Goal: Task Accomplishment & Management: Manage account settings

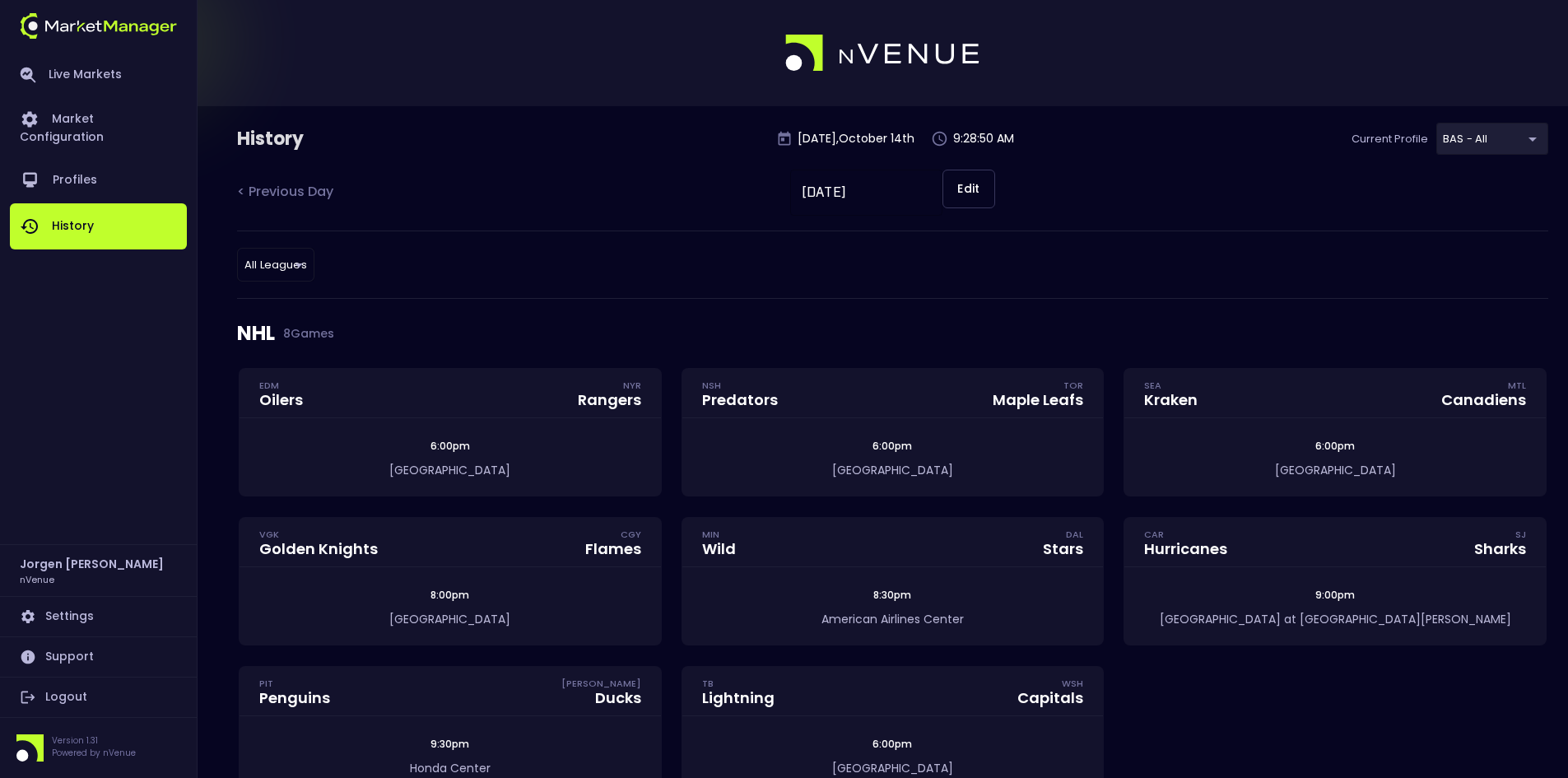
click at [60, 703] on link "Logout" at bounding box center [98, 698] width 177 height 40
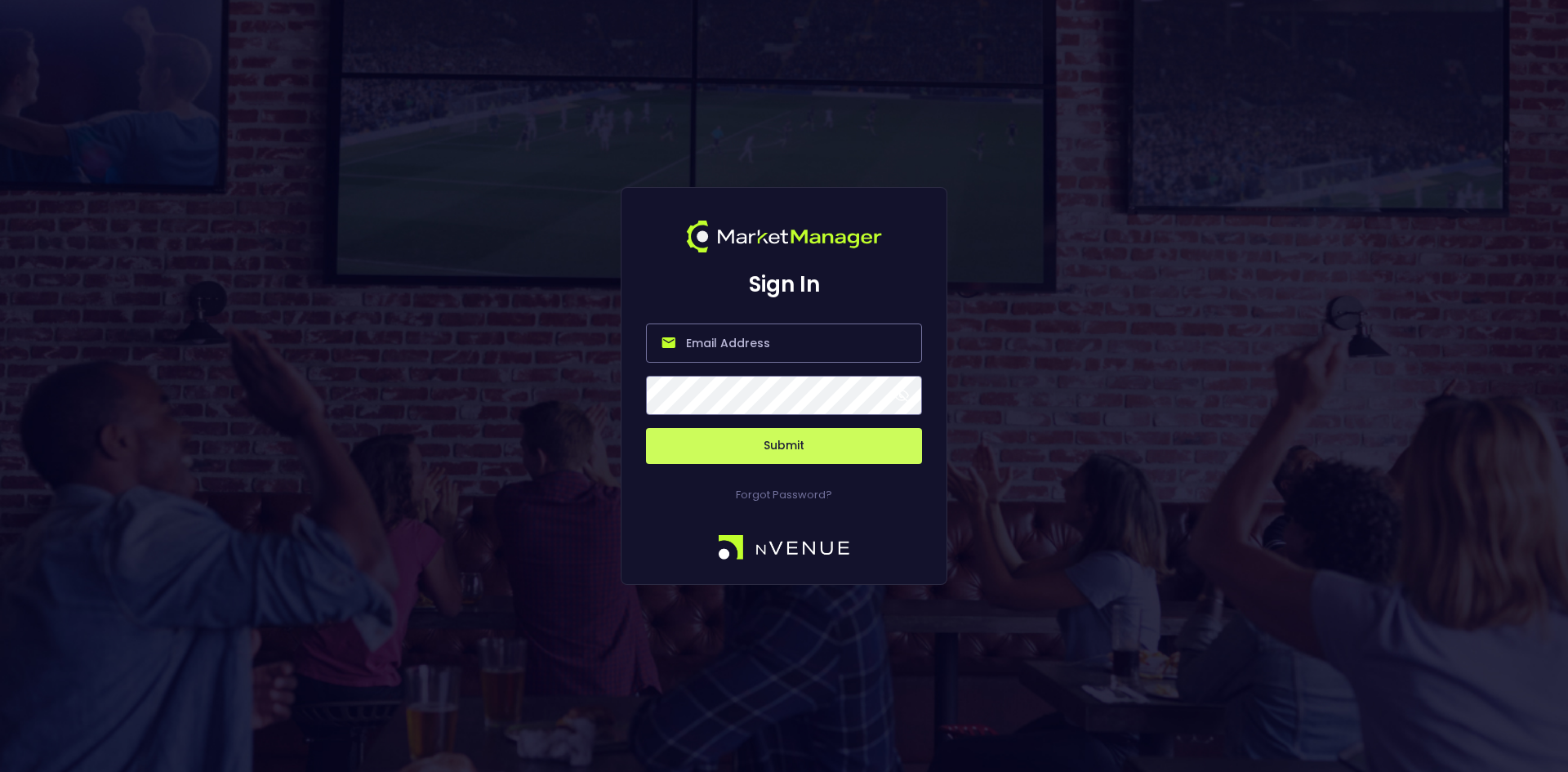
click at [692, 342] on input "email" at bounding box center [784, 343] width 276 height 40
click at [732, 337] on input "email" at bounding box center [784, 343] width 276 height 40
type input "[EMAIL_ADDRESS][DOMAIN_NAME]"
click at [646, 428] on button "Submit" at bounding box center [784, 446] width 276 height 36
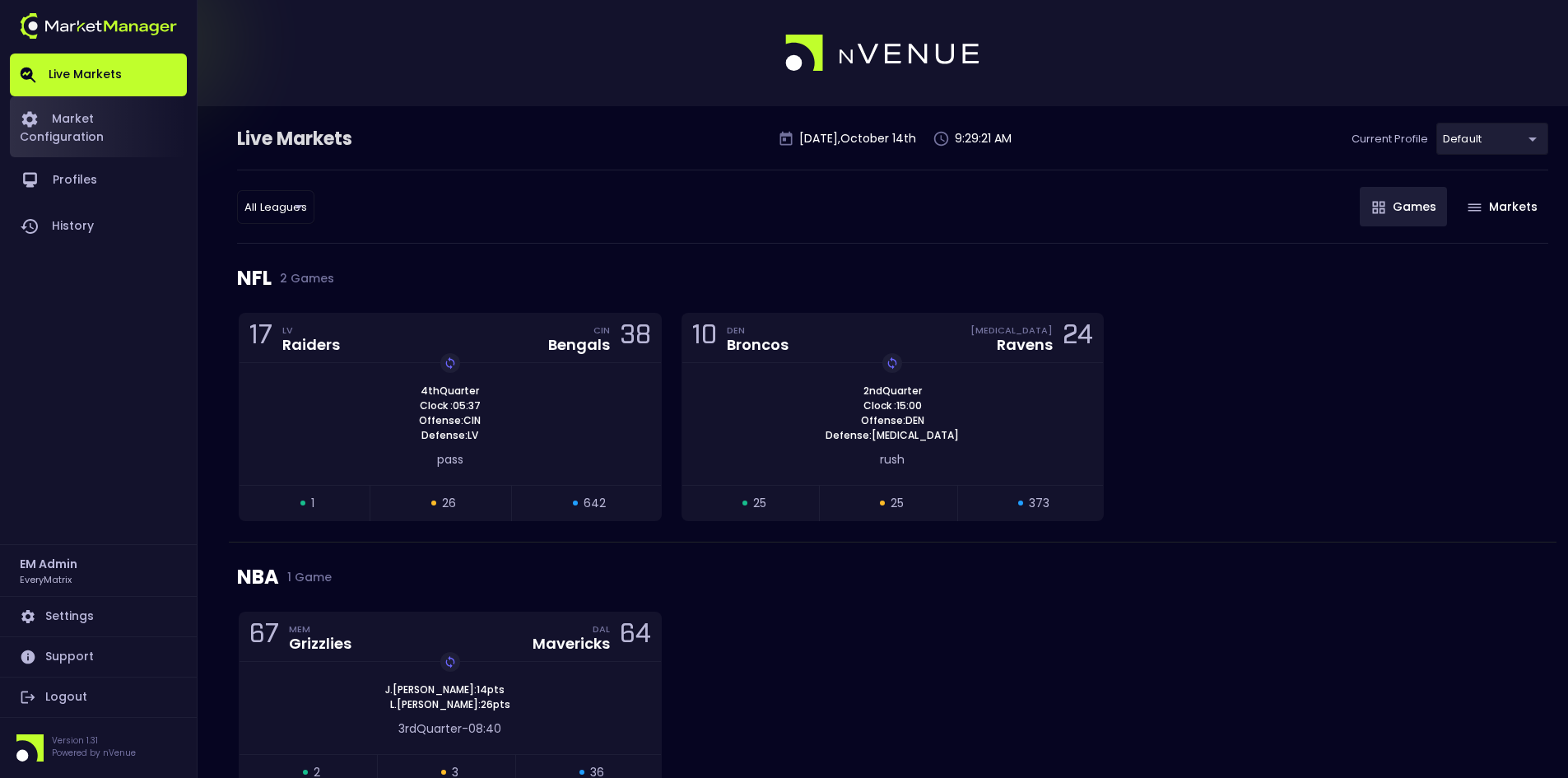
click at [96, 115] on link "Market Configuration" at bounding box center [98, 127] width 177 height 61
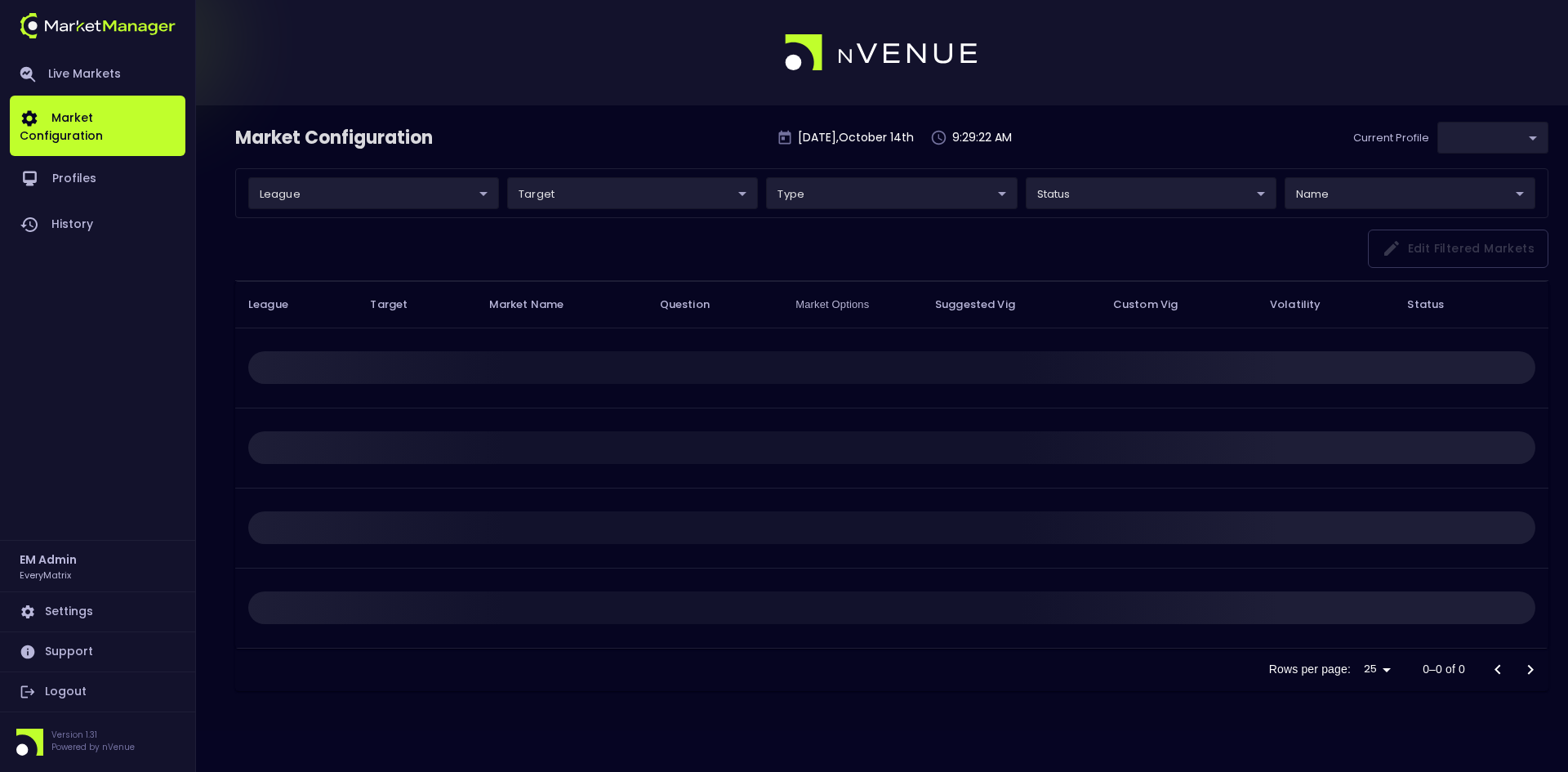
type input "41a1a02b-08cb-4a84-b265-6477bb6fe087"
click at [299, 190] on body "Live Markets Market Configuration Profiles History EM Admin EveryMatrix Setting…" at bounding box center [784, 386] width 1568 height 772
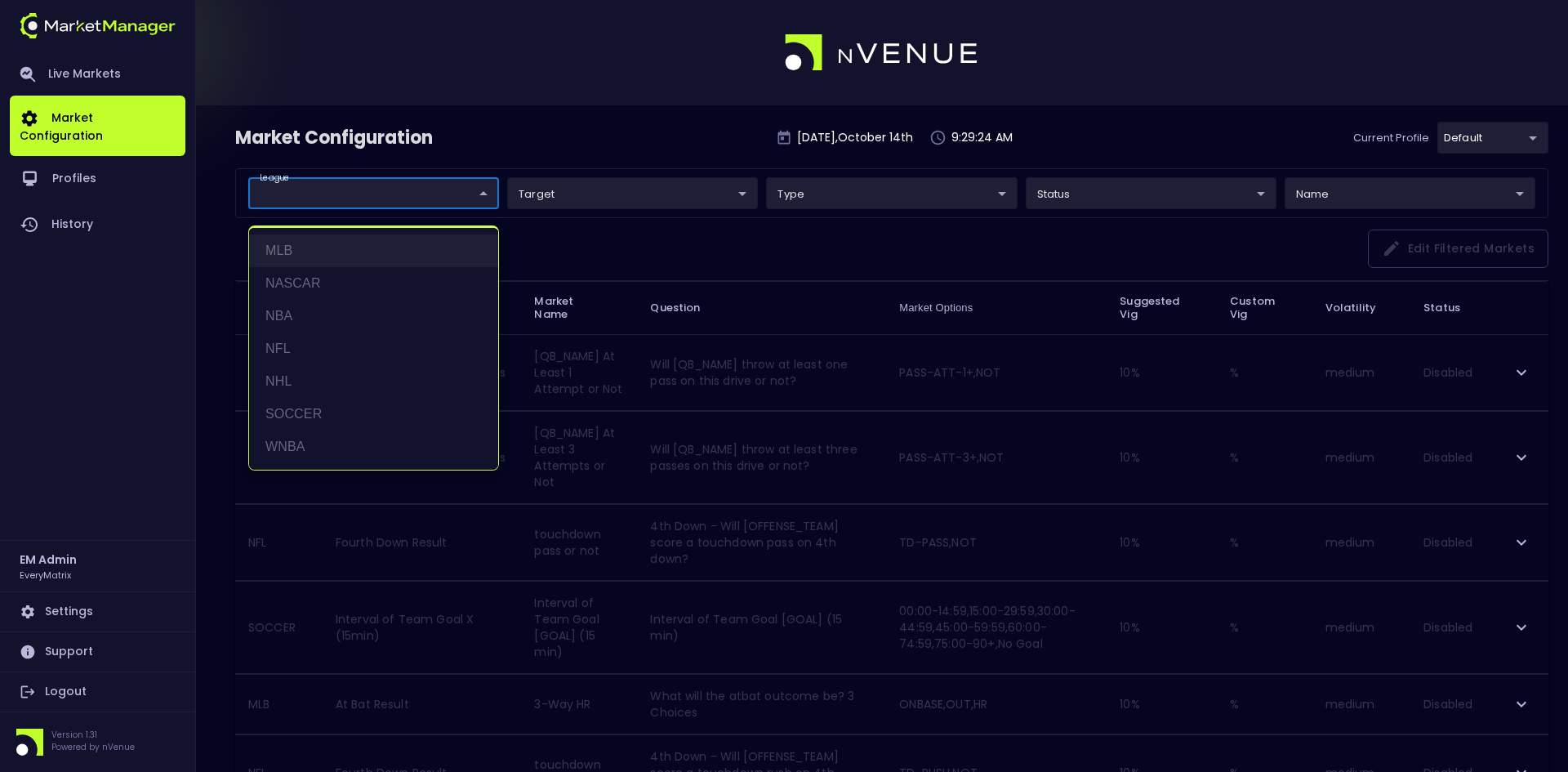
click at [292, 256] on li "MLB" at bounding box center [374, 250] width 249 height 33
type input "MLB"
click at [756, 269] on div at bounding box center [784, 386] width 1568 height 772
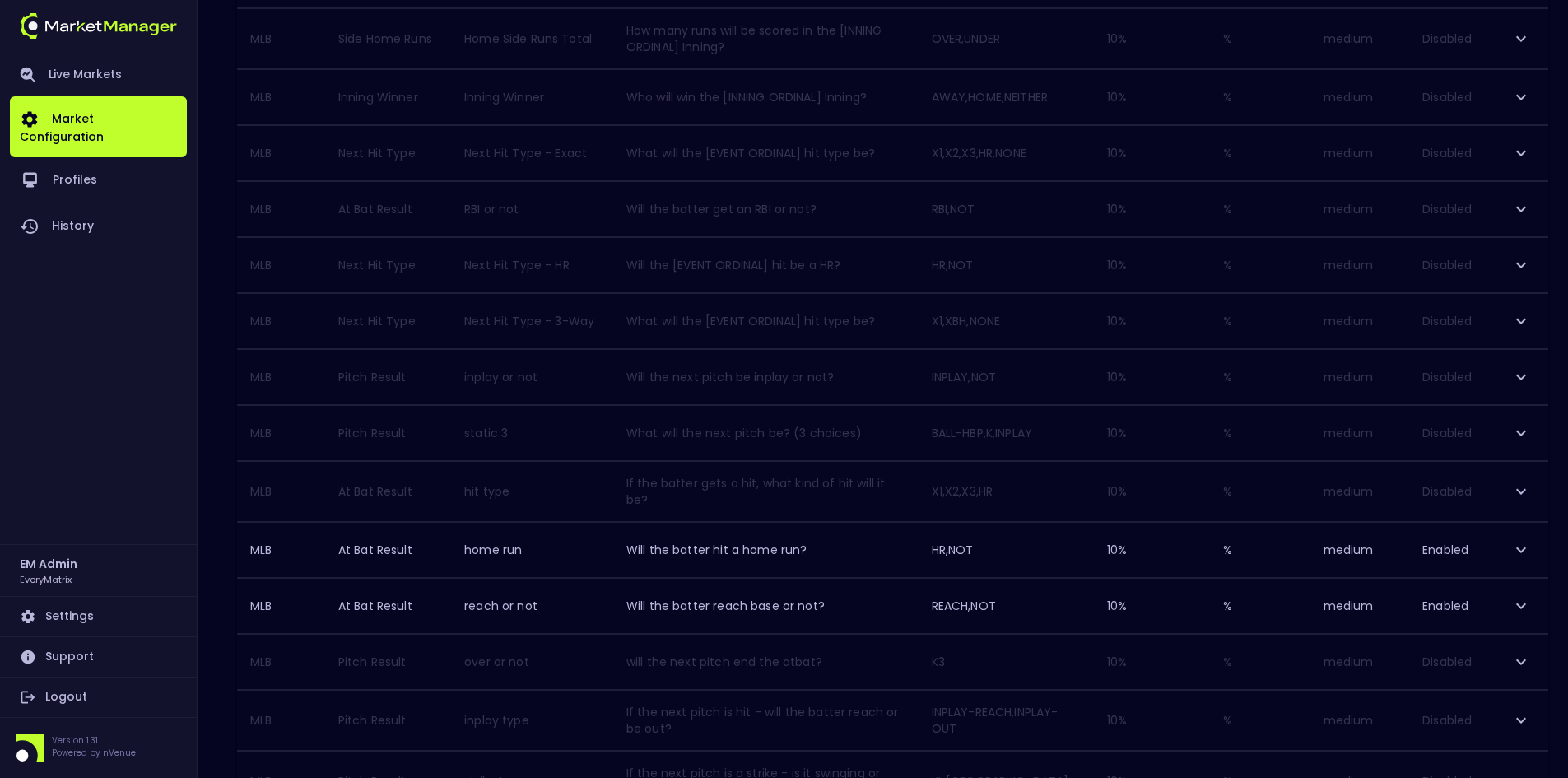
scroll to position [1195, 0]
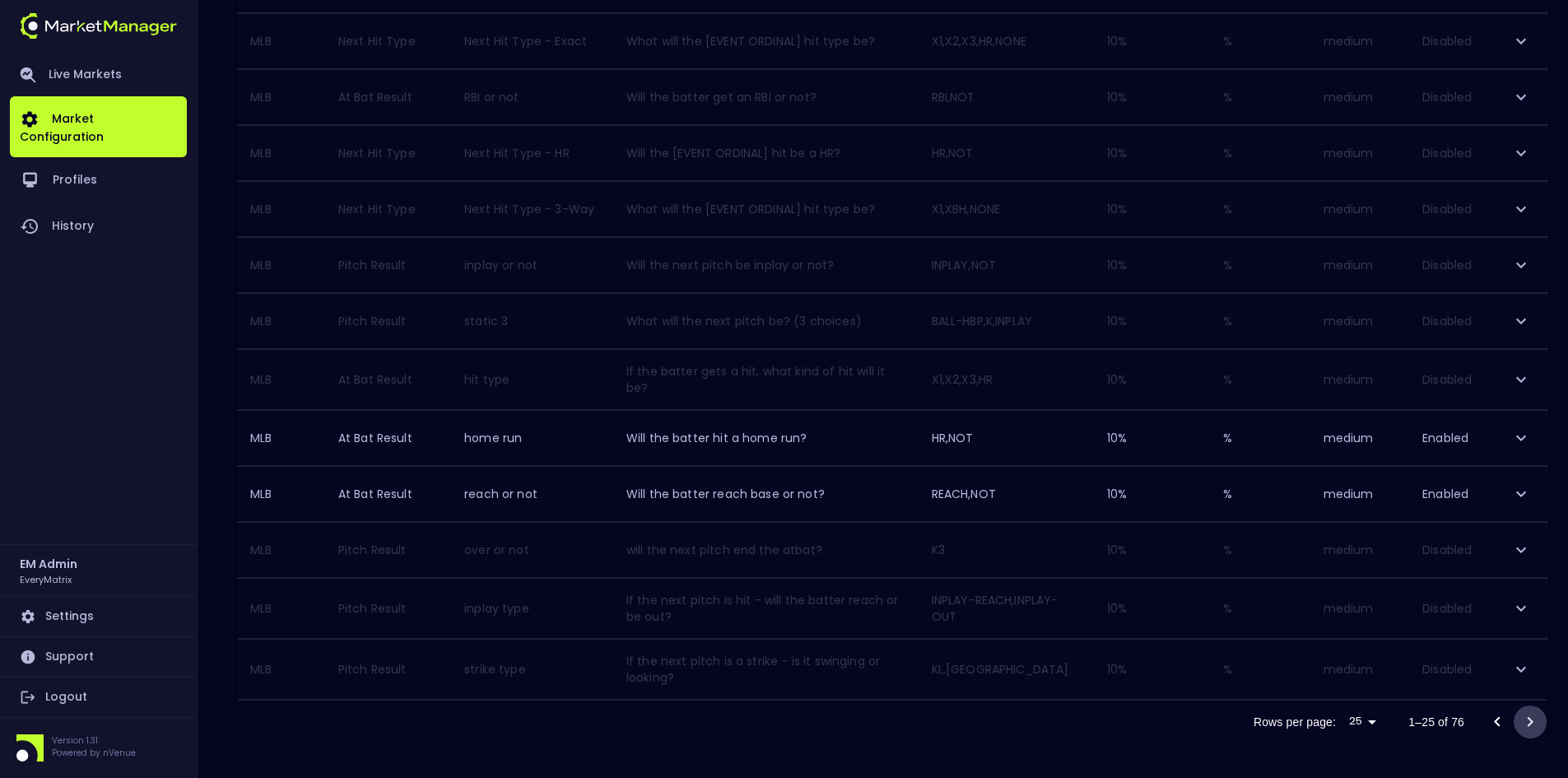
click at [1534, 719] on icon "Go to next page" at bounding box center [1530, 722] width 20 height 20
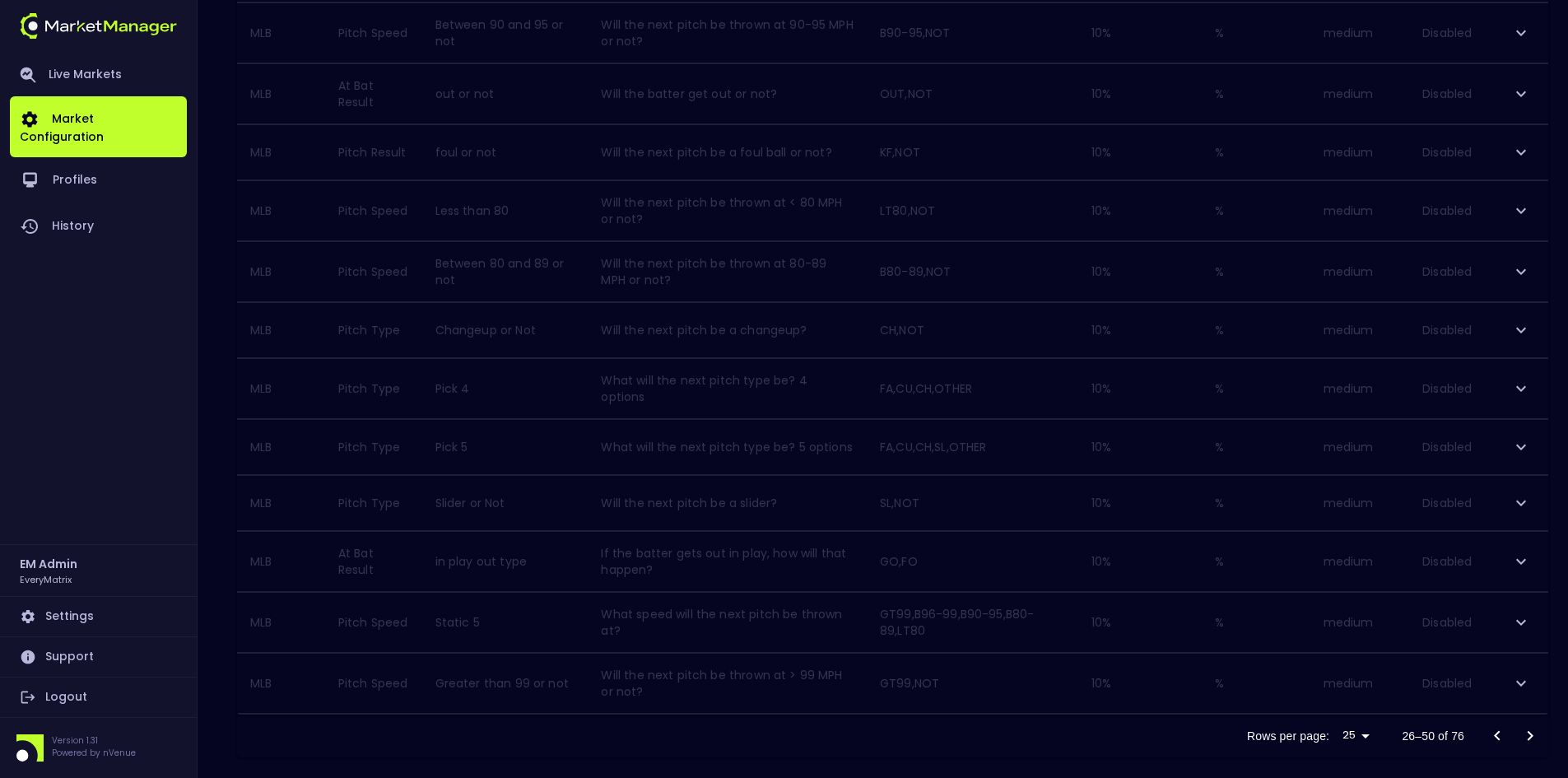
scroll to position [1116, 0]
click at [1529, 716] on icon "Go to next page" at bounding box center [1530, 722] width 20 height 20
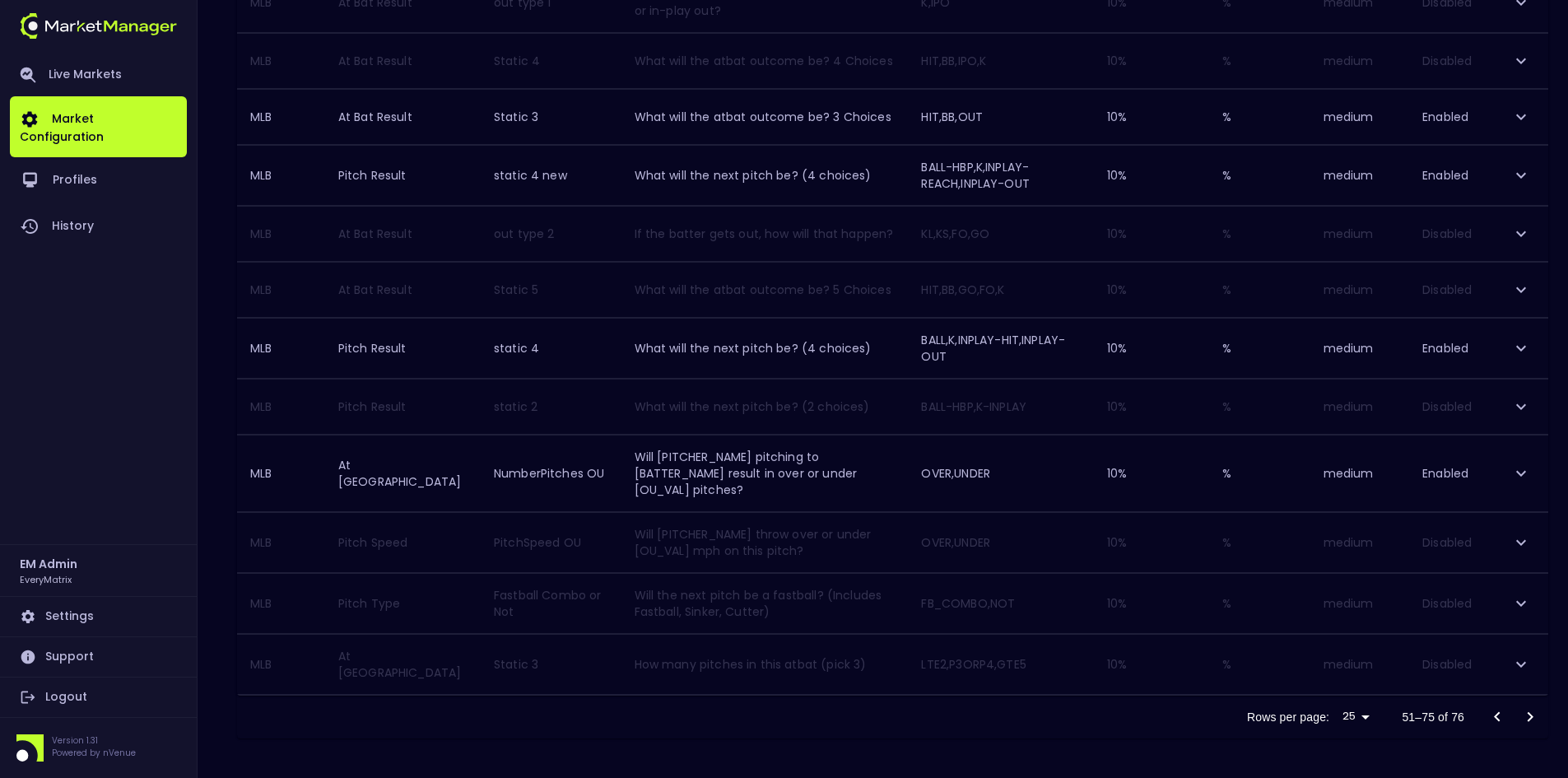
scroll to position [1155, 0]
click at [1527, 715] on icon "Go to next page" at bounding box center [1530, 717] width 20 height 20
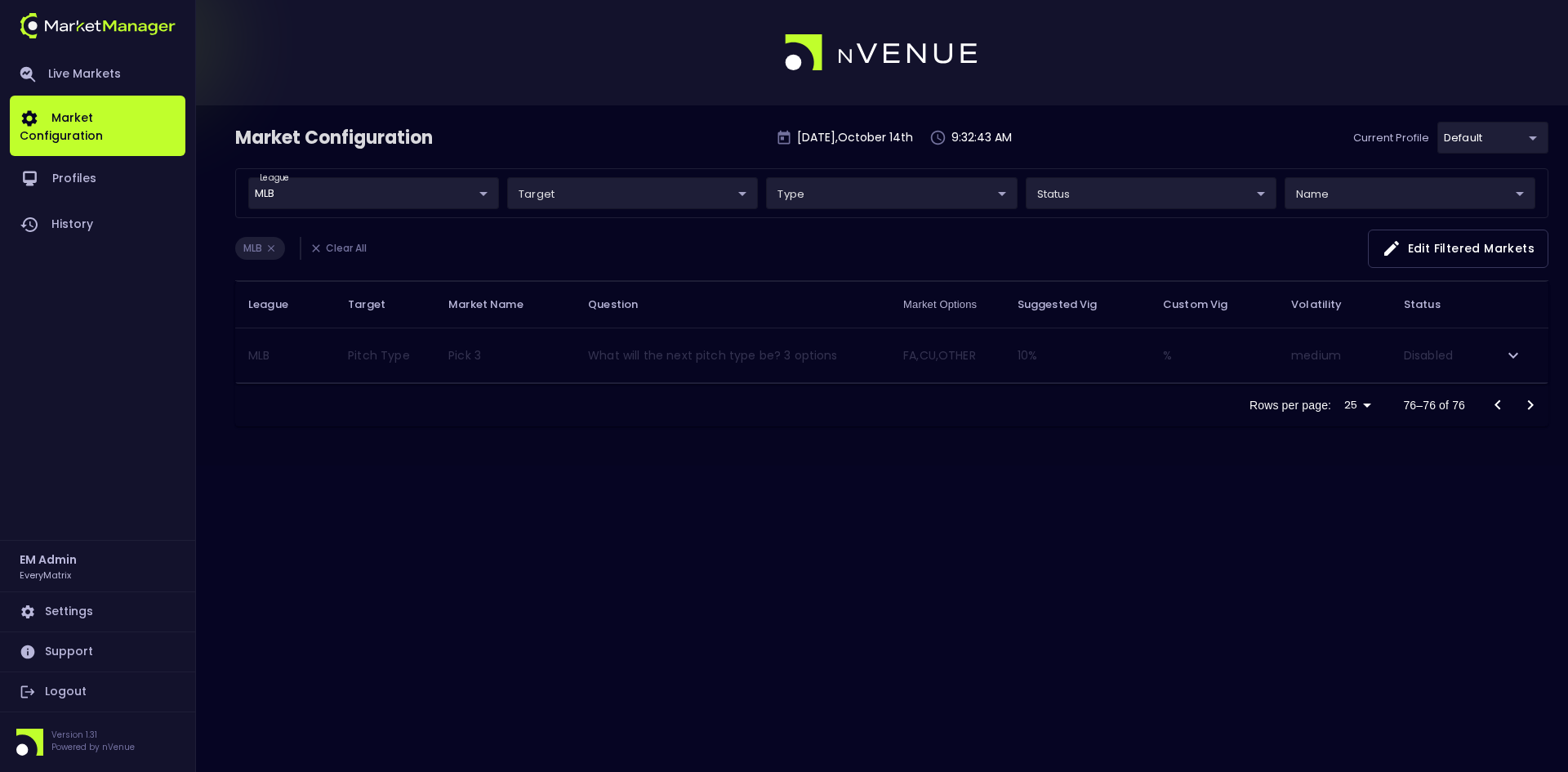
click at [1501, 406] on icon "Go to previous page" at bounding box center [1497, 405] width 20 height 20
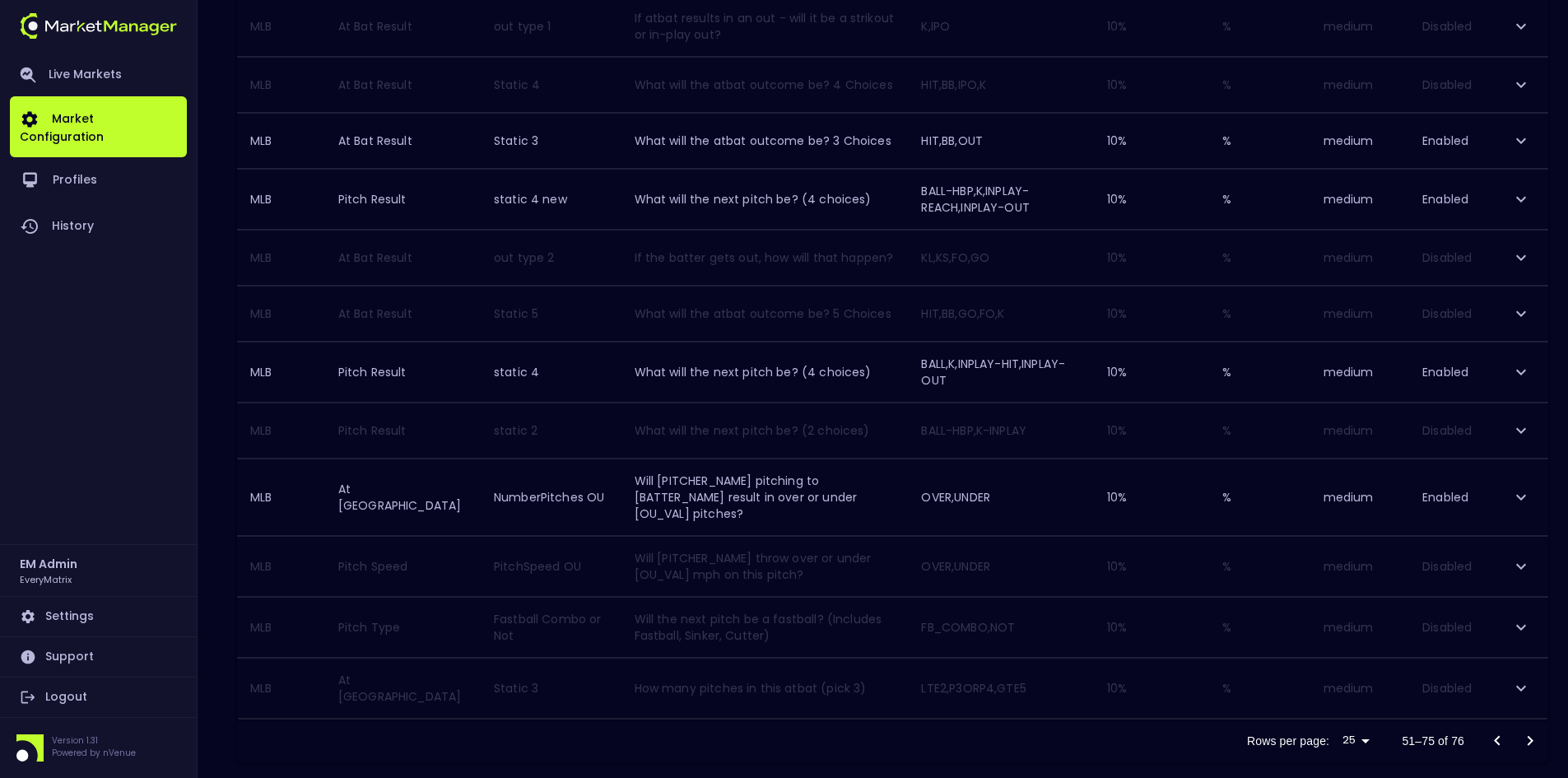
scroll to position [1155, 0]
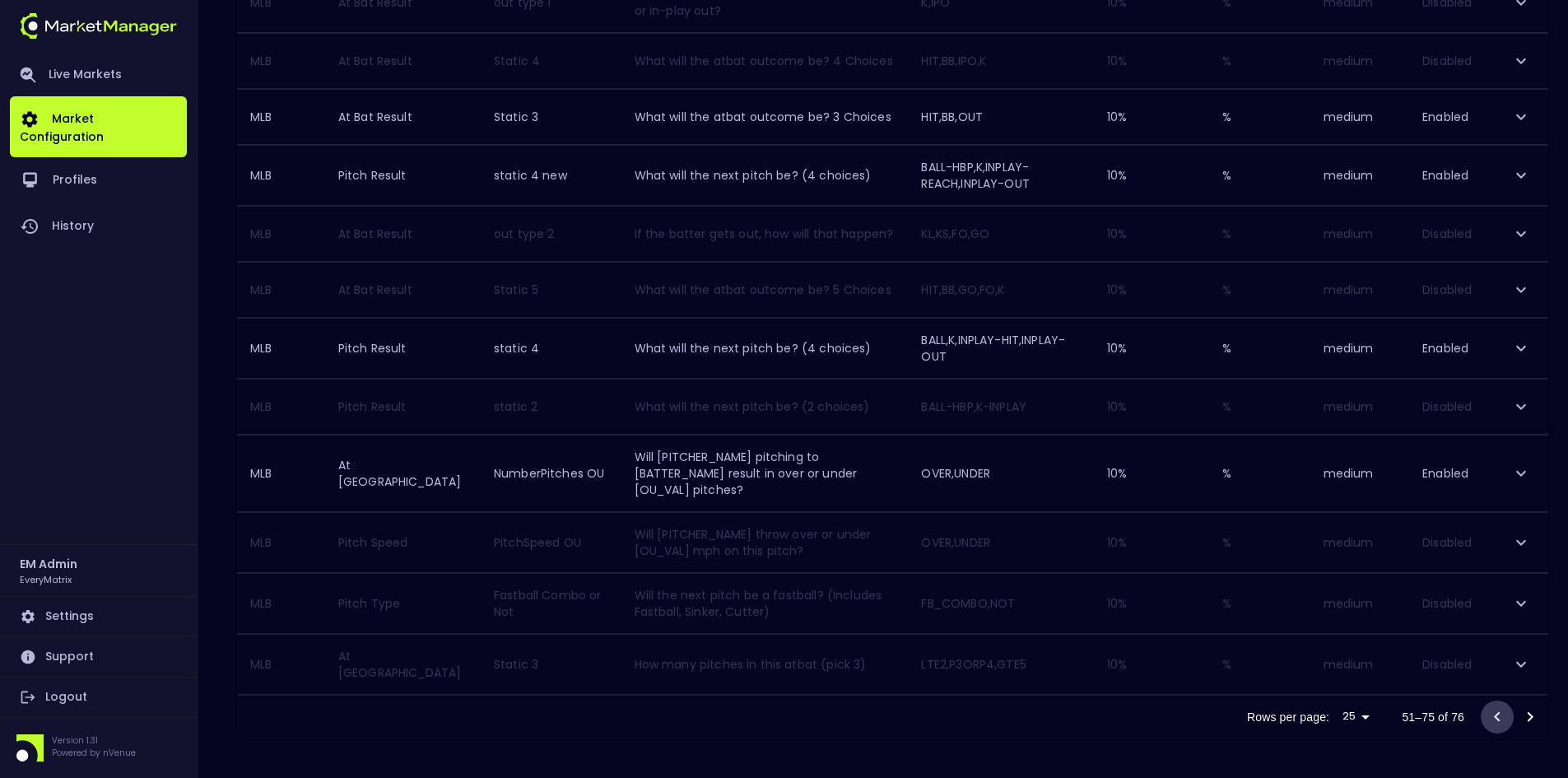
click at [1498, 718] on icon "Go to previous page" at bounding box center [1497, 716] width 6 height 10
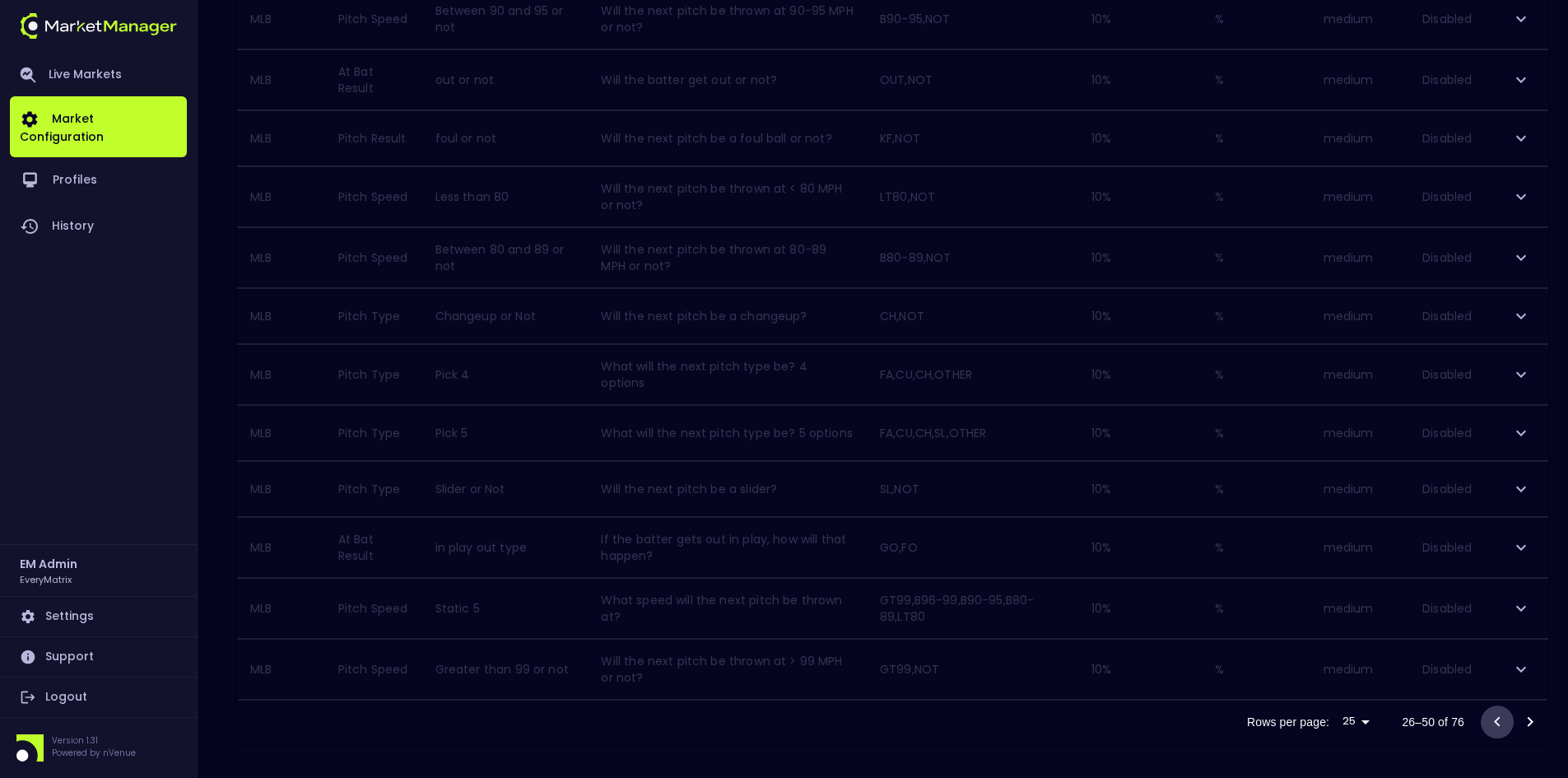
click at [1497, 718] on icon "Go to previous page" at bounding box center [1497, 722] width 6 height 10
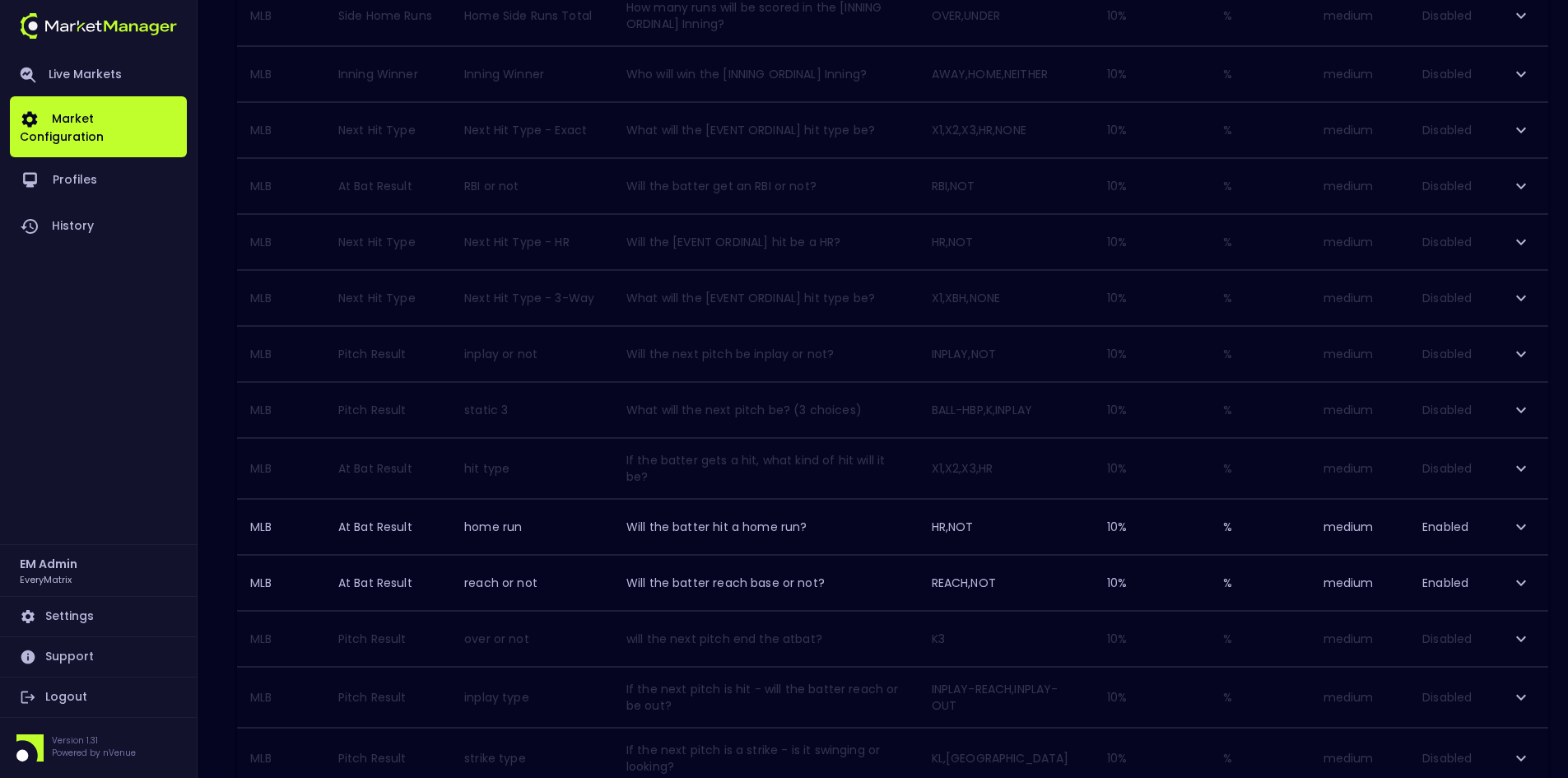
scroll to position [1195, 0]
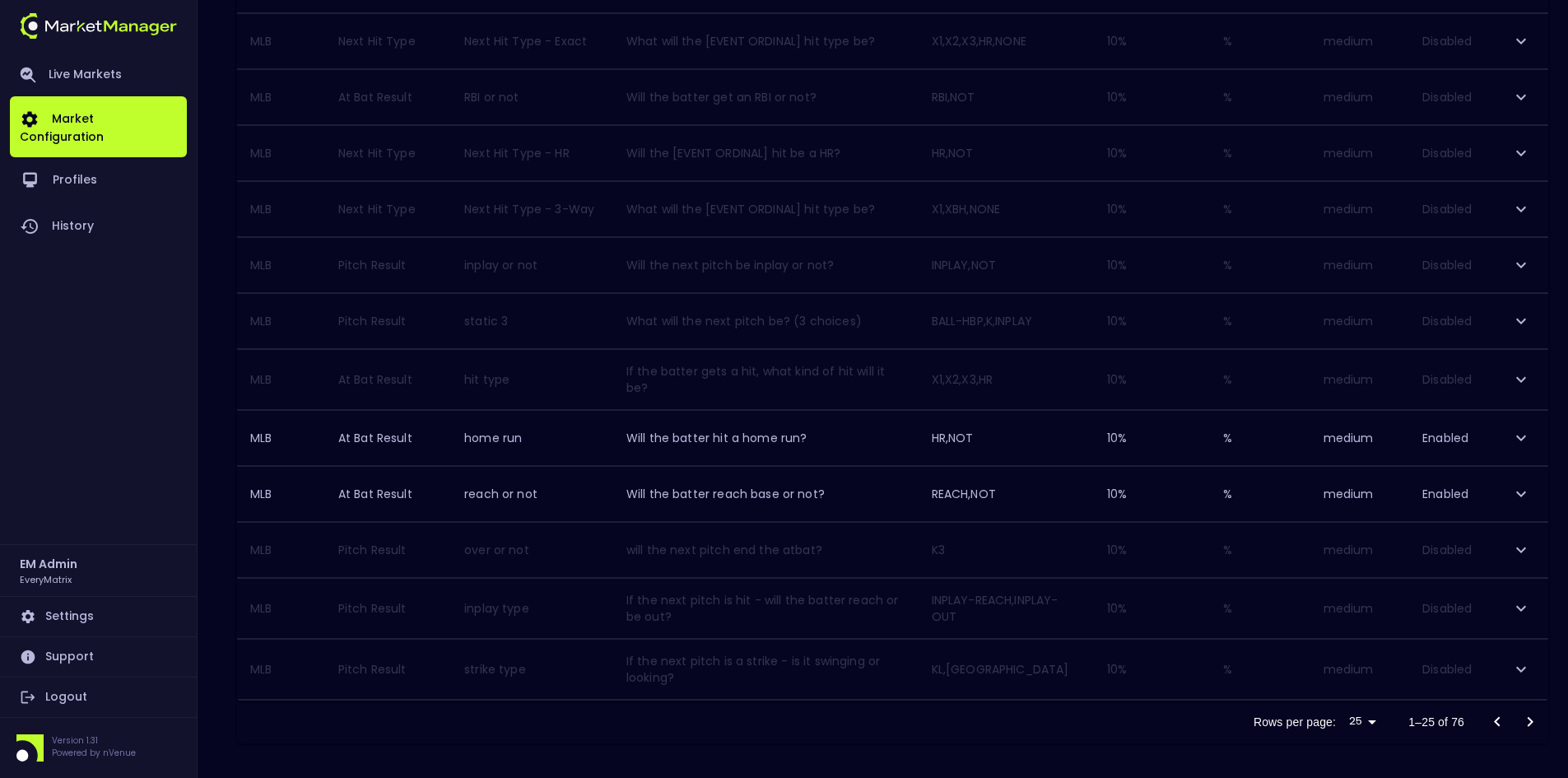
click at [1526, 713] on icon "Go to next page" at bounding box center [1530, 722] width 20 height 20
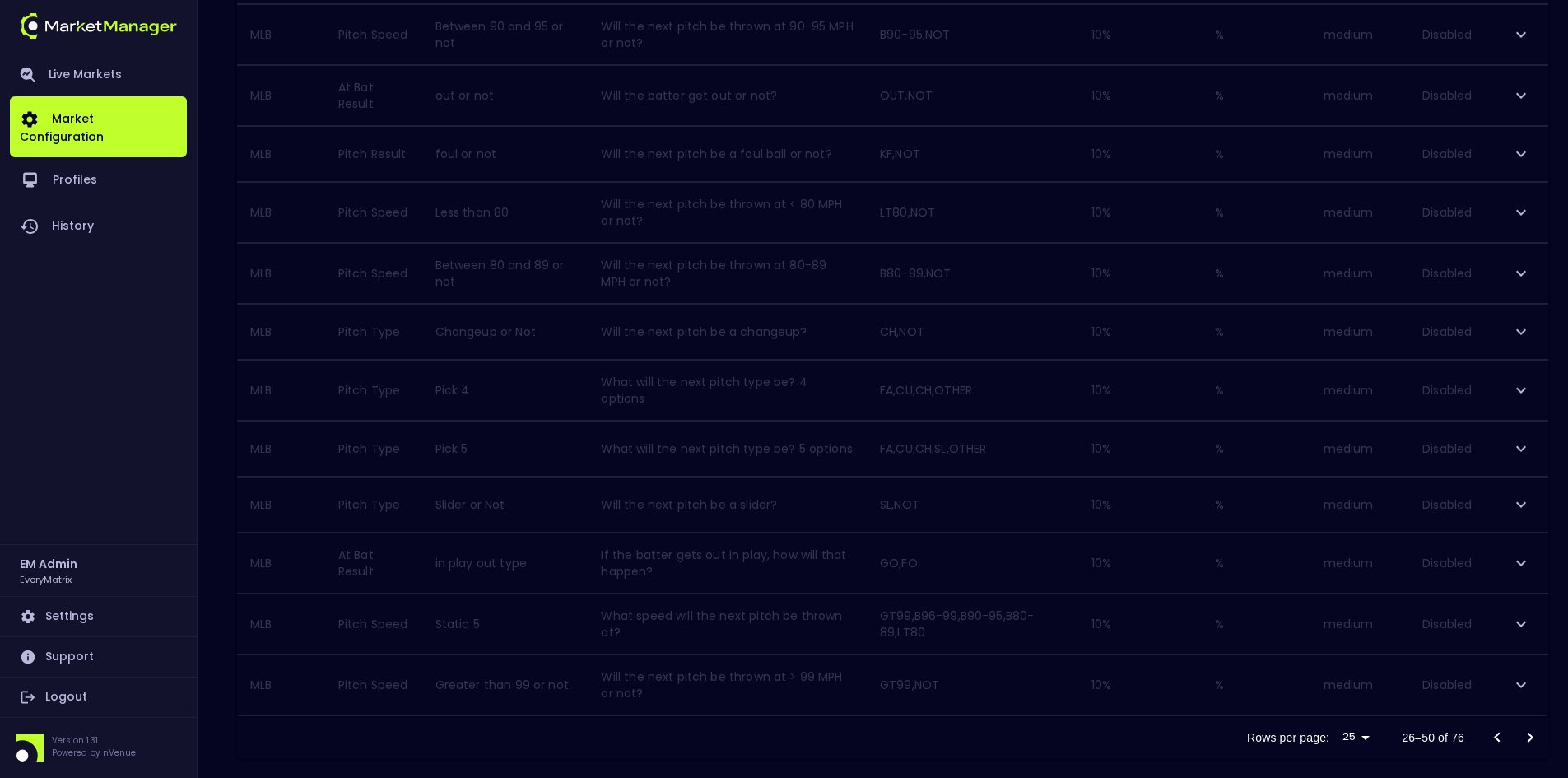
scroll to position [1116, 0]
click at [1528, 715] on icon "Go to next page" at bounding box center [1530, 722] width 20 height 20
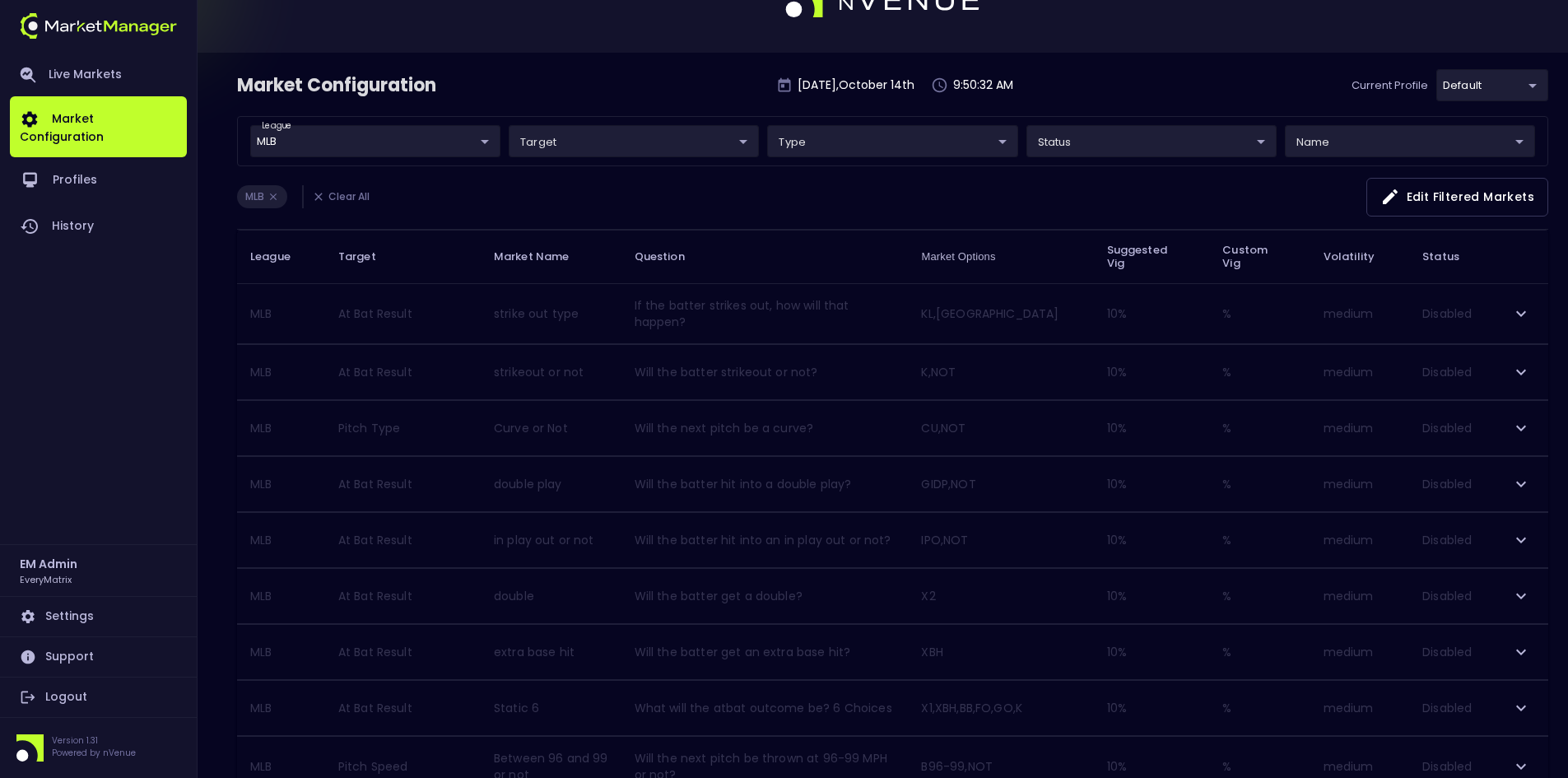
scroll to position [82, 0]
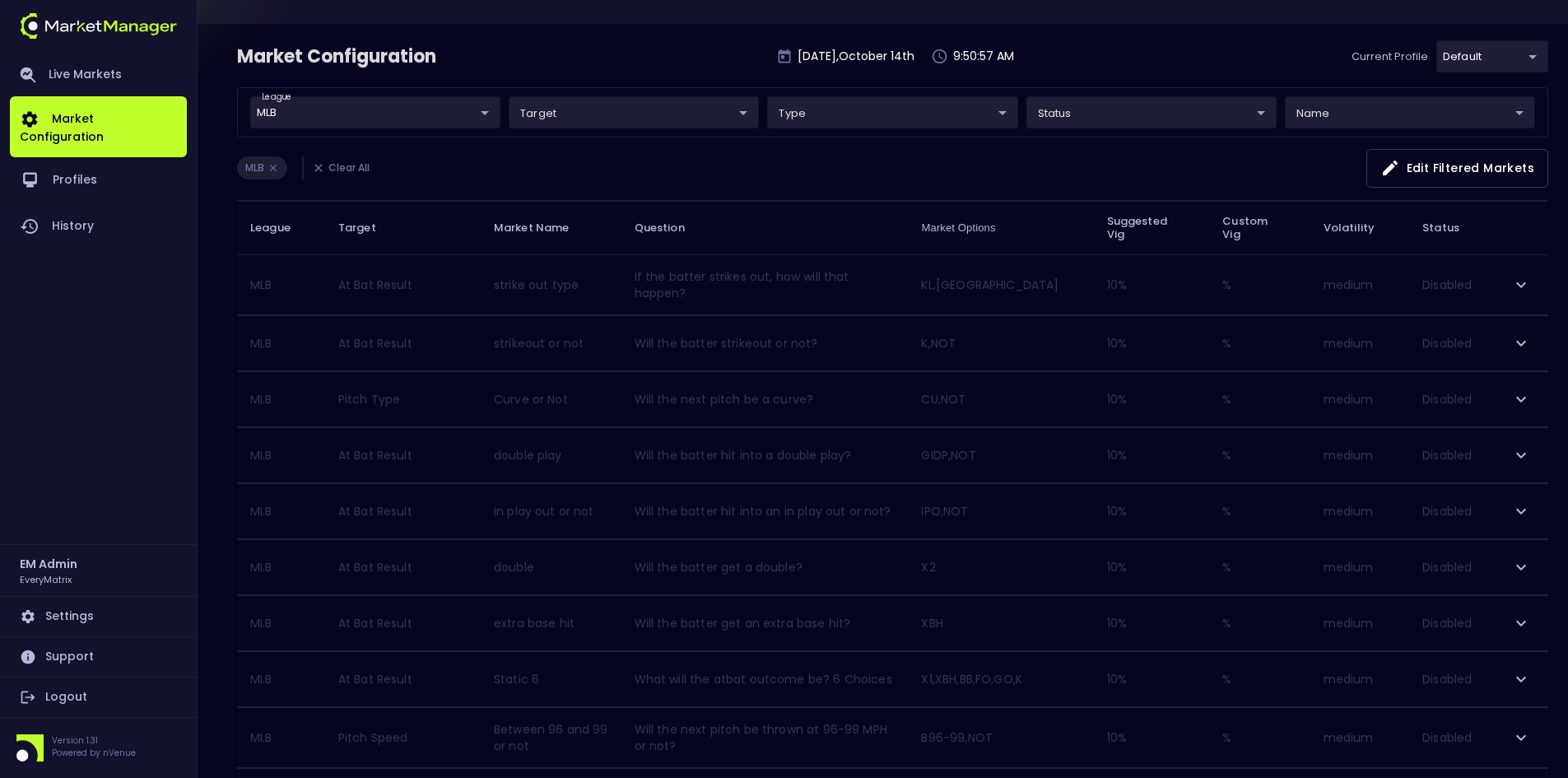
click at [969, 176] on div "MLB Clear All Edit filtered markets" at bounding box center [892, 175] width 1311 height 51
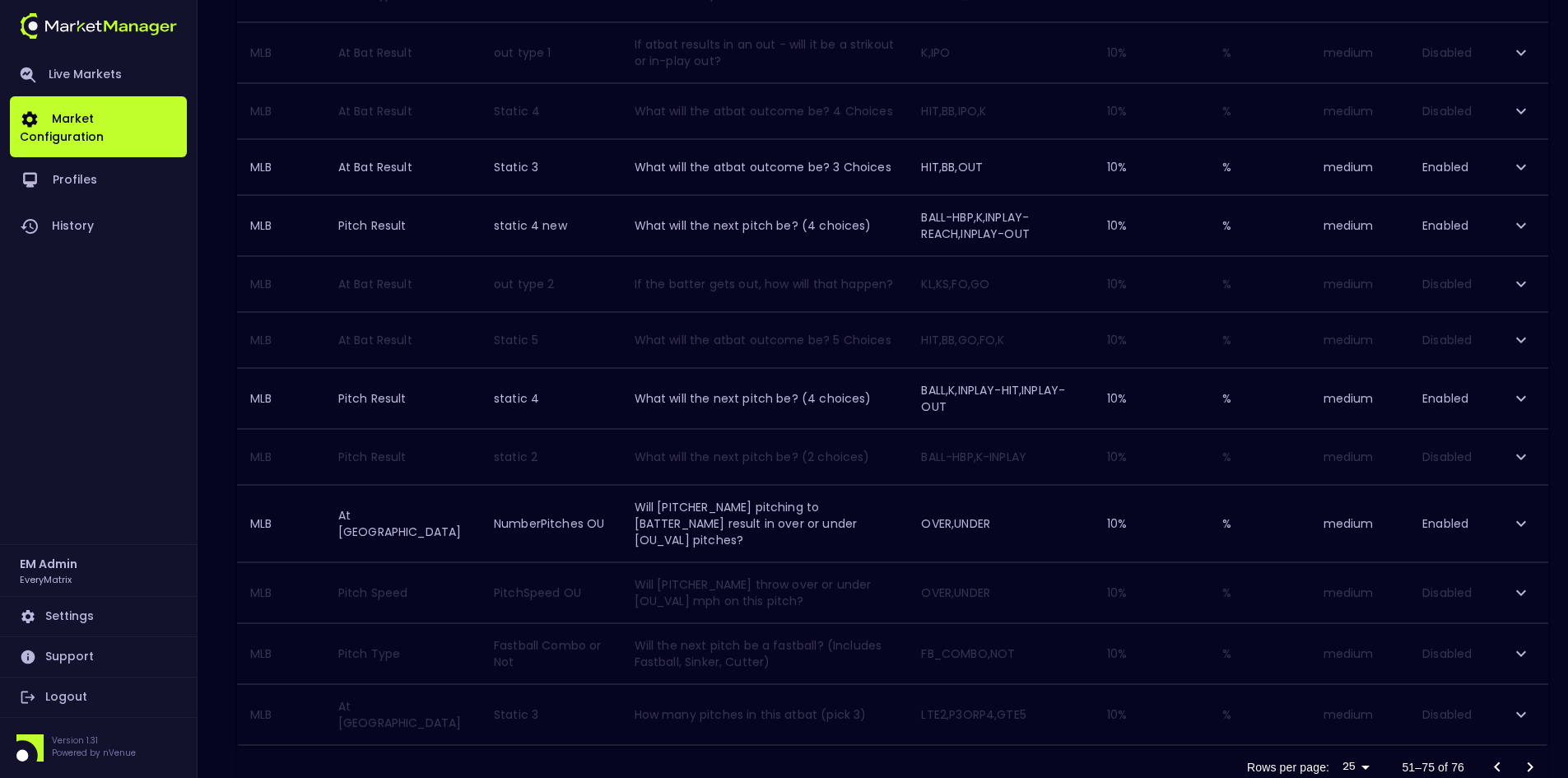
scroll to position [1155, 0]
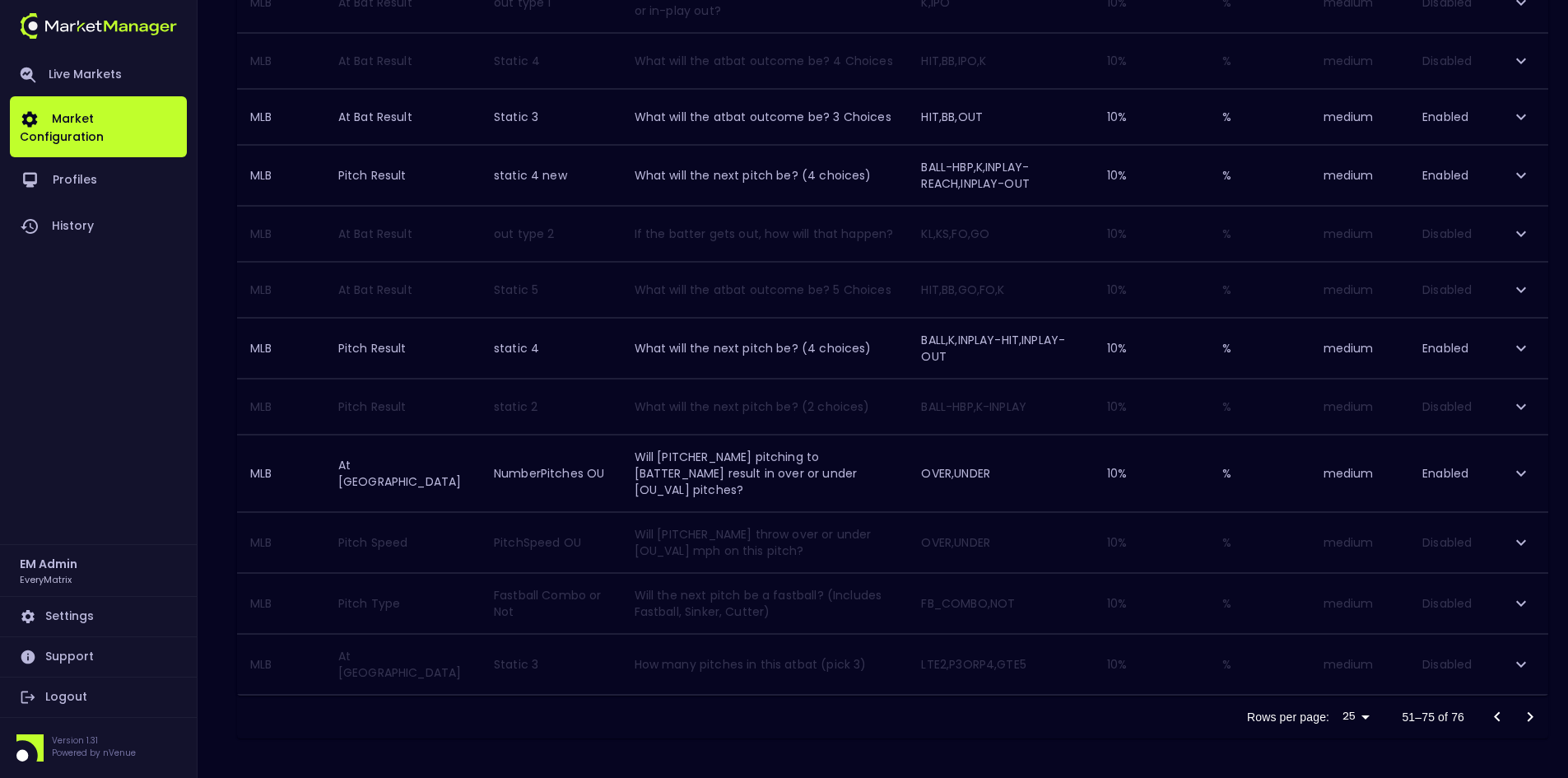
click at [1499, 715] on icon "Go to previous page" at bounding box center [1498, 717] width 20 height 20
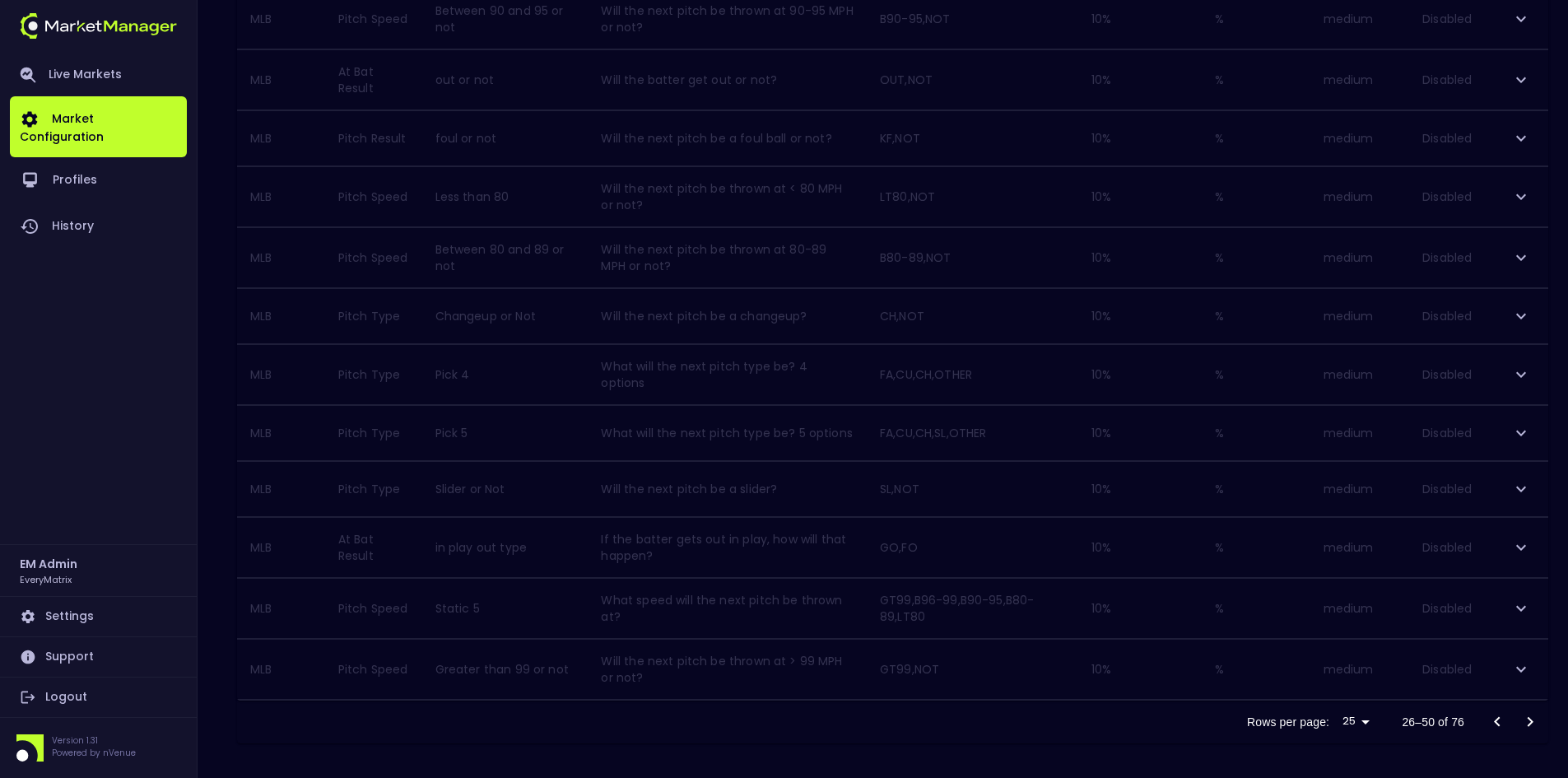
click at [1499, 715] on icon "Go to previous page" at bounding box center [1498, 722] width 20 height 20
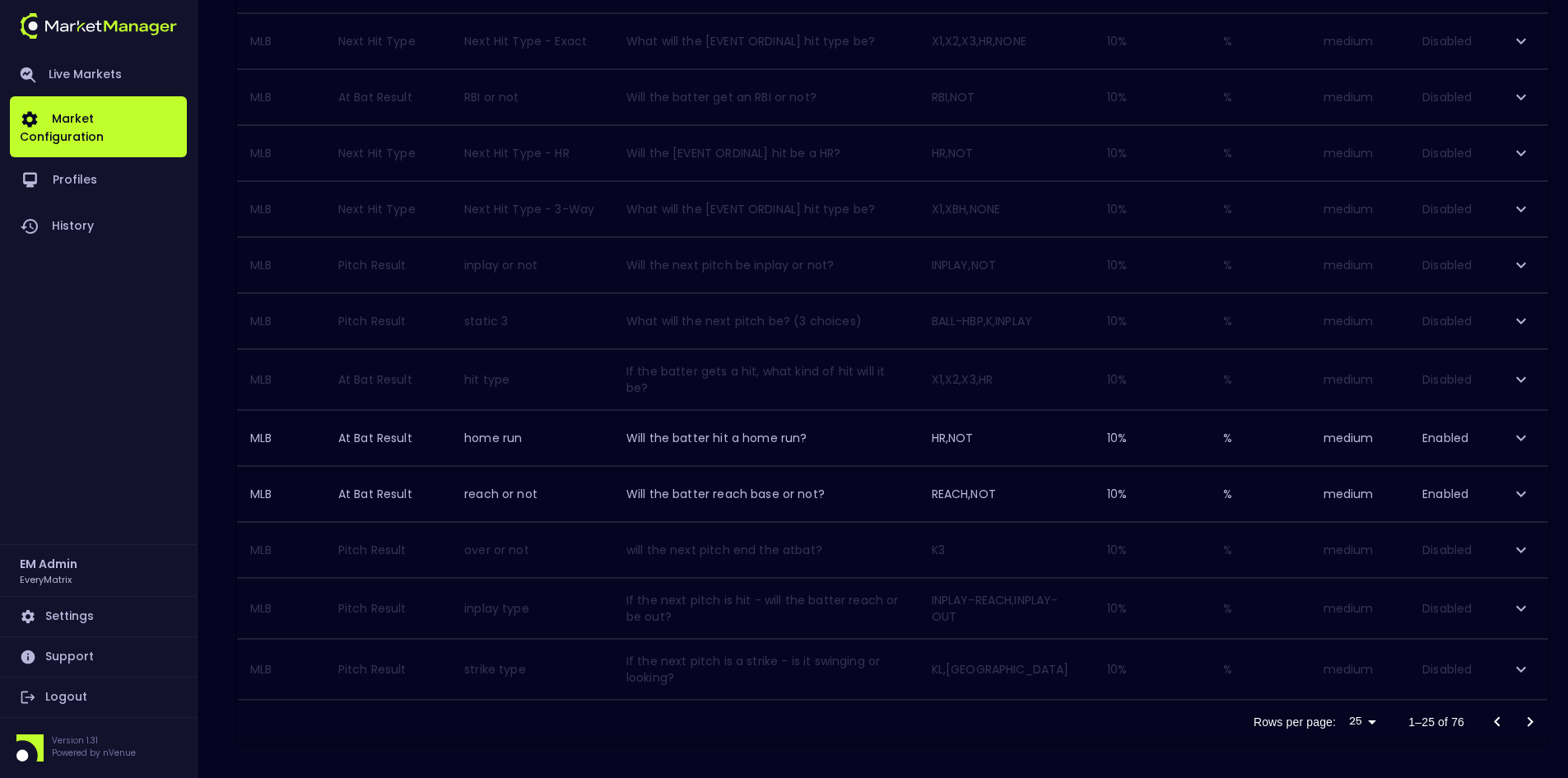
click at [1531, 717] on icon "Go to next page" at bounding box center [1531, 722] width 6 height 10
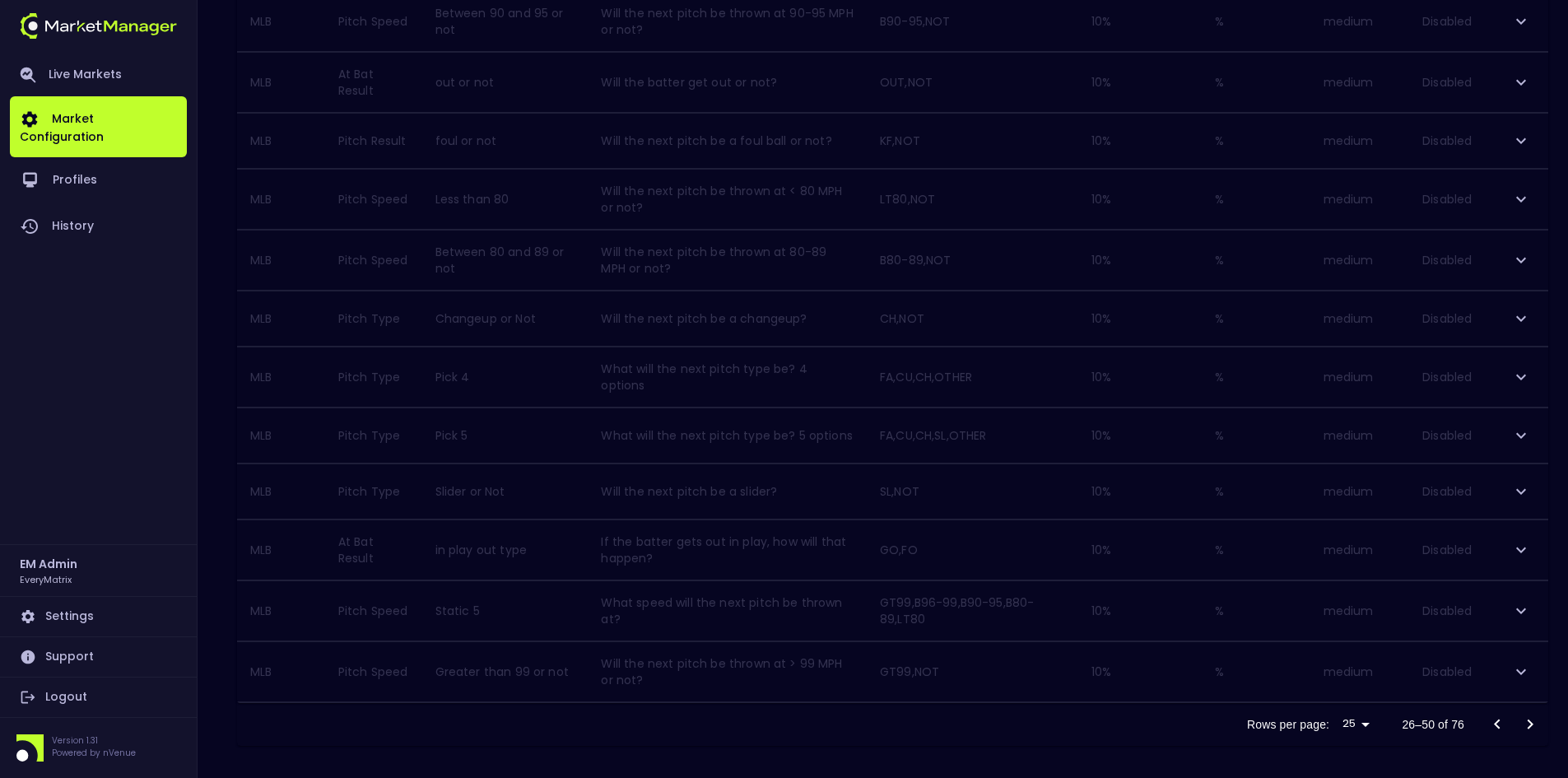
scroll to position [1116, 0]
click at [1524, 715] on icon "Go to next page" at bounding box center [1530, 722] width 20 height 20
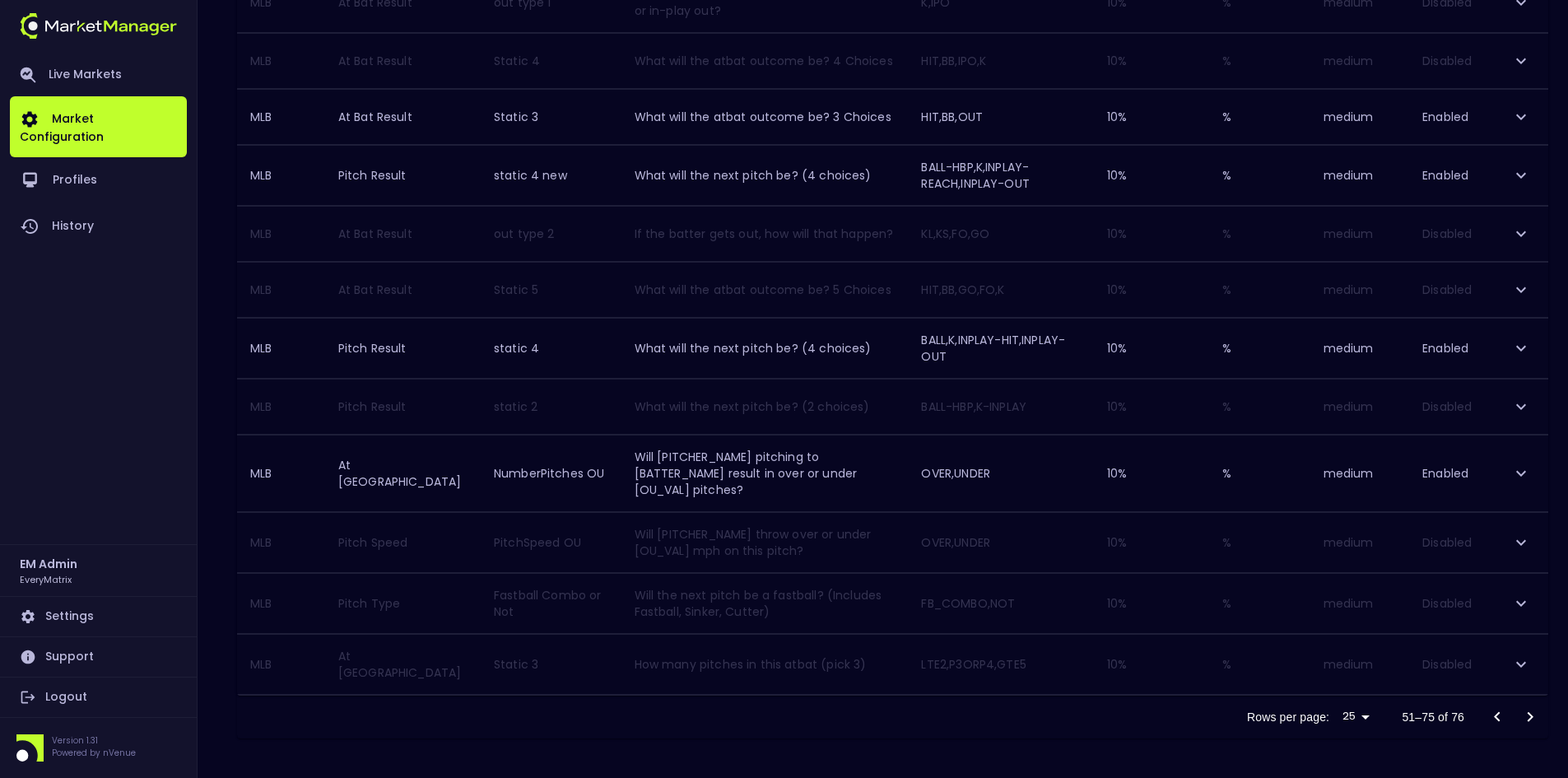
scroll to position [1155, 0]
click at [1528, 710] on icon "Go to next page" at bounding box center [1530, 717] width 20 height 20
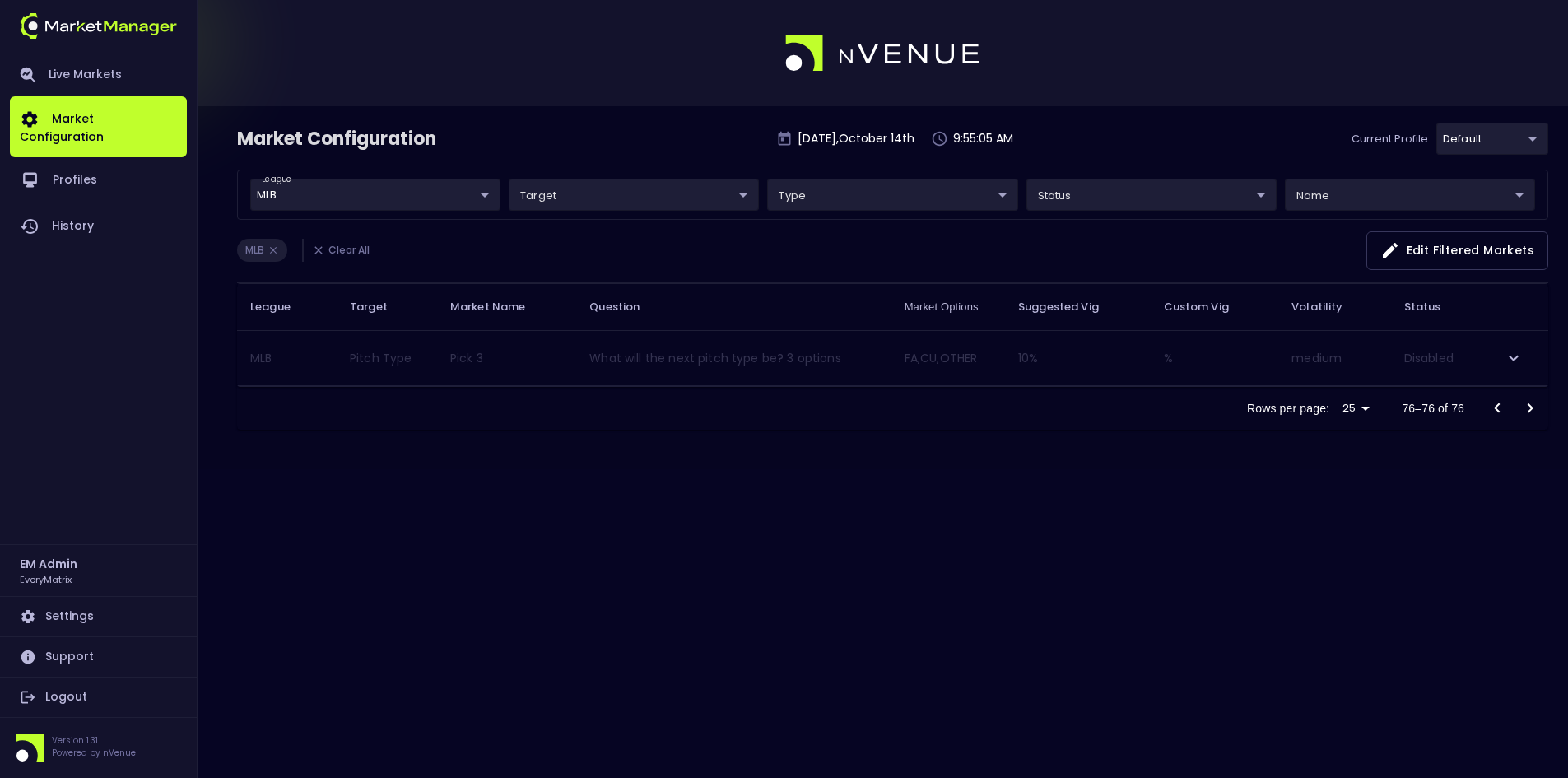
scroll to position [0, 0]
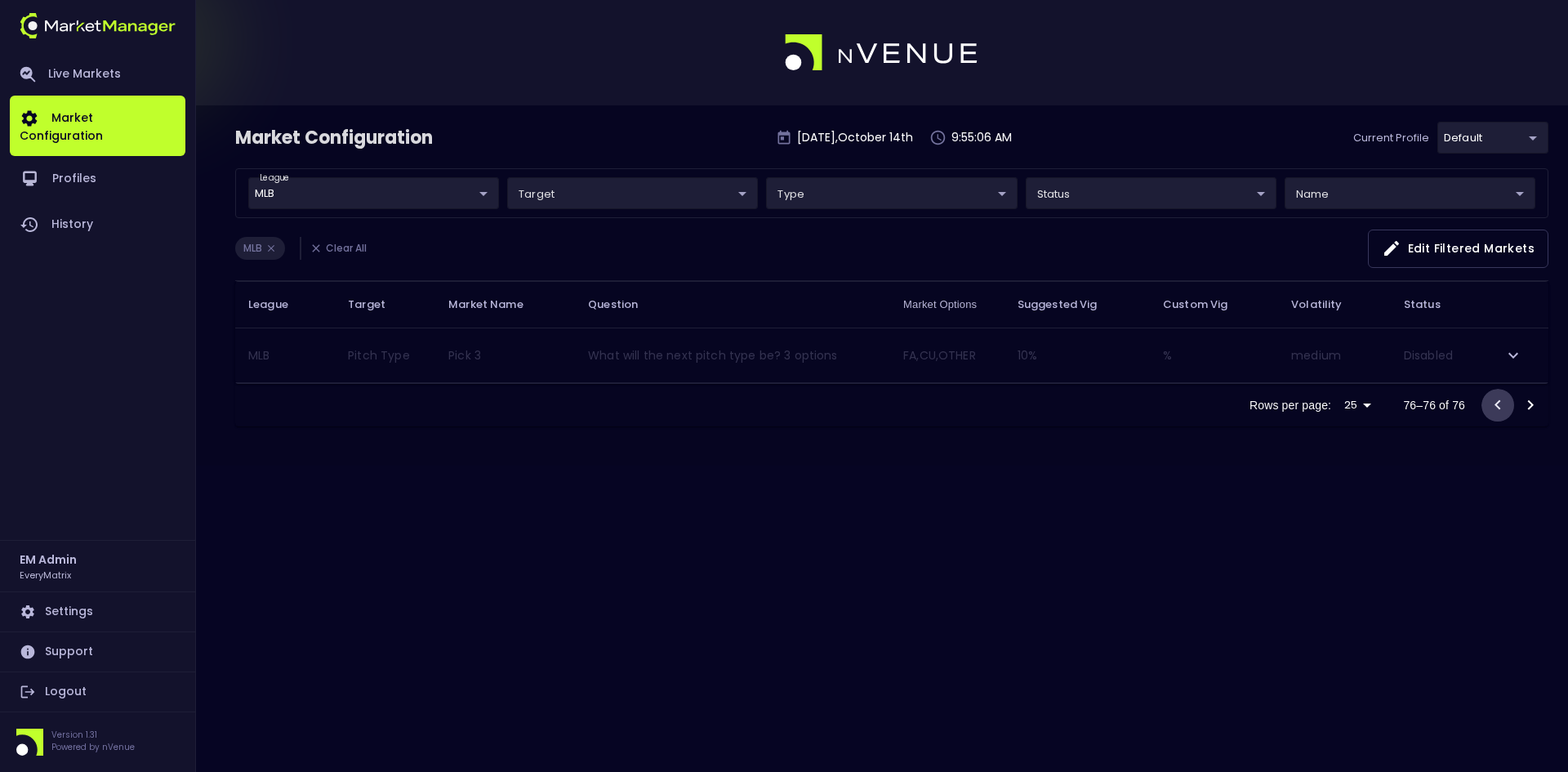
click at [1495, 401] on icon "Go to previous page" at bounding box center [1497, 405] width 20 height 20
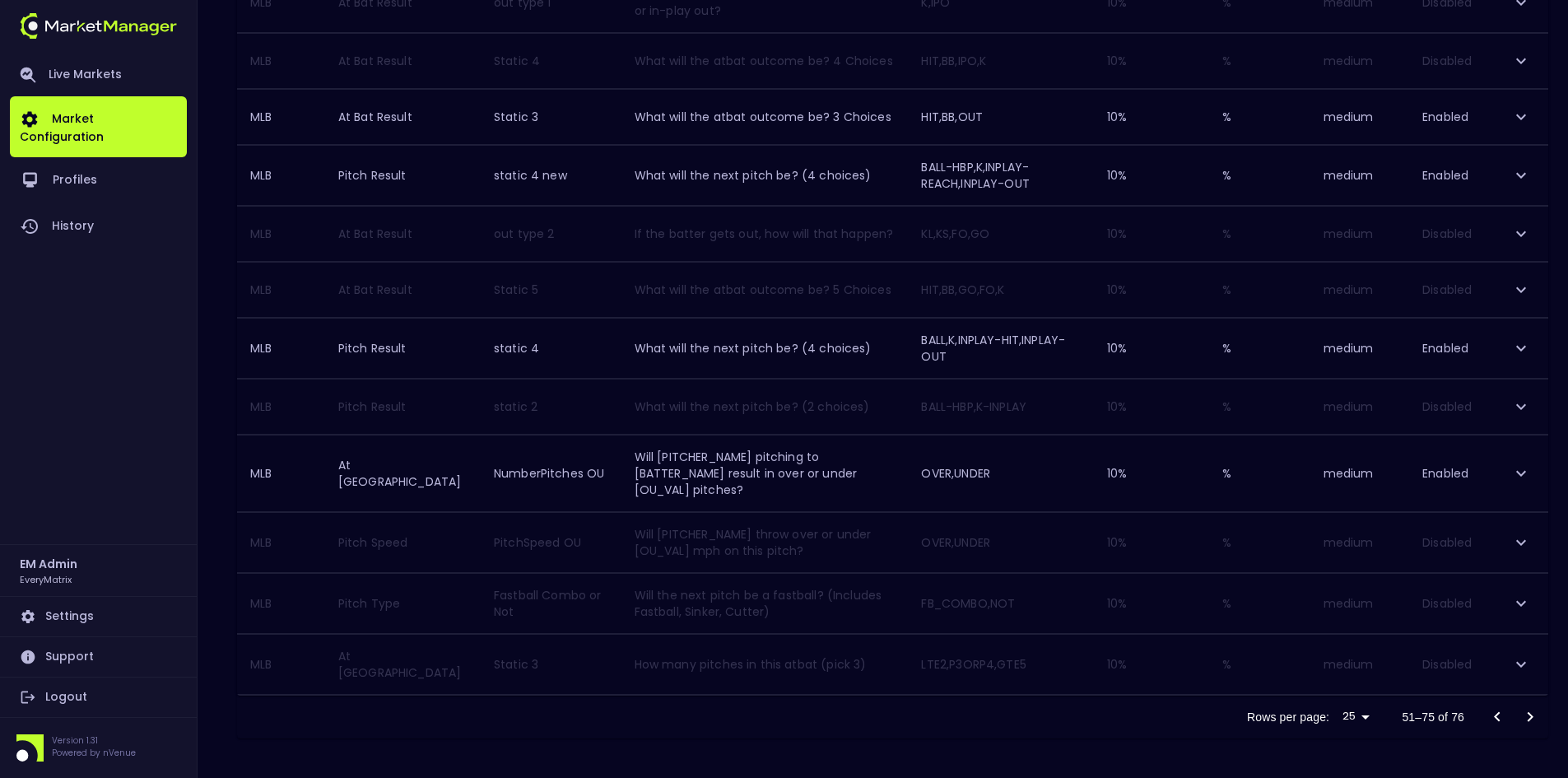
click at [1502, 715] on icon "Go to previous page" at bounding box center [1498, 717] width 20 height 20
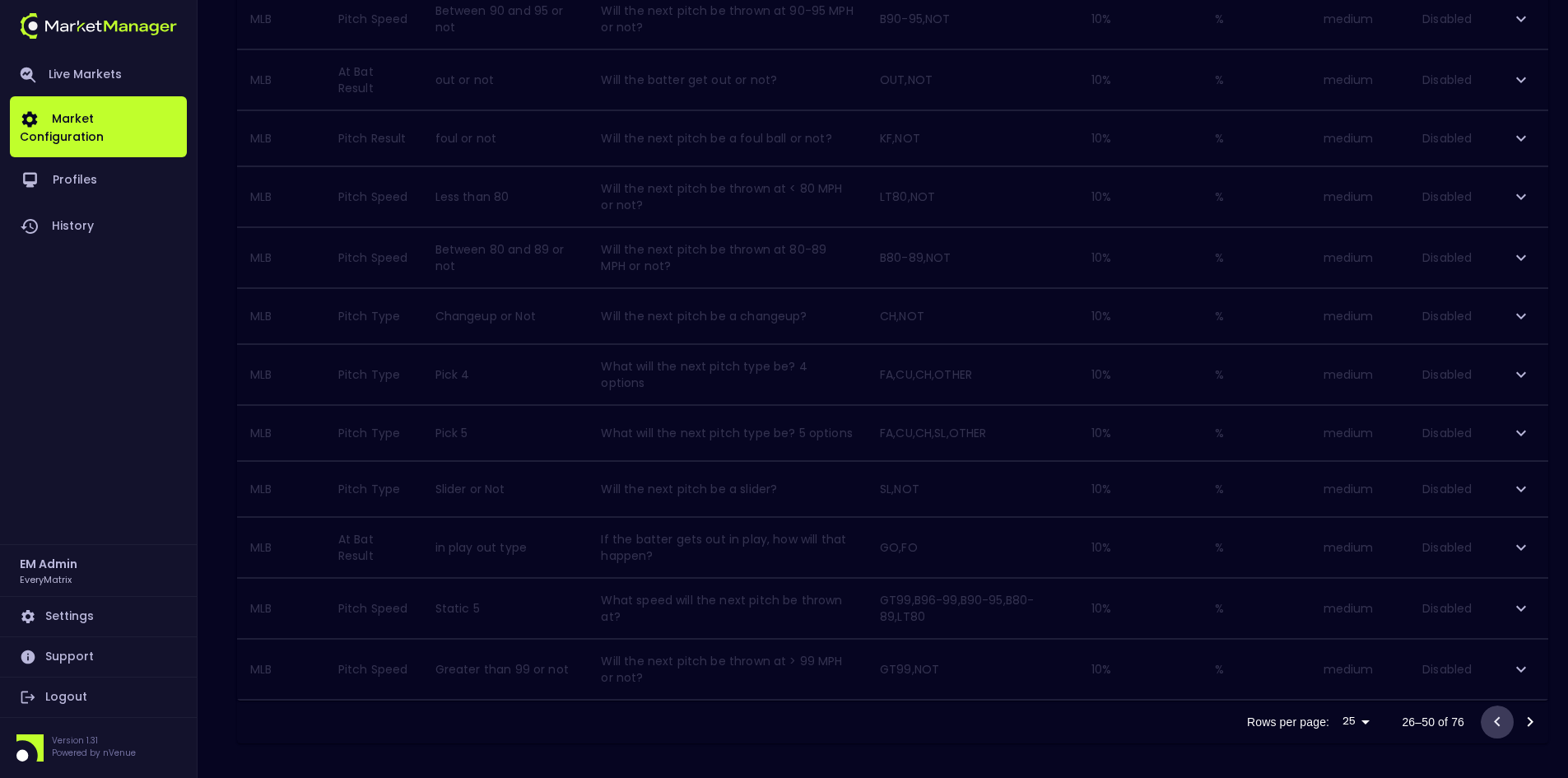
click at [1499, 717] on icon "Go to previous page" at bounding box center [1498, 722] width 20 height 20
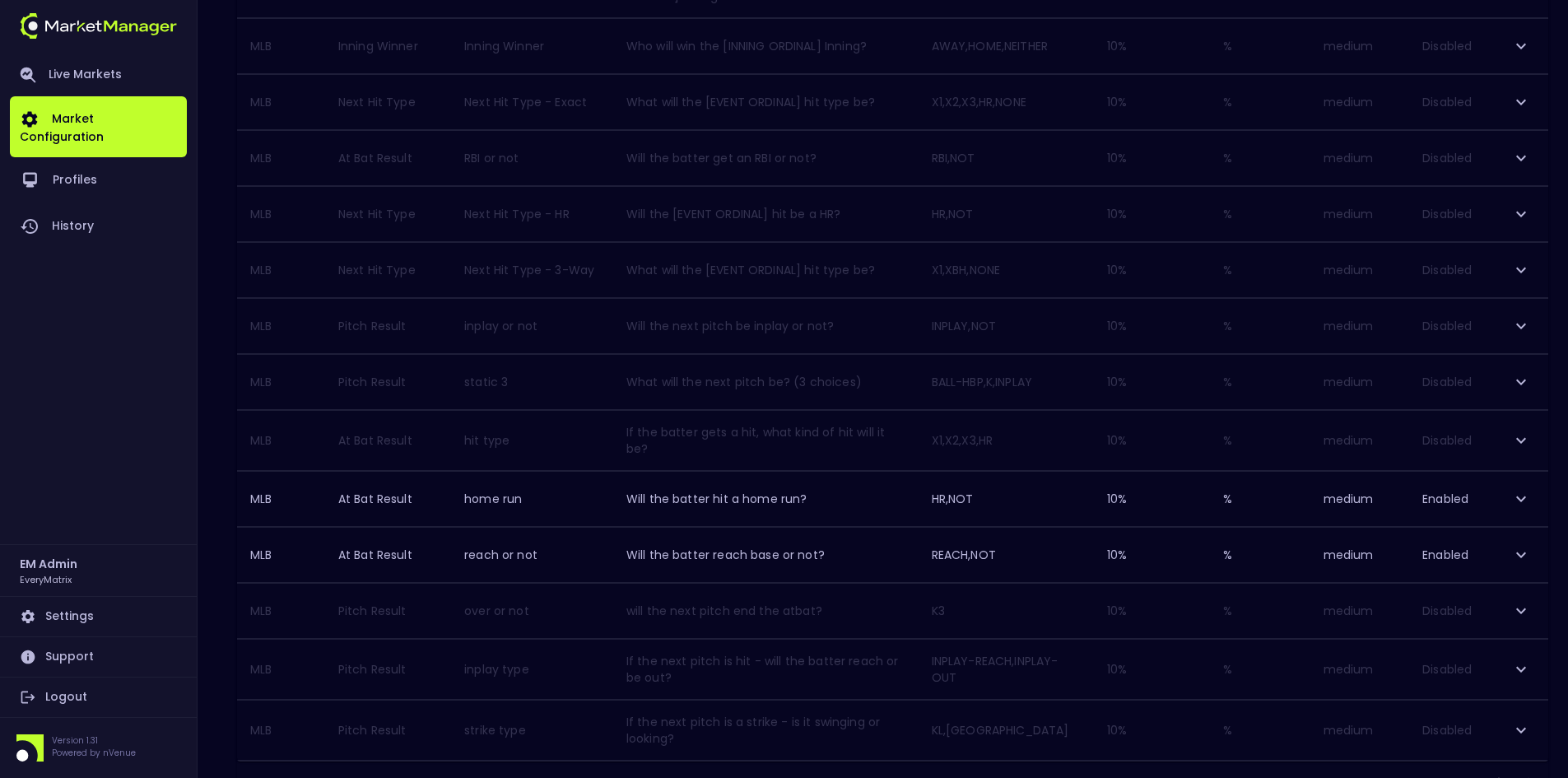
scroll to position [1195, 0]
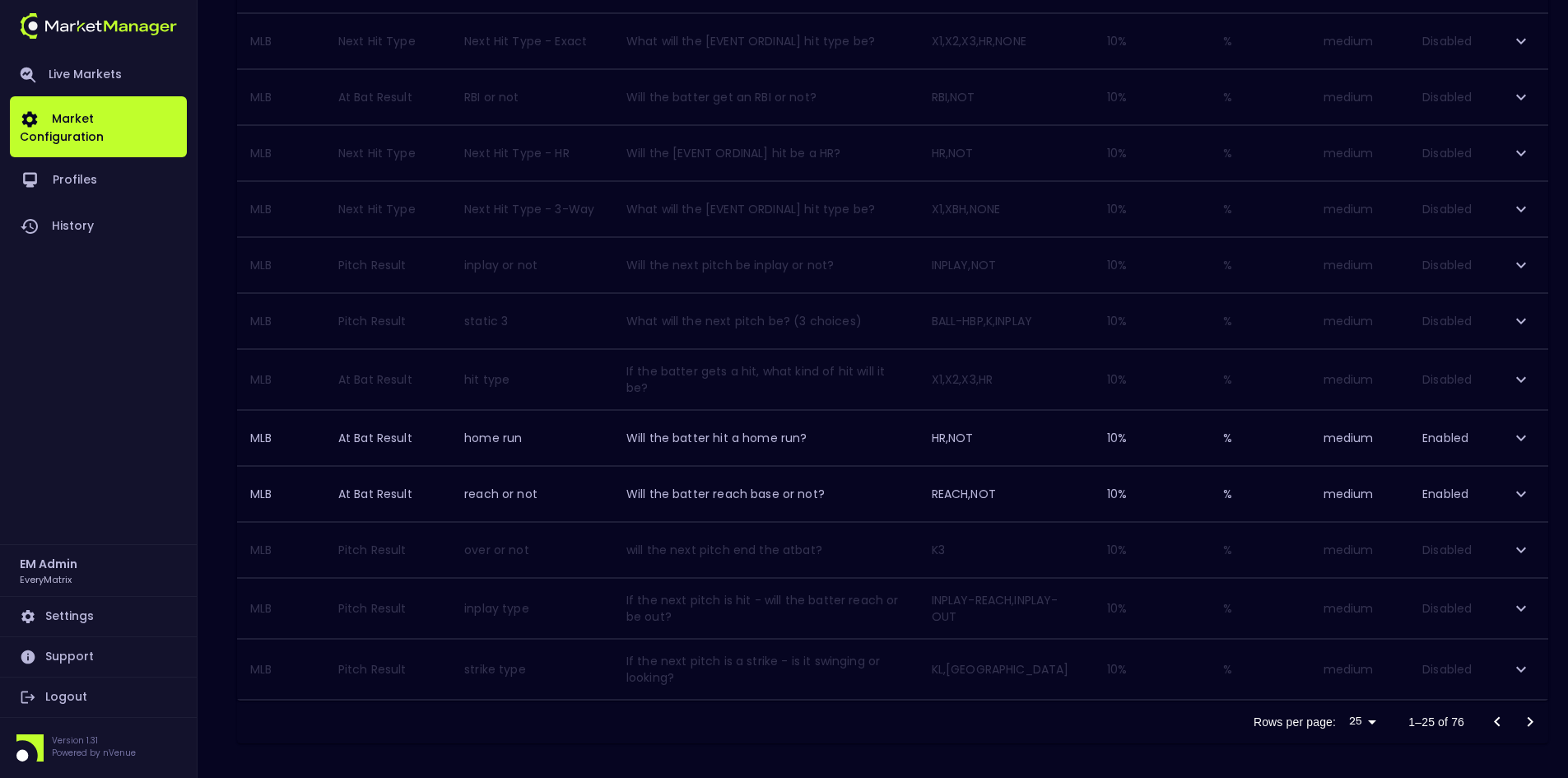
click at [1524, 712] on icon "Go to next page" at bounding box center [1530, 722] width 20 height 20
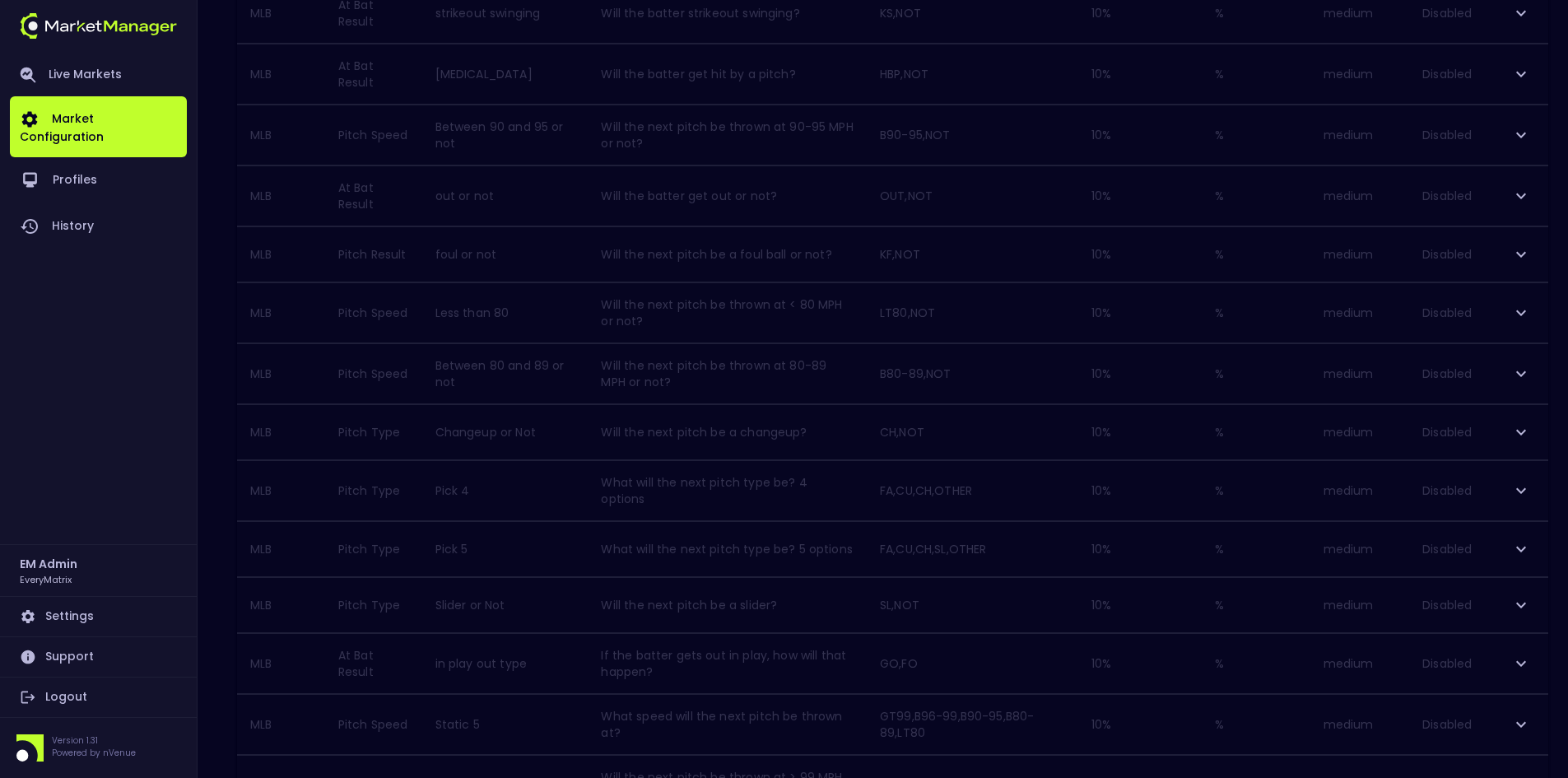
scroll to position [1116, 0]
click at [1530, 717] on icon "Go to next page" at bounding box center [1531, 722] width 6 height 10
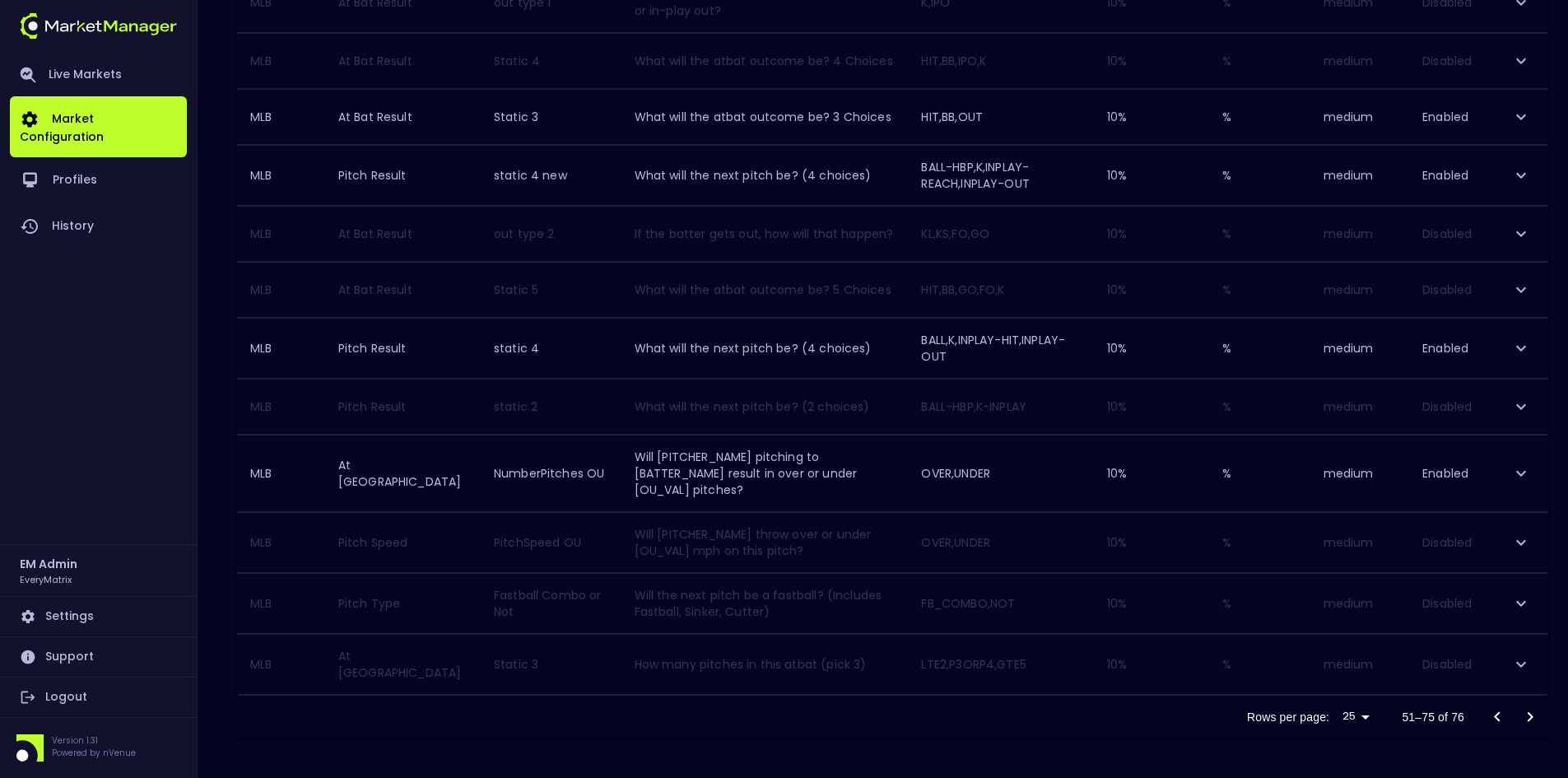
scroll to position [1155, 0]
click at [1528, 711] on icon "Go to next page" at bounding box center [1530, 717] width 20 height 20
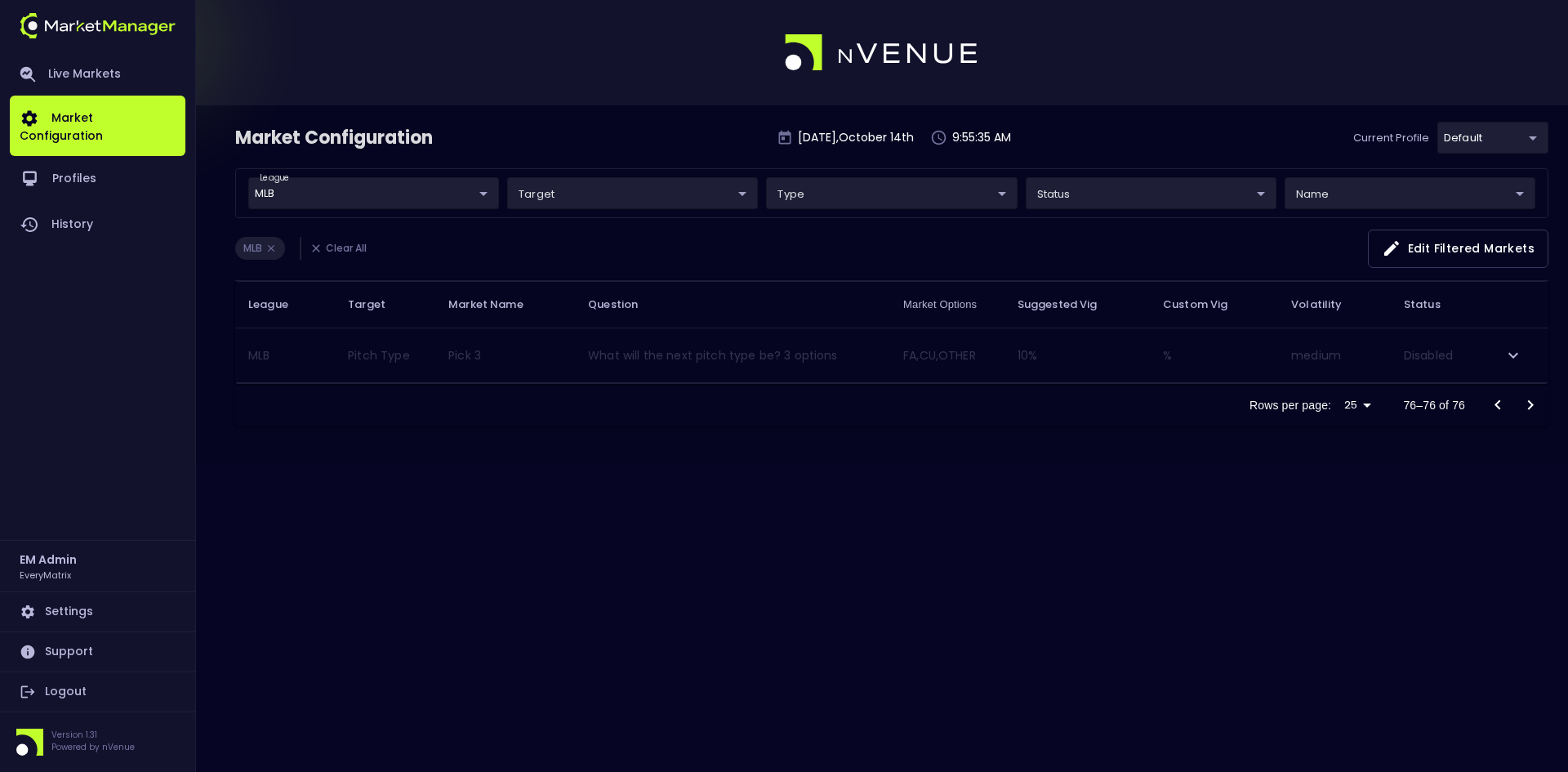
click at [592, 593] on div "Market Configuration [DATE] 9:55:35 AM Current Profile default 41a1a02b-08cb-4a…" at bounding box center [784, 386] width 1568 height 772
click at [1498, 407] on icon "Go to previous page" at bounding box center [1497, 405] width 6 height 9
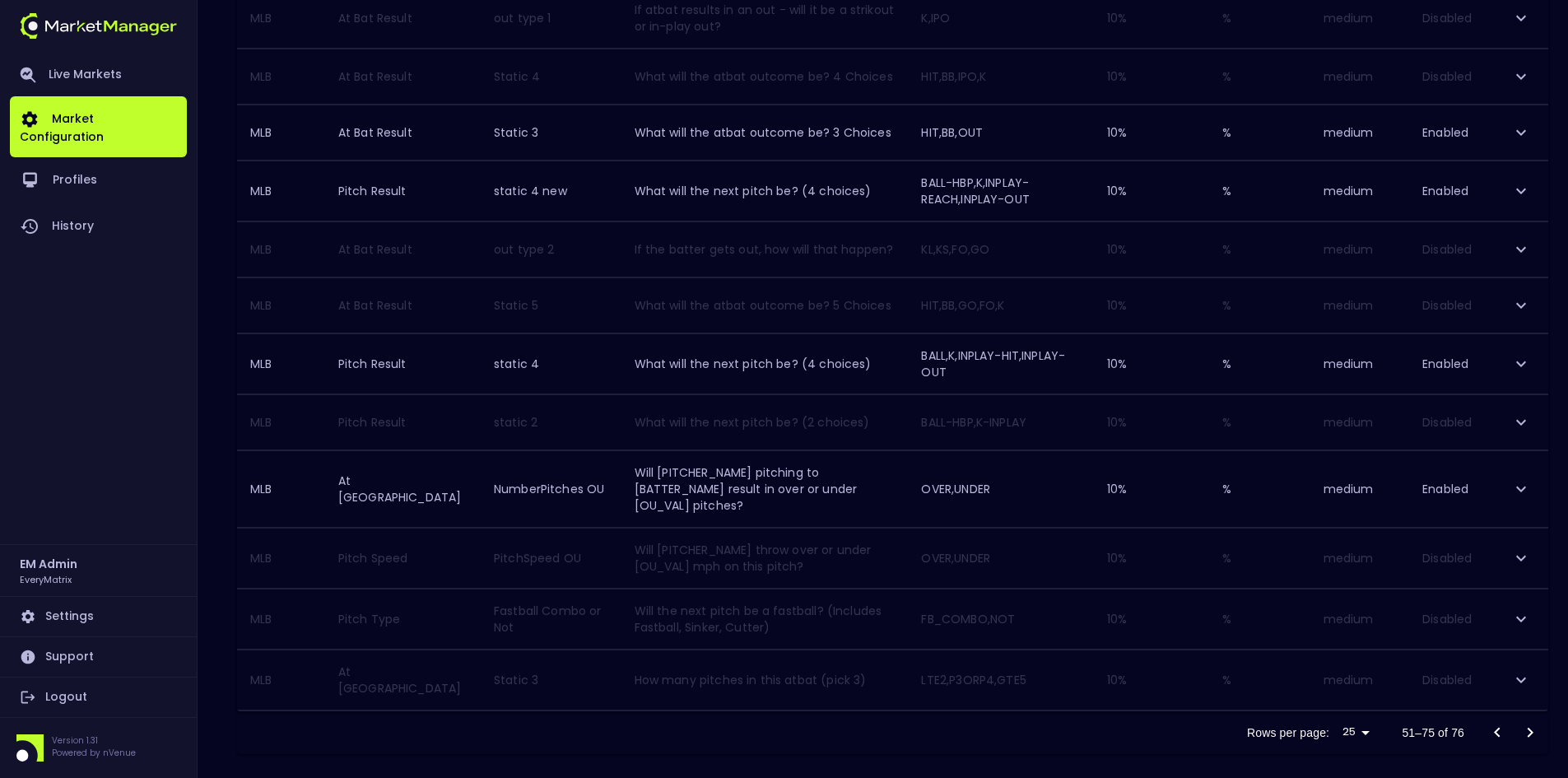
scroll to position [1155, 0]
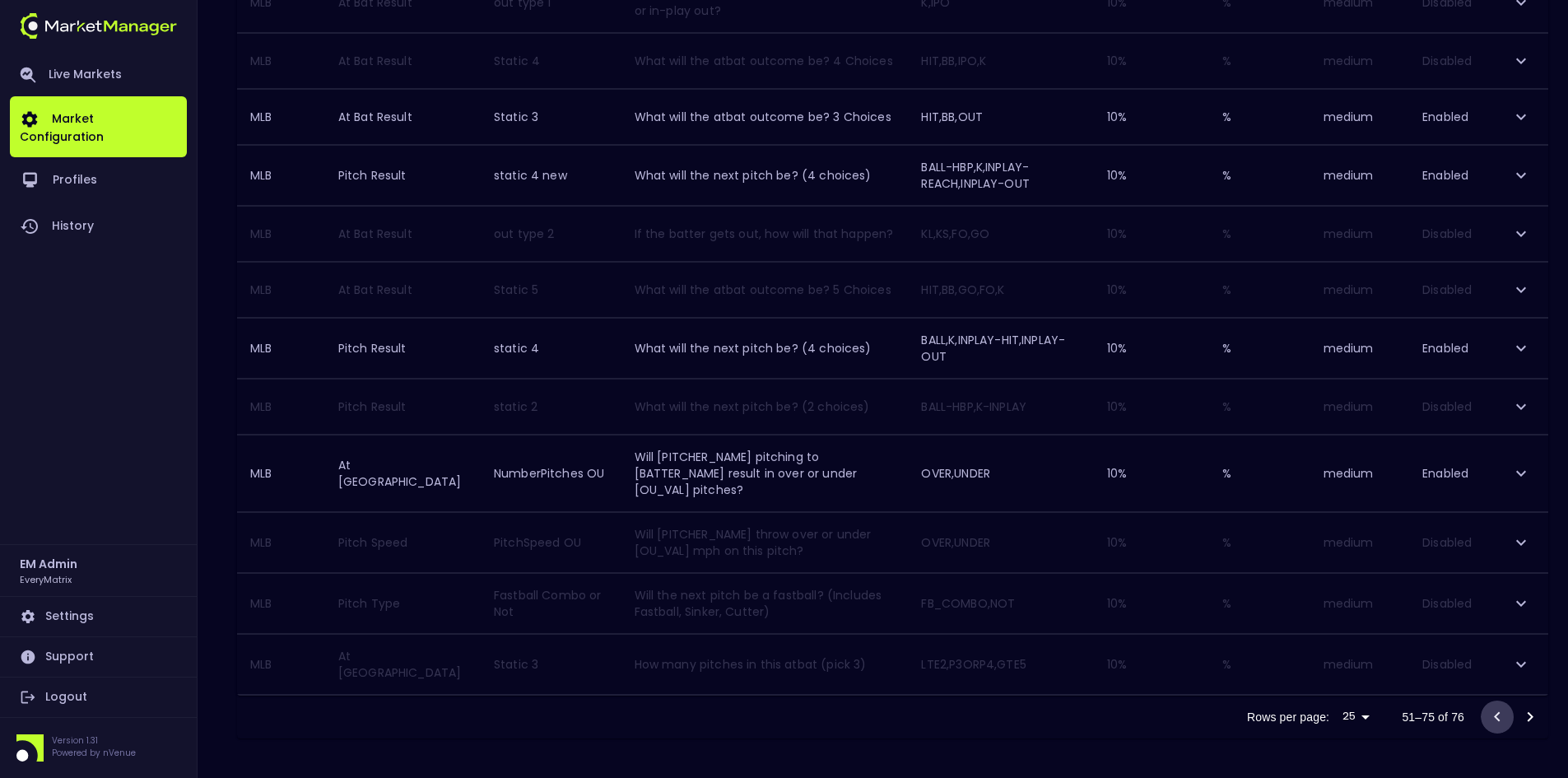
click at [1499, 714] on icon "Go to previous page" at bounding box center [1497, 716] width 6 height 10
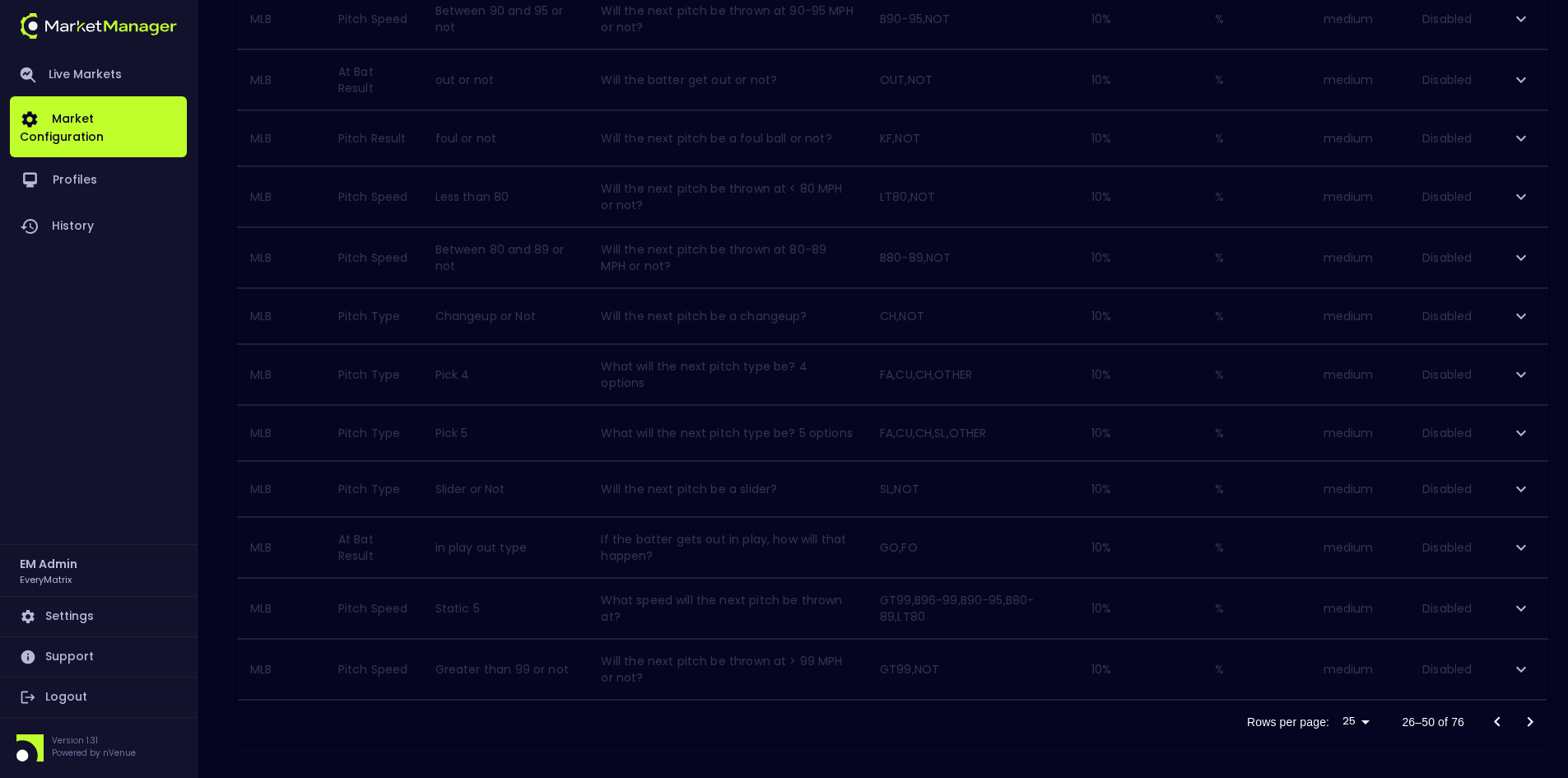
click at [1498, 716] on icon "Go to previous page" at bounding box center [1498, 722] width 20 height 20
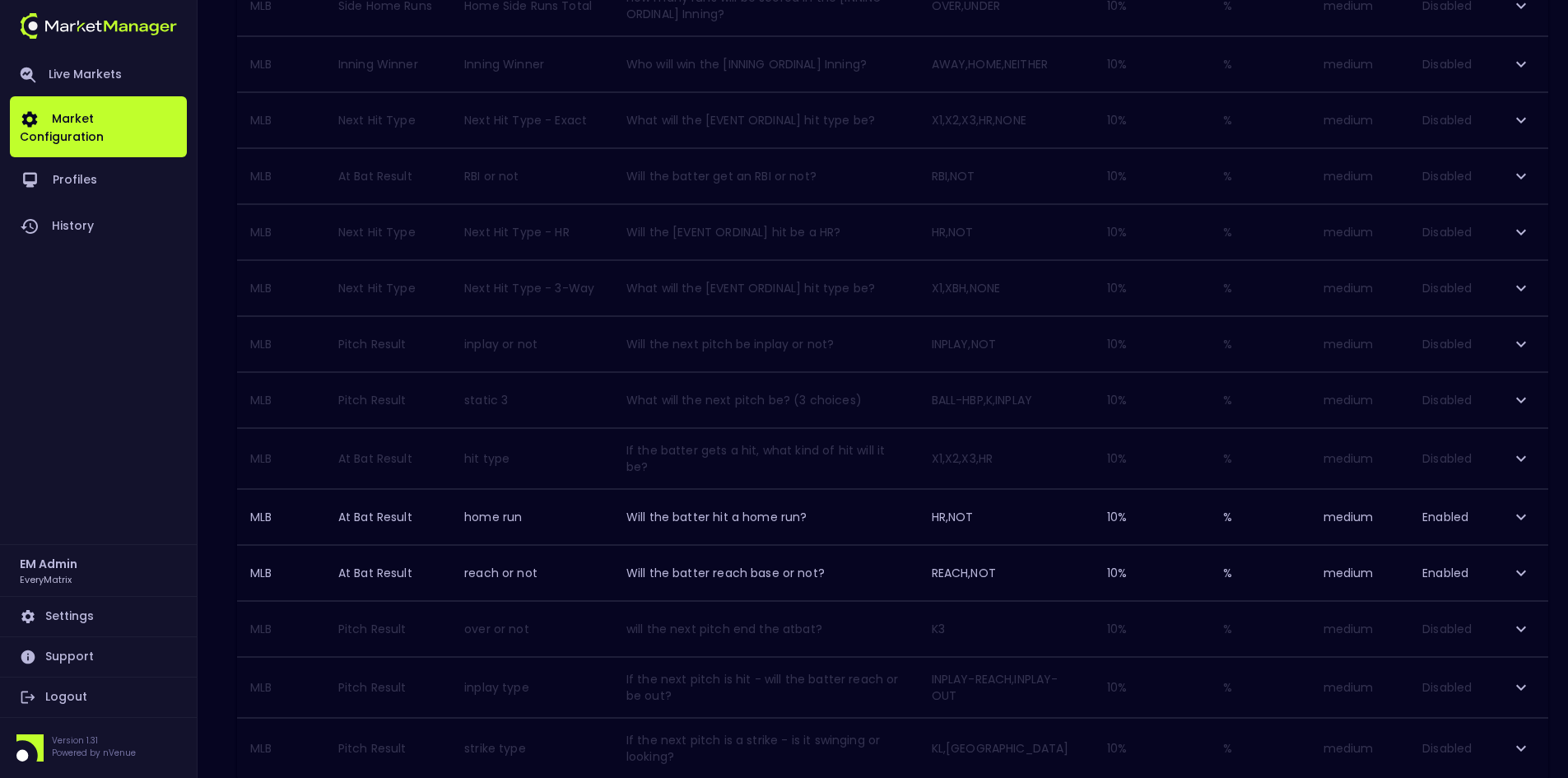
scroll to position [1195, 0]
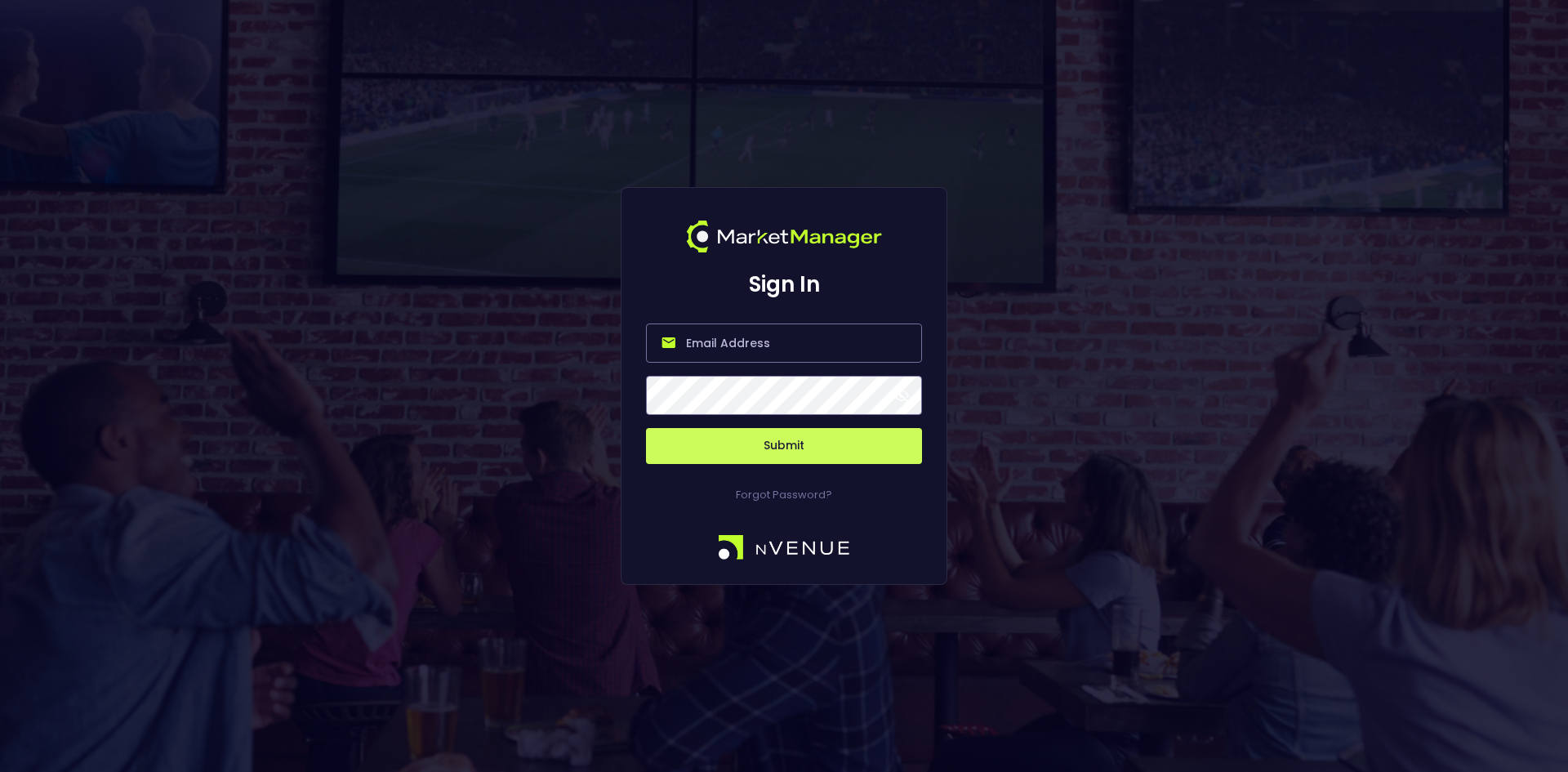
click at [739, 345] on input "email" at bounding box center [784, 343] width 276 height 40
type input "[EMAIL_ADDRESS][DOMAIN_NAME]"
click at [646, 428] on button "Submit" at bounding box center [784, 446] width 276 height 36
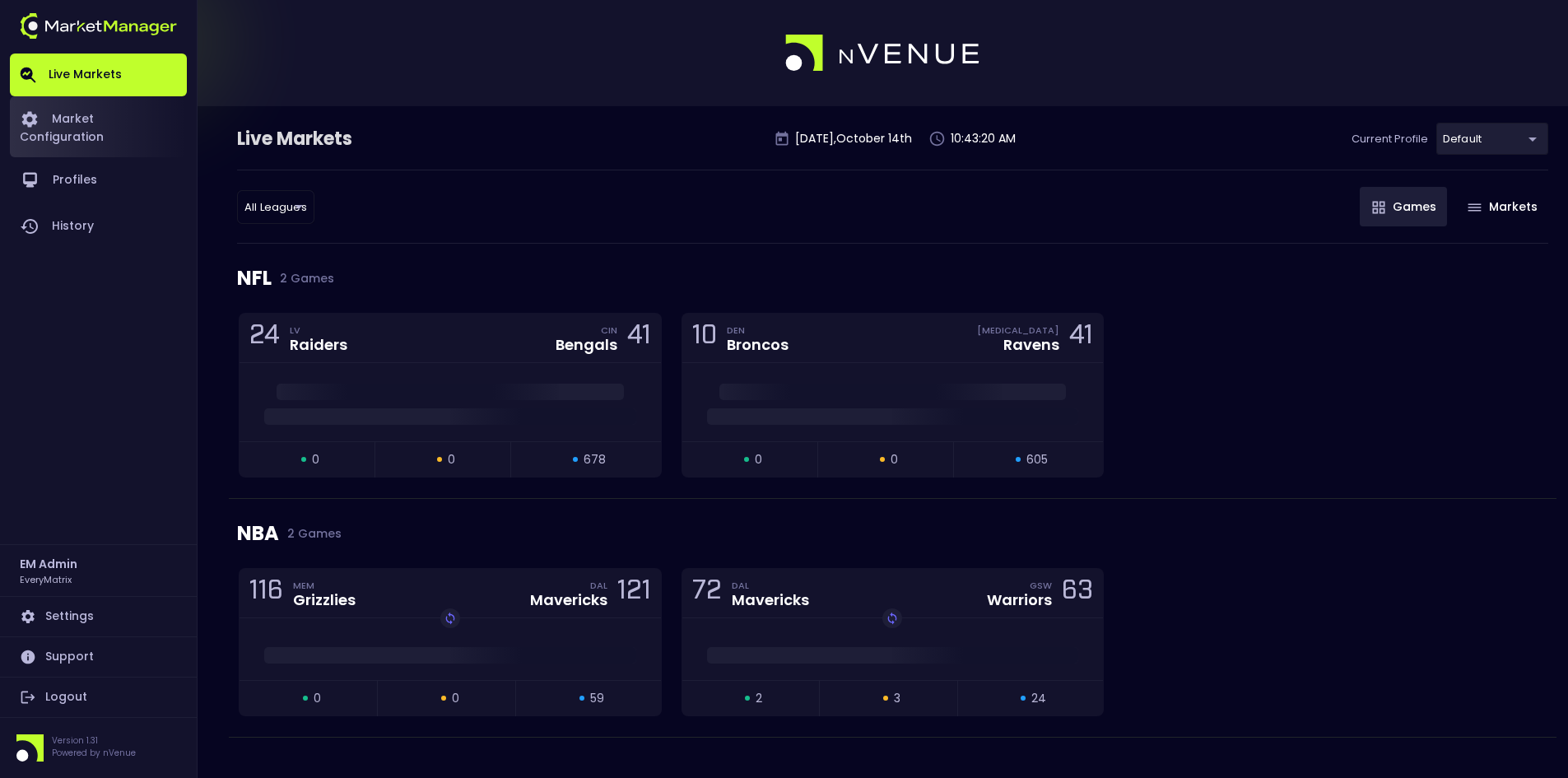
click at [112, 114] on link "Market Configuration" at bounding box center [98, 127] width 177 height 61
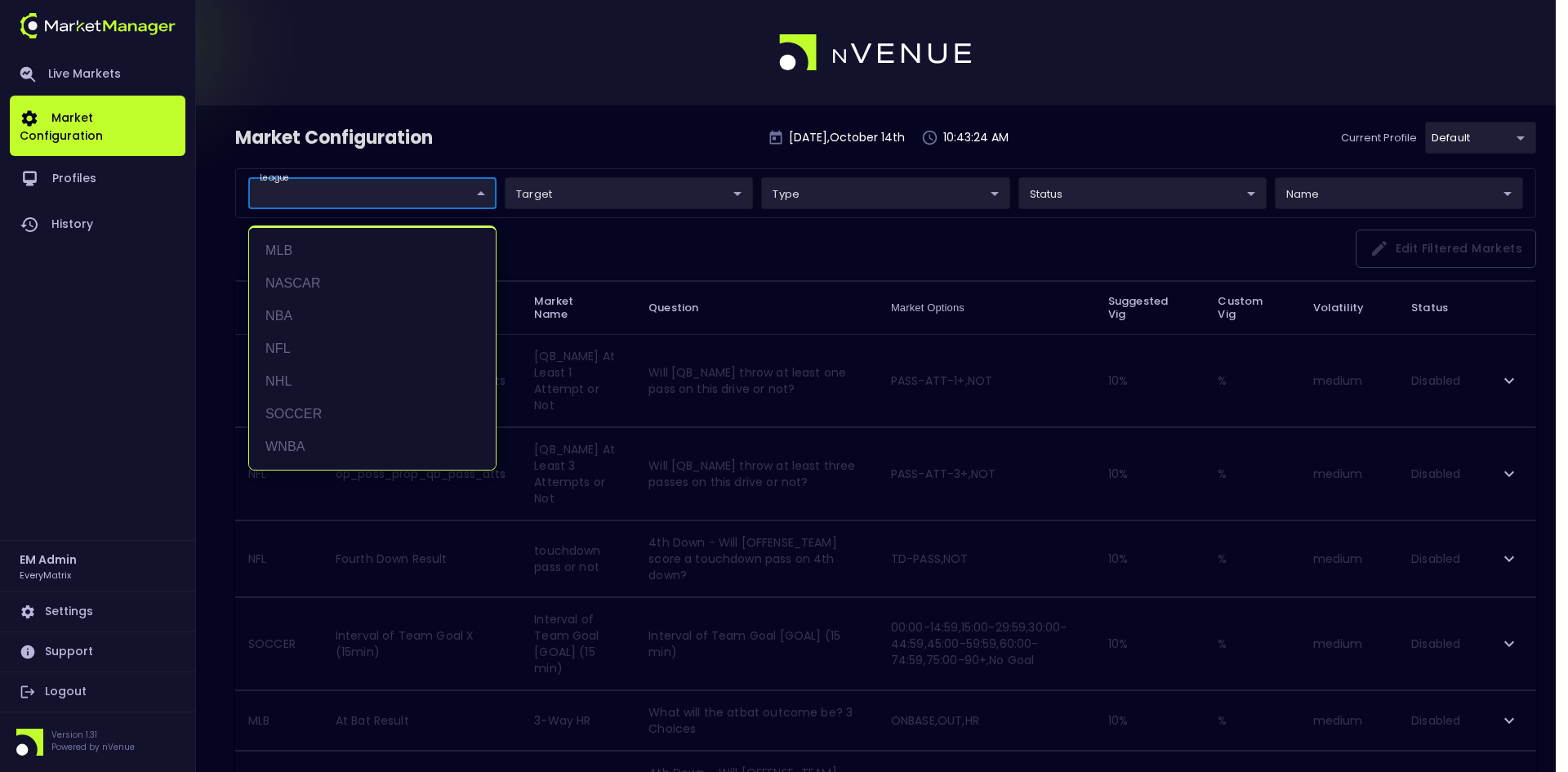
click at [292, 250] on li "MLB" at bounding box center [372, 250] width 247 height 33
type input "MLB"
click at [703, 248] on div at bounding box center [784, 386] width 1568 height 772
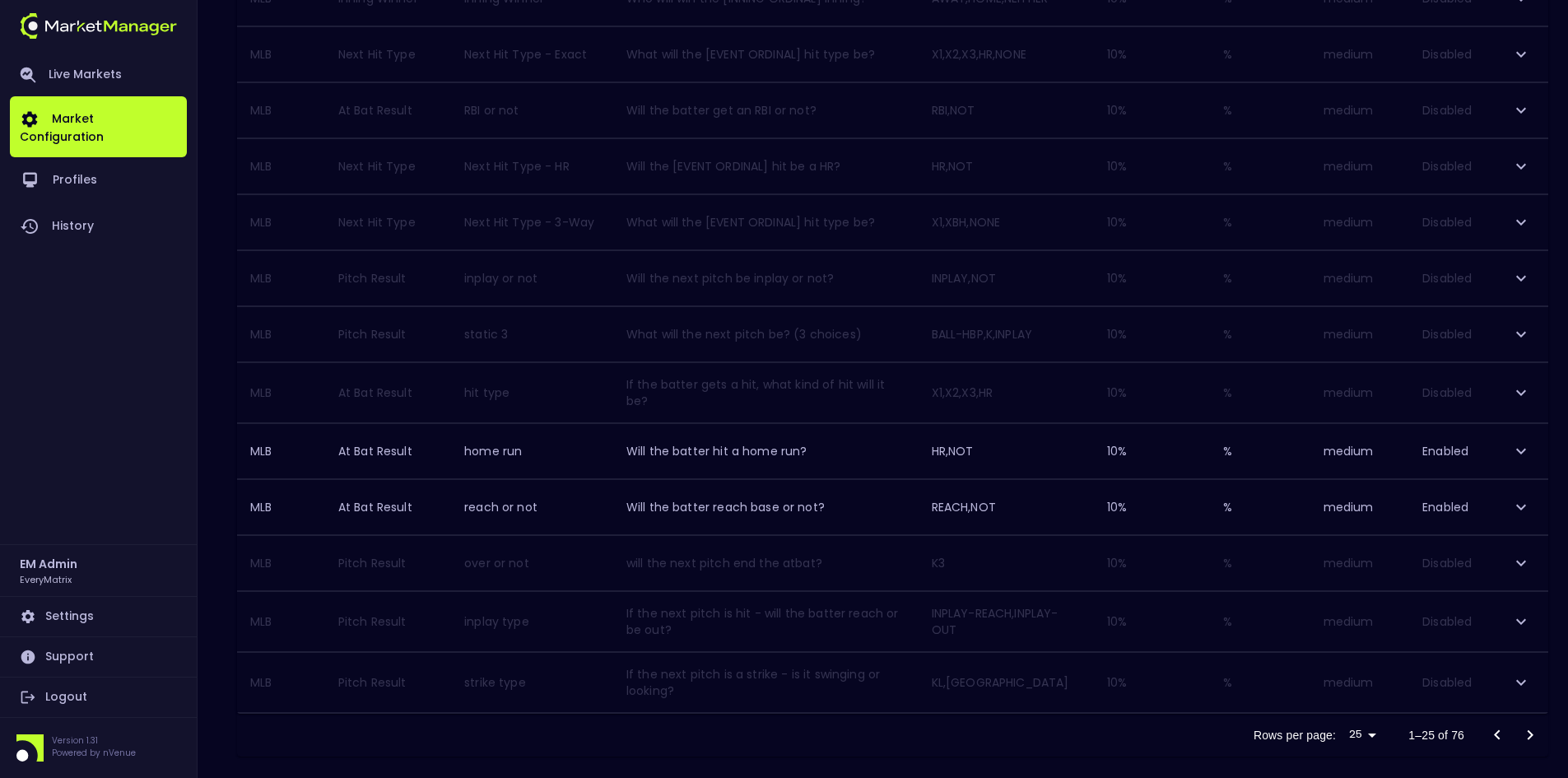
scroll to position [1195, 0]
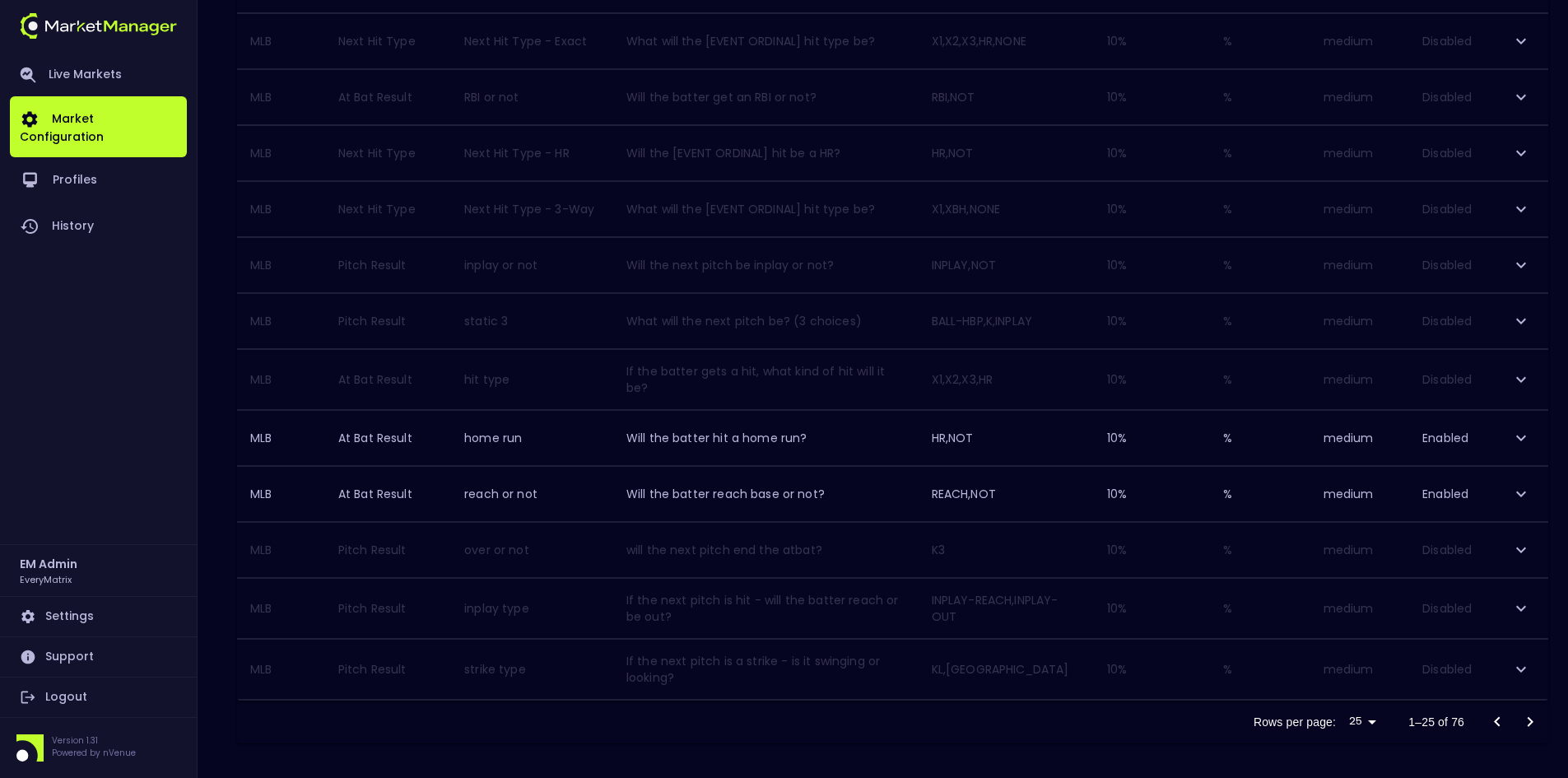
click at [1532, 712] on icon "Go to next page" at bounding box center [1530, 722] width 20 height 20
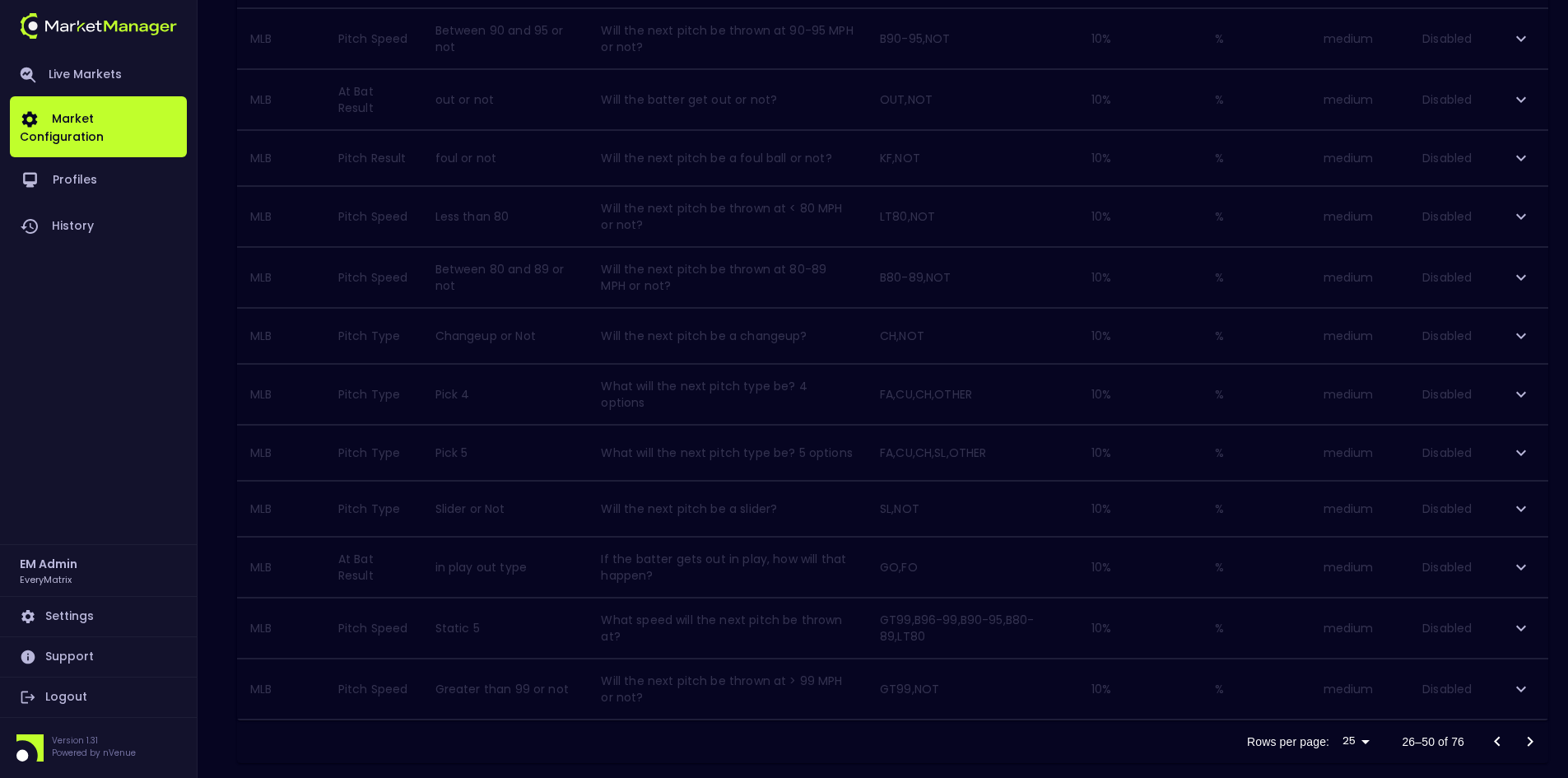
scroll to position [1116, 0]
click at [1535, 715] on icon "Go to next page" at bounding box center [1530, 722] width 20 height 20
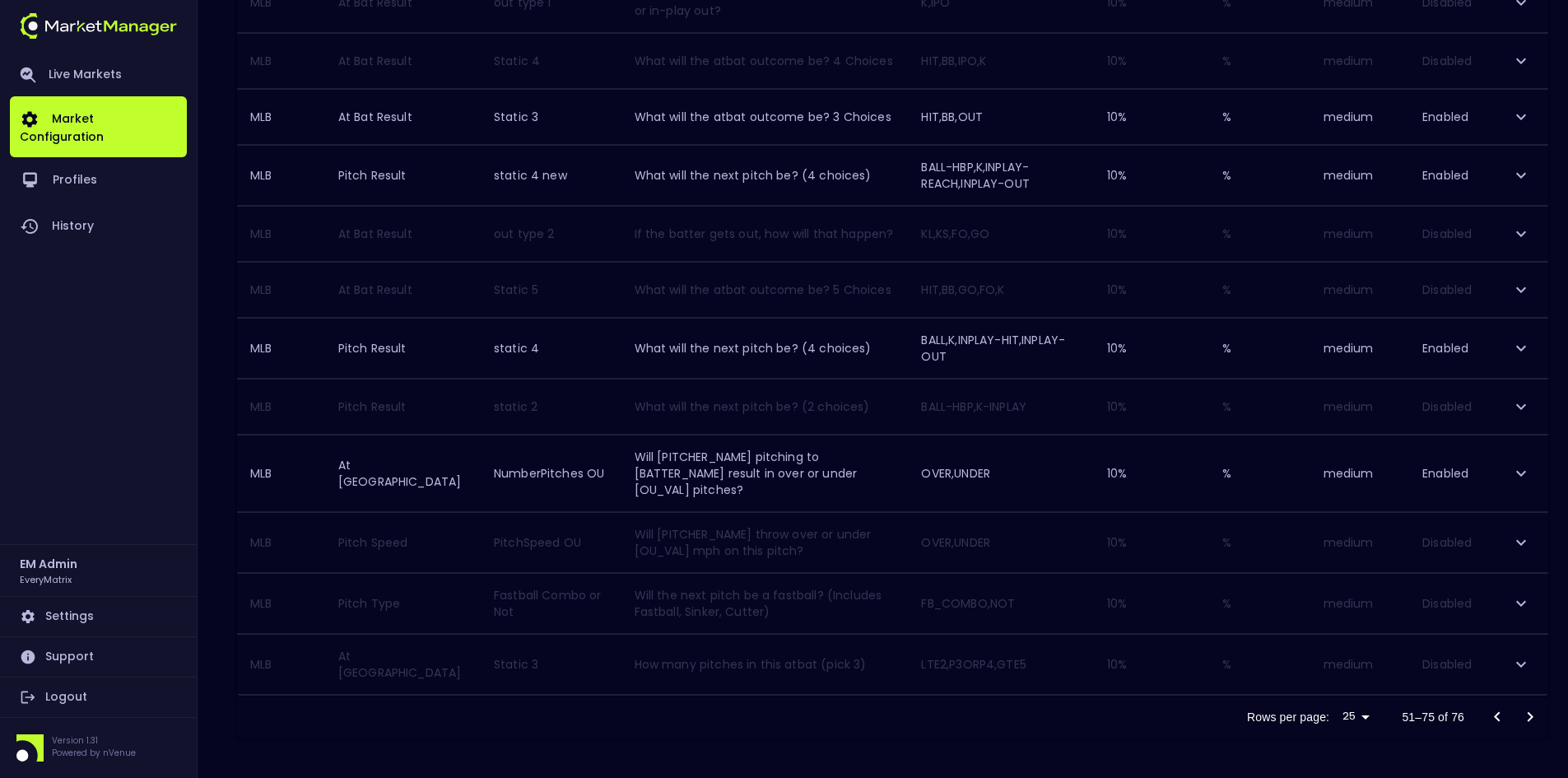
scroll to position [1135, 0]
click at [1531, 728] on icon "Go to next page" at bounding box center [1530, 717] width 20 height 20
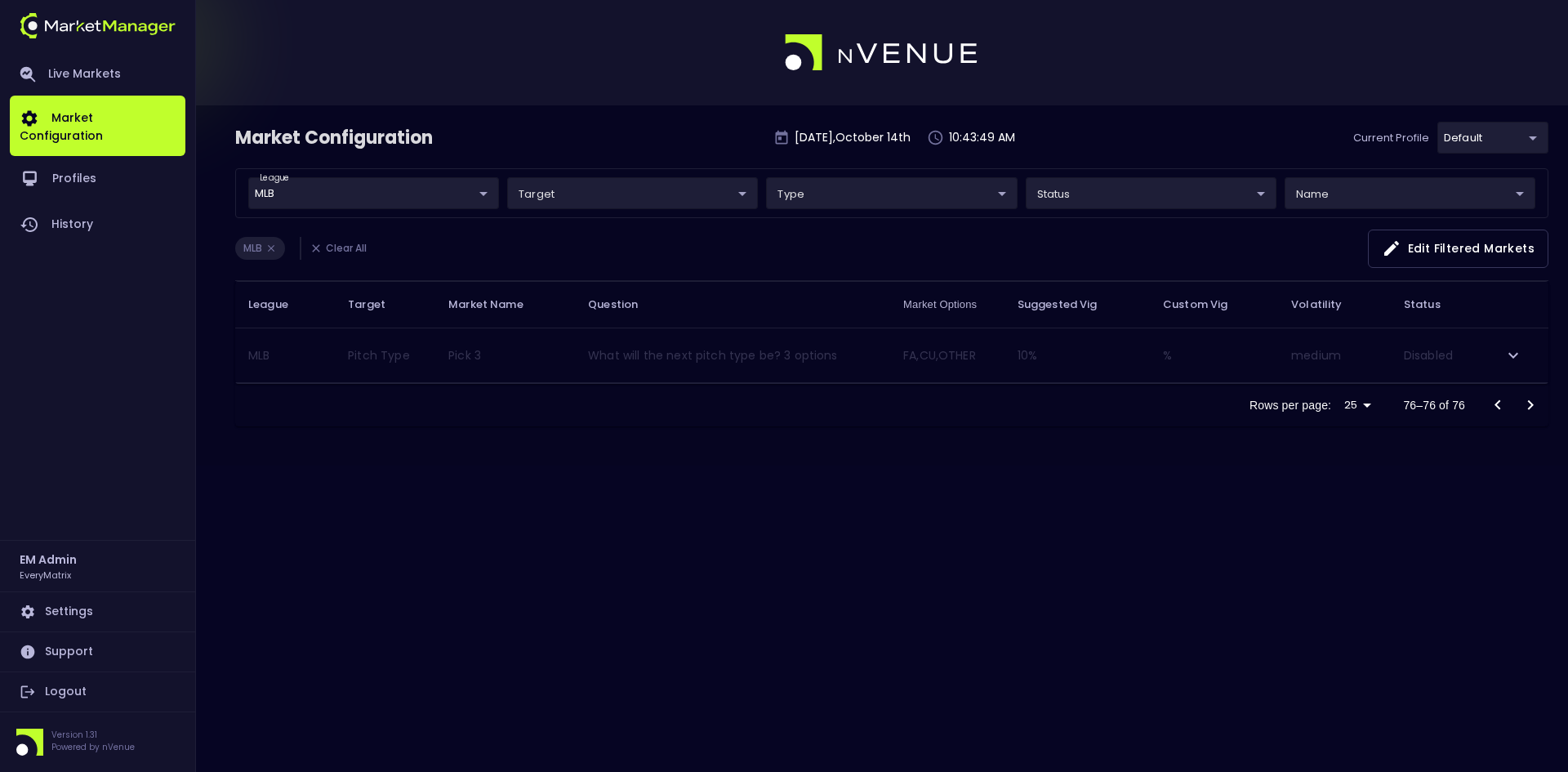
click at [1494, 404] on icon "Go to previous page" at bounding box center [1497, 405] width 20 height 20
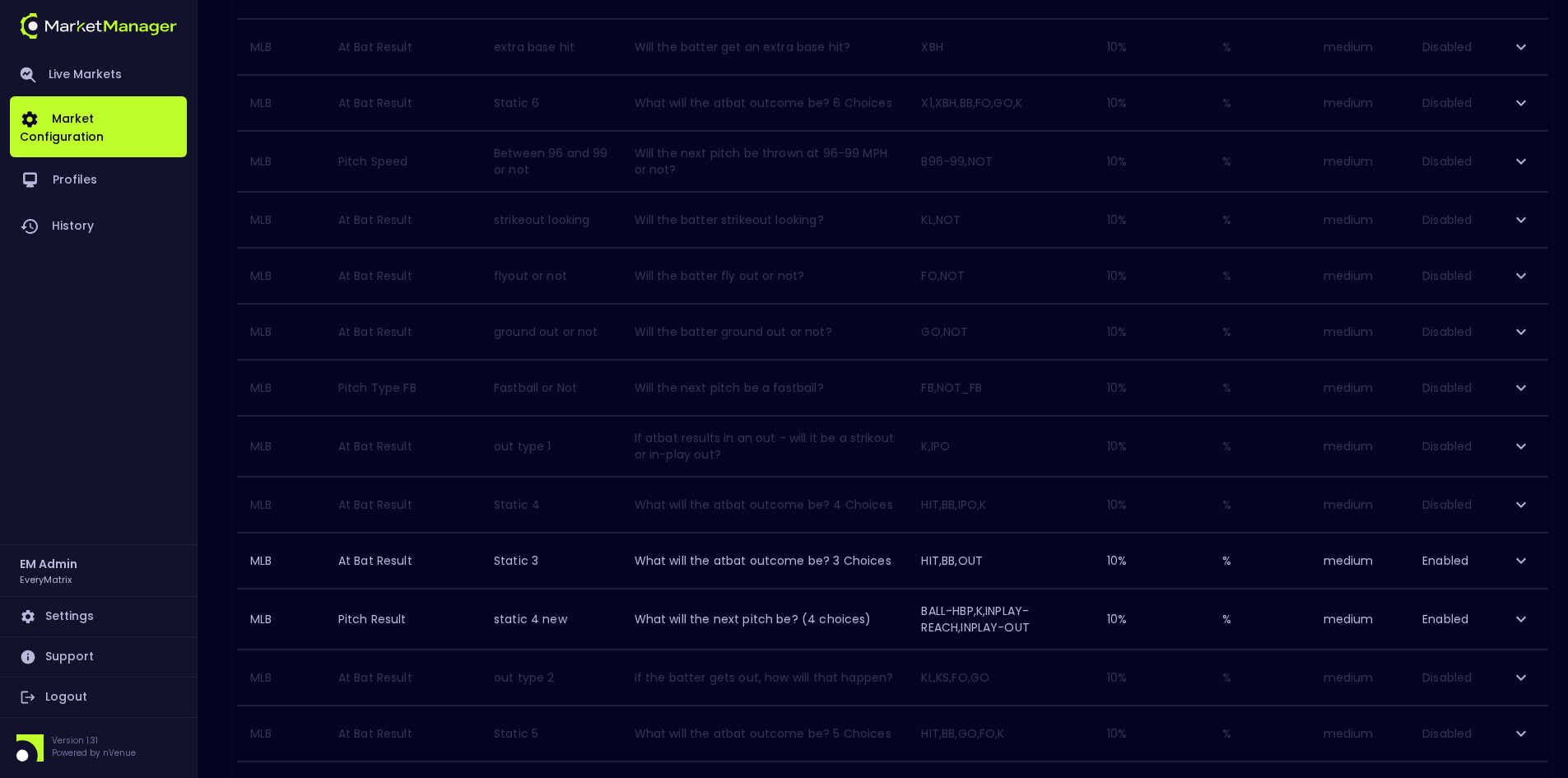
scroll to position [1155, 0]
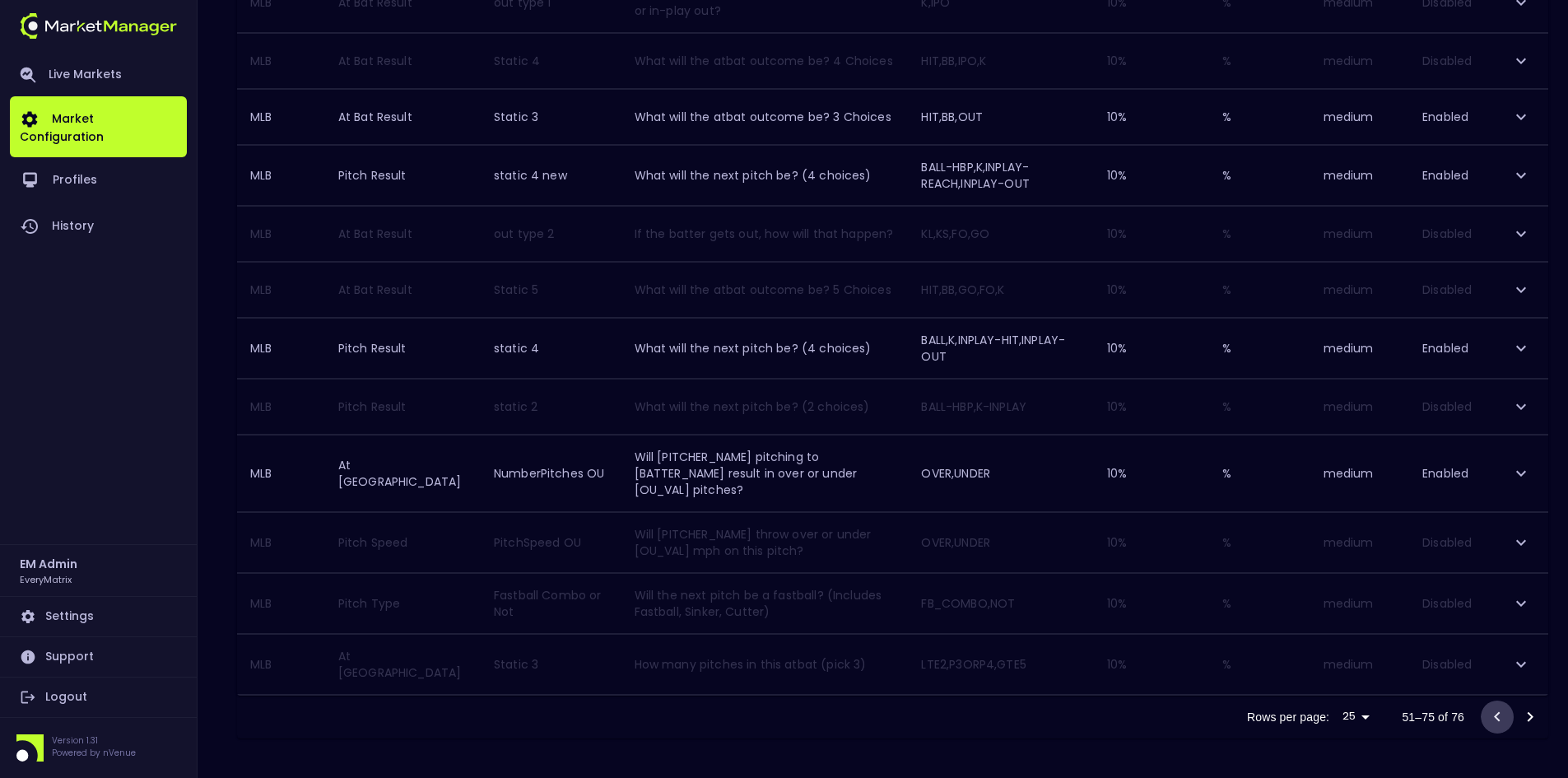
click at [1501, 716] on icon "Go to previous page" at bounding box center [1498, 717] width 20 height 20
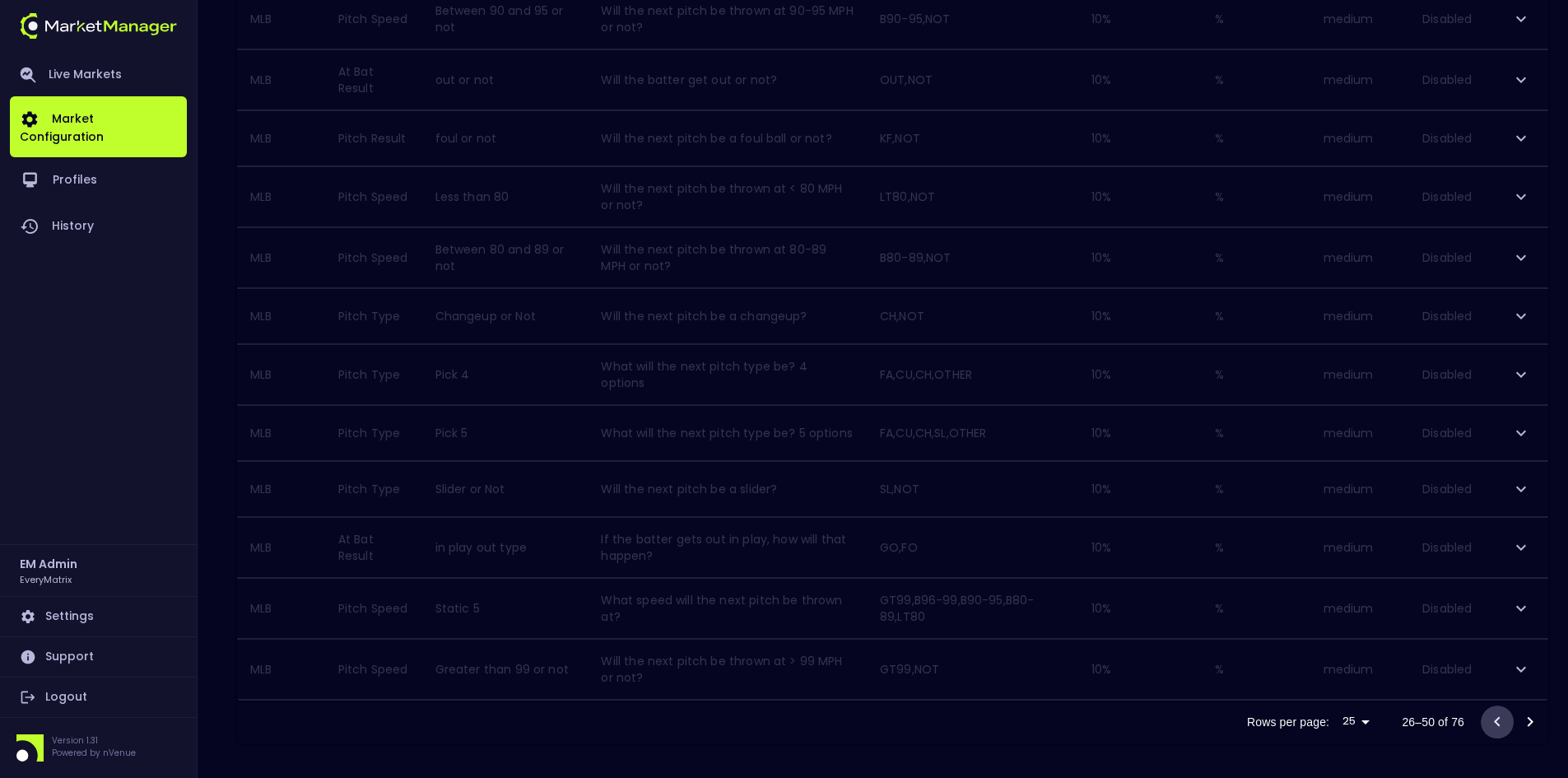
click at [1499, 722] on icon "Go to previous page" at bounding box center [1498, 722] width 20 height 20
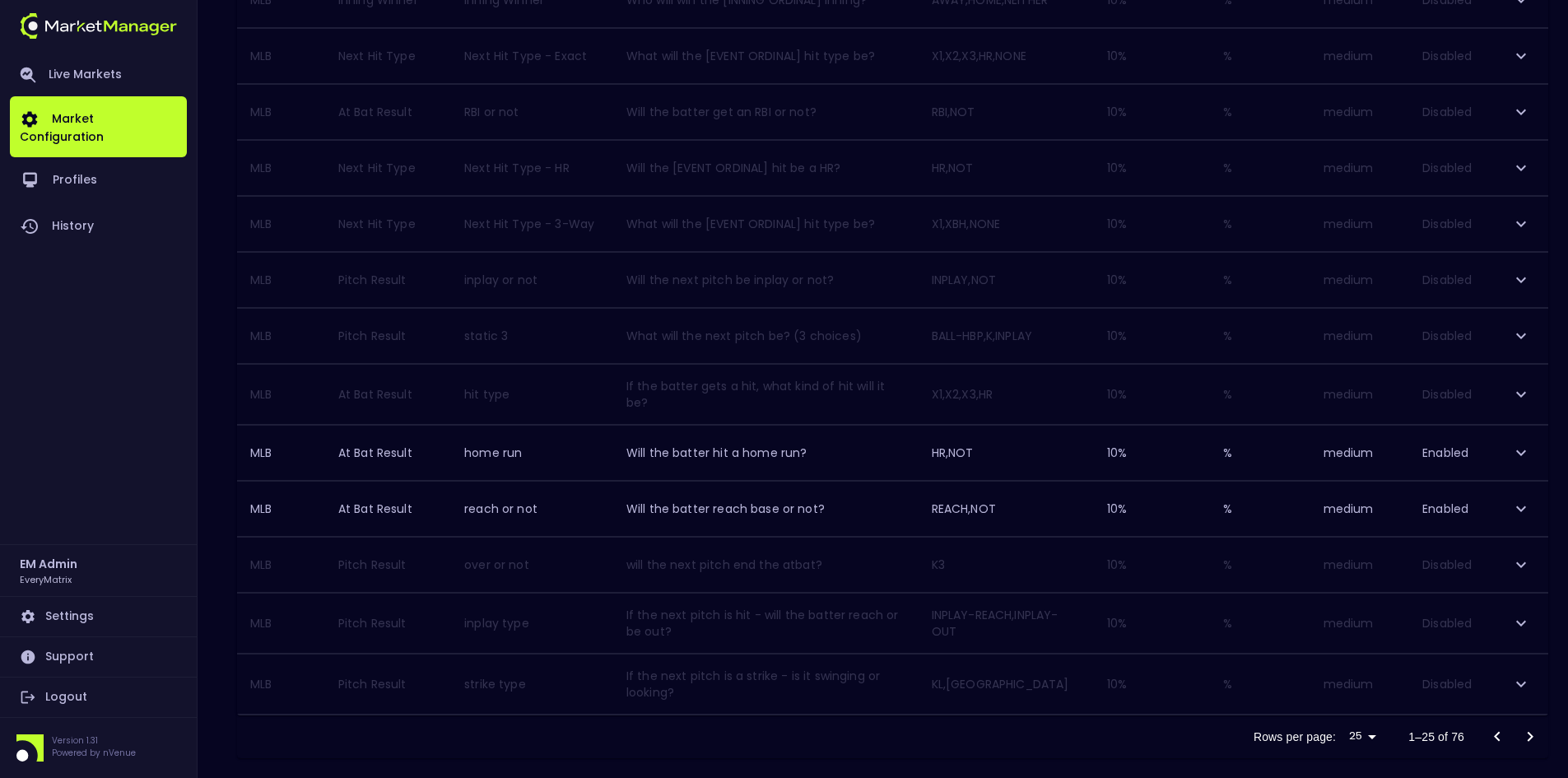
scroll to position [1195, 0]
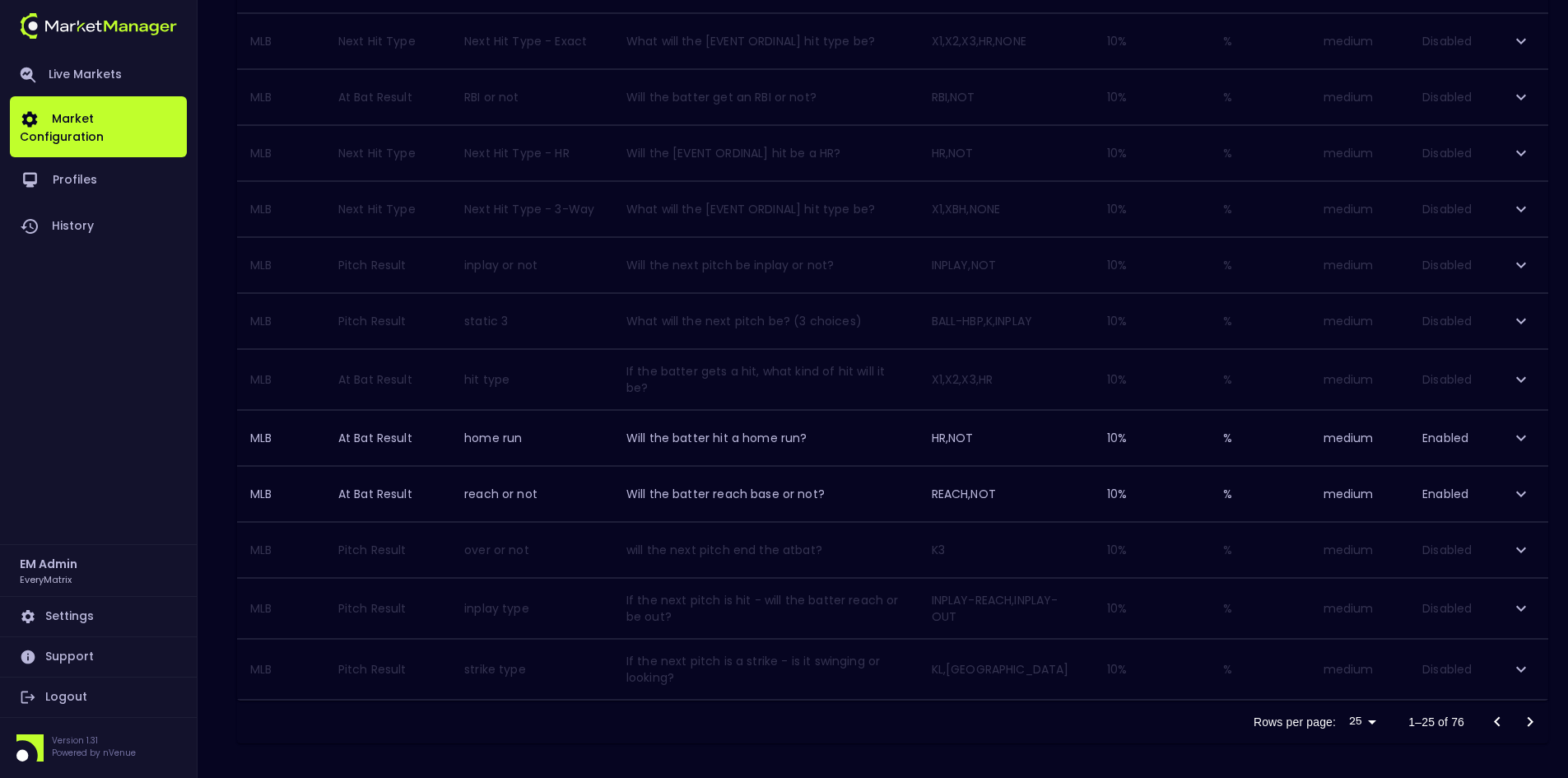
click at [1493, 716] on div at bounding box center [1514, 722] width 66 height 33
click at [1531, 718] on icon "Go to next page" at bounding box center [1531, 722] width 6 height 10
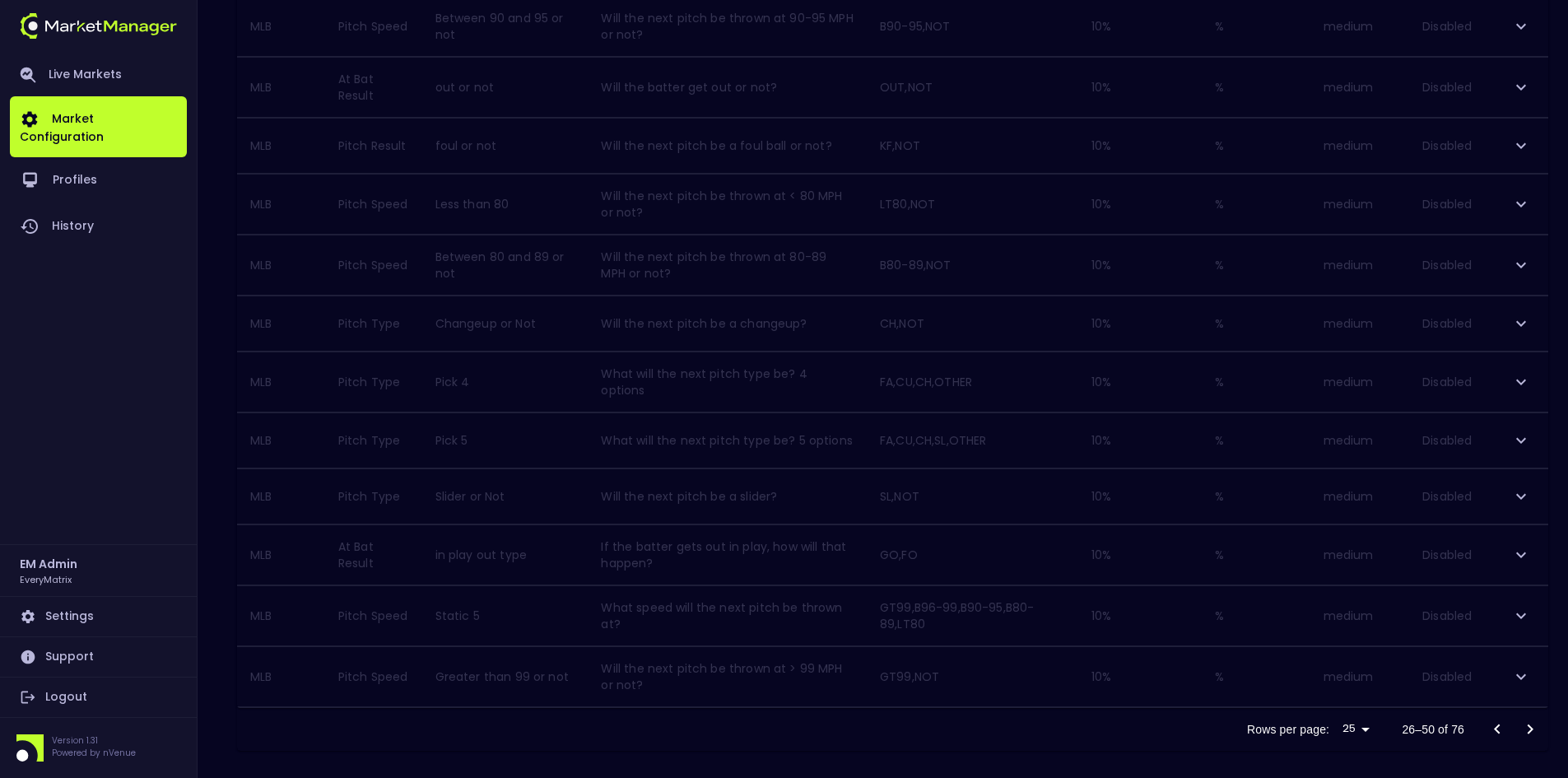
scroll to position [1116, 0]
click at [1530, 717] on icon "Go to next page" at bounding box center [1530, 722] width 20 height 20
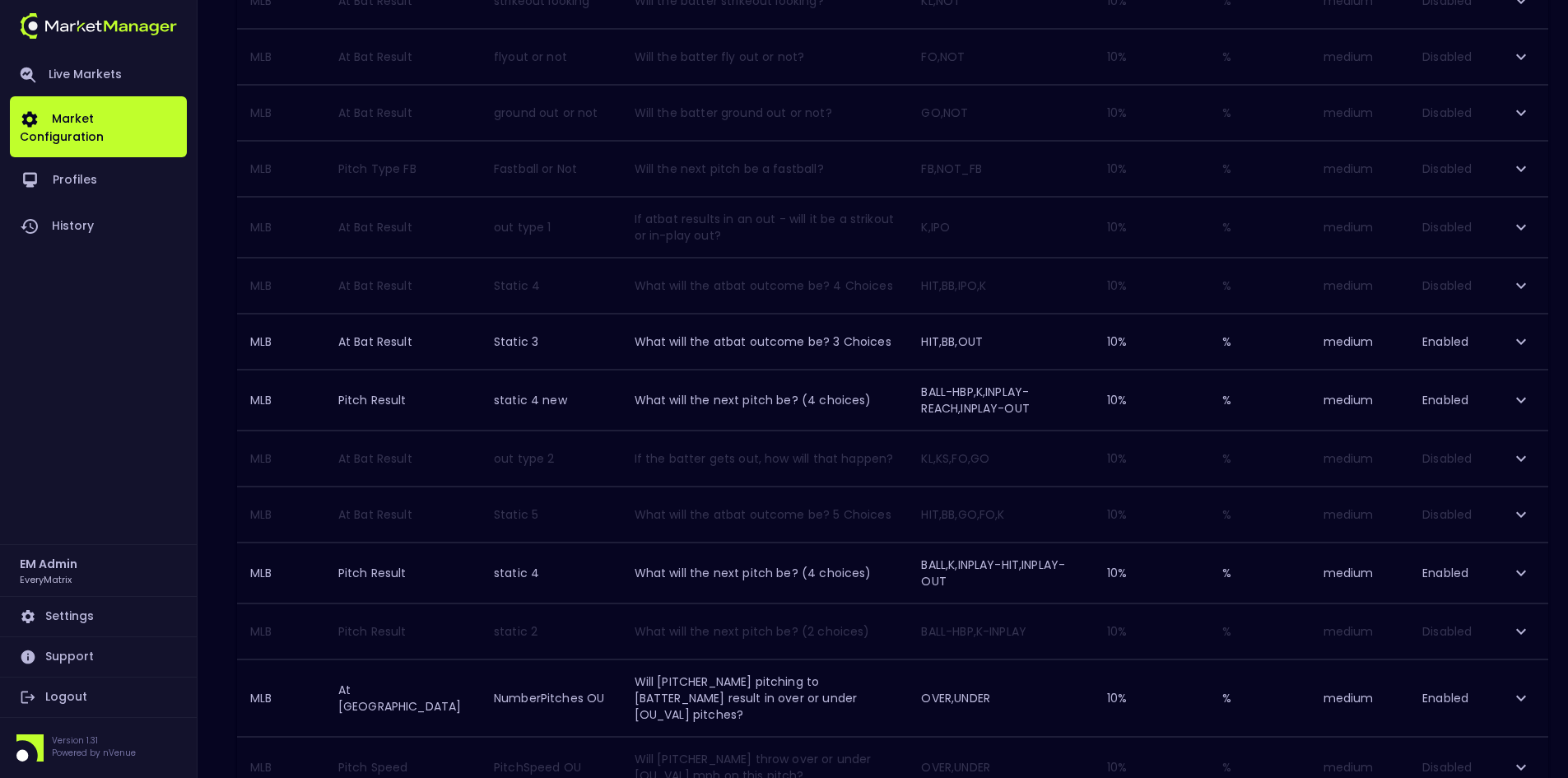
scroll to position [1155, 0]
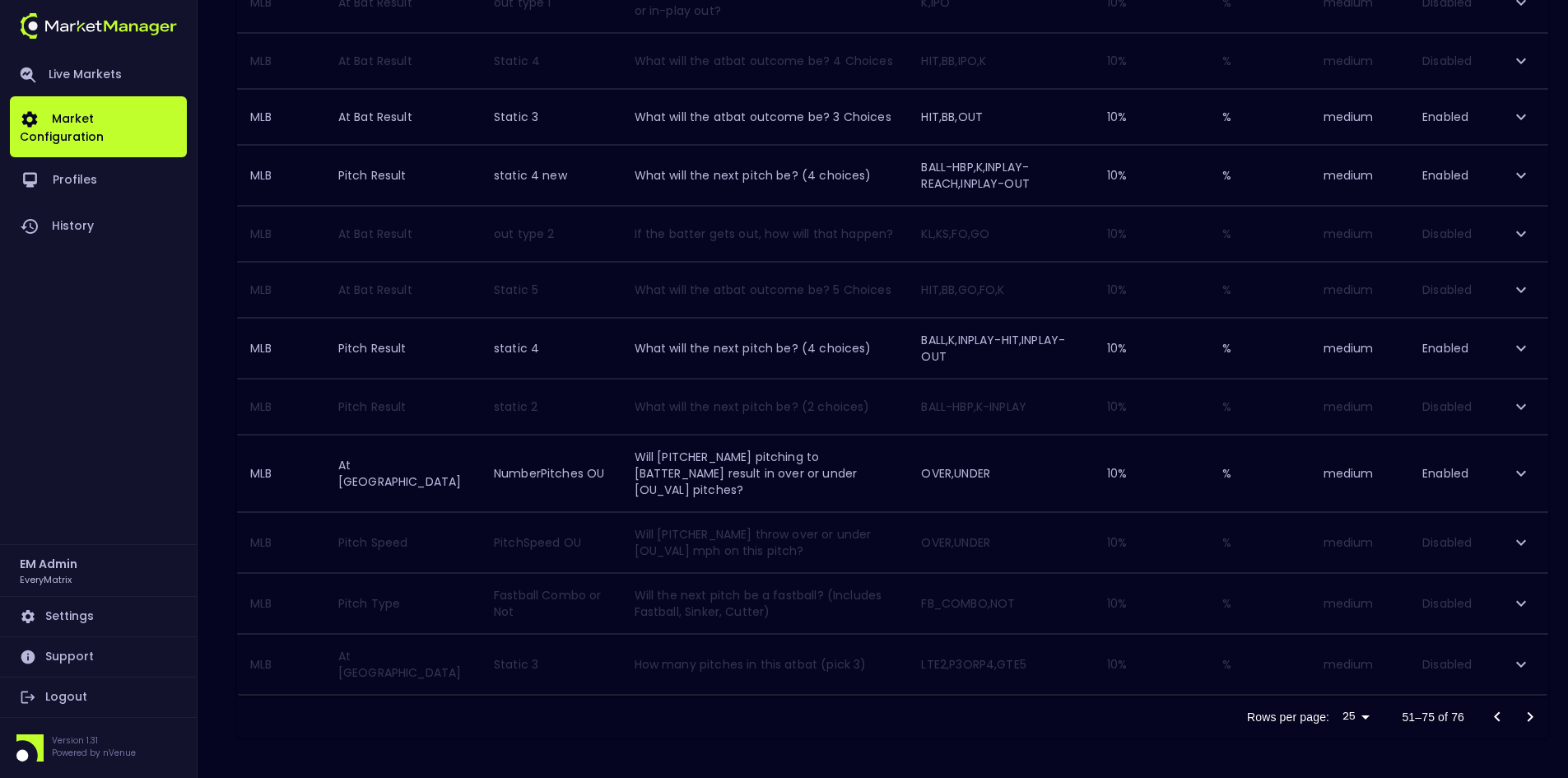
click at [1532, 715] on icon "Go to next page" at bounding box center [1530, 717] width 20 height 20
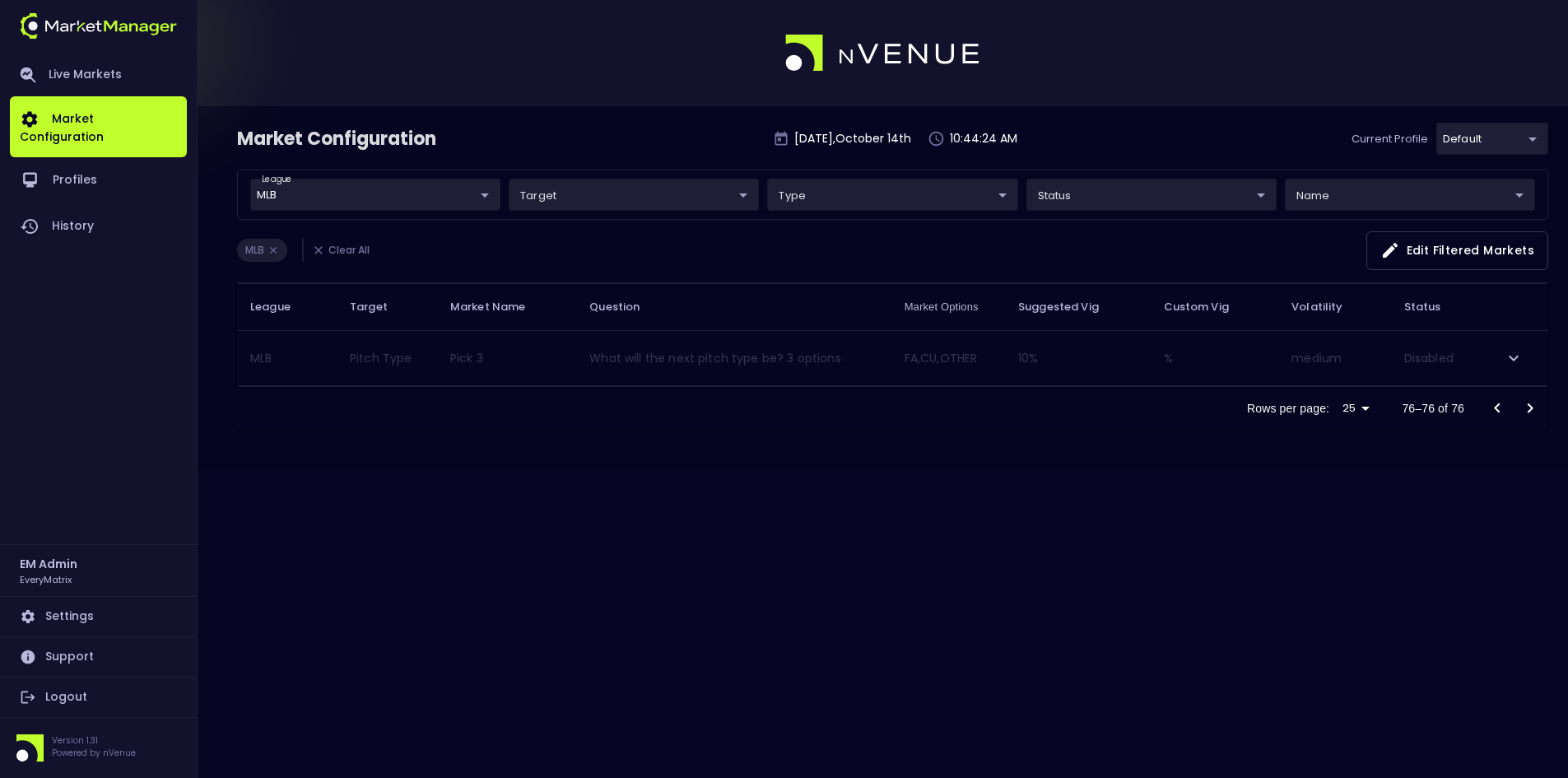
scroll to position [0, 0]
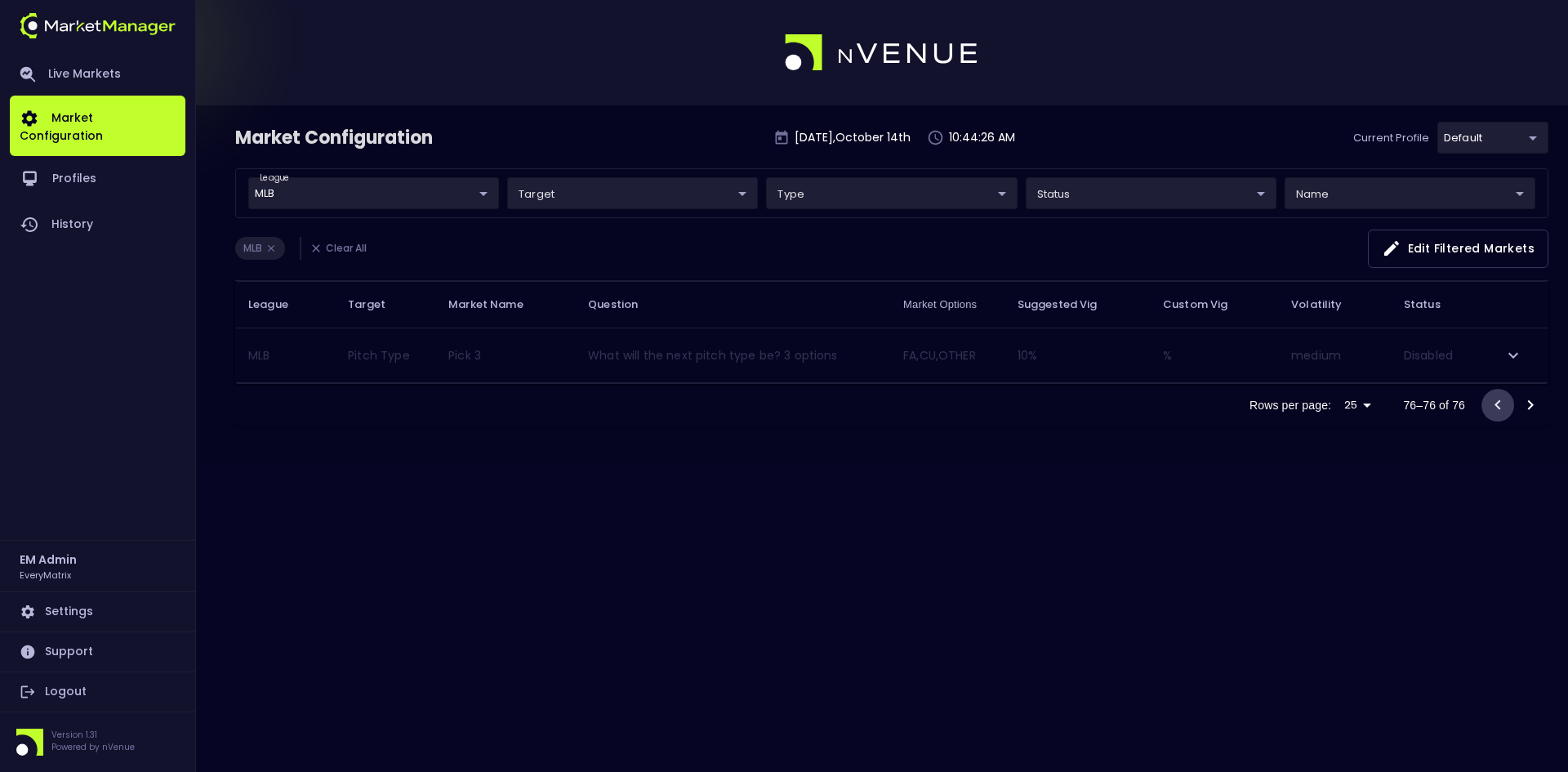
click at [1497, 401] on icon "Go to previous page" at bounding box center [1497, 405] width 20 height 20
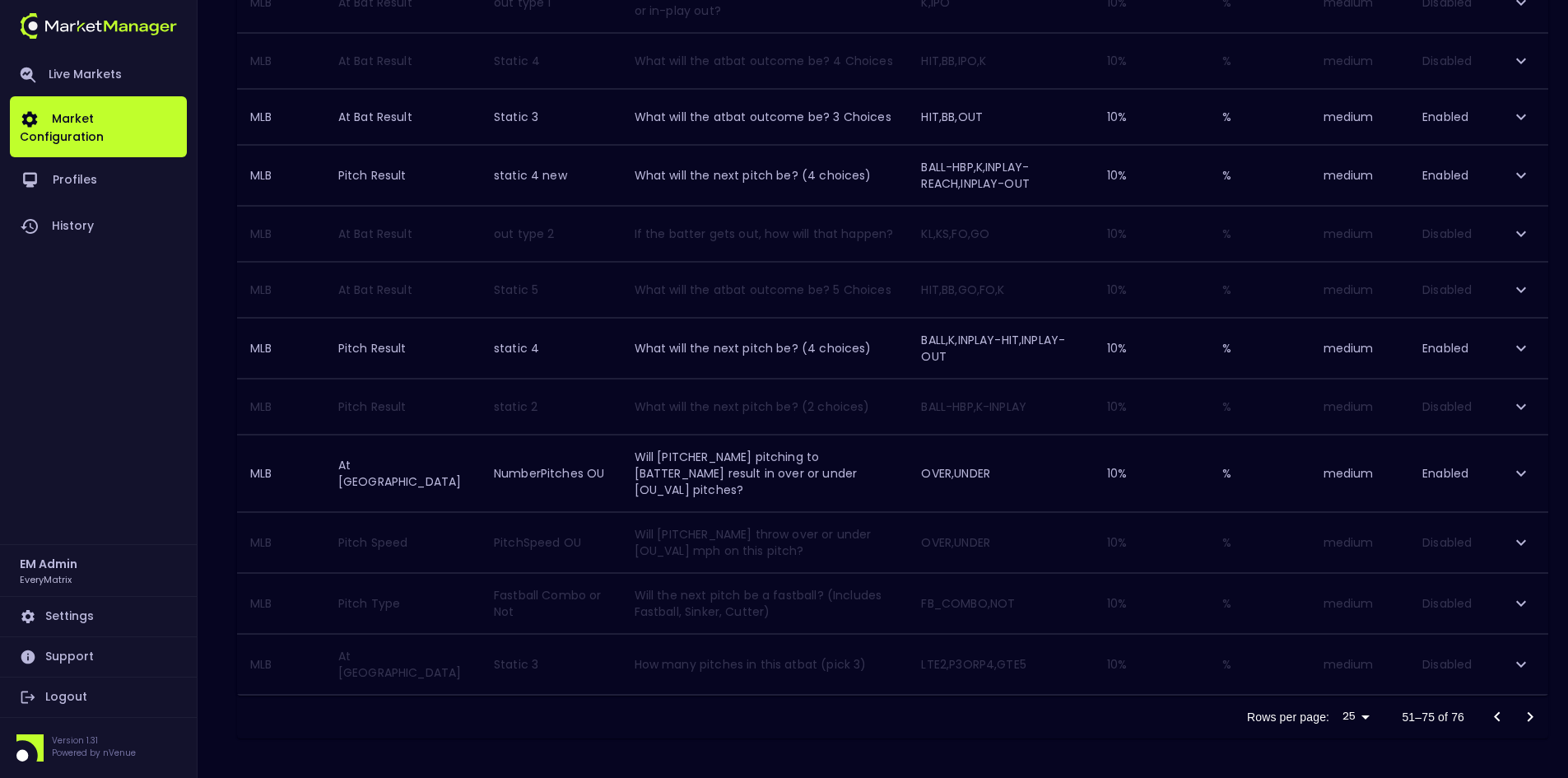
scroll to position [1155, 0]
click at [1496, 715] on icon "Go to previous page" at bounding box center [1498, 717] width 20 height 20
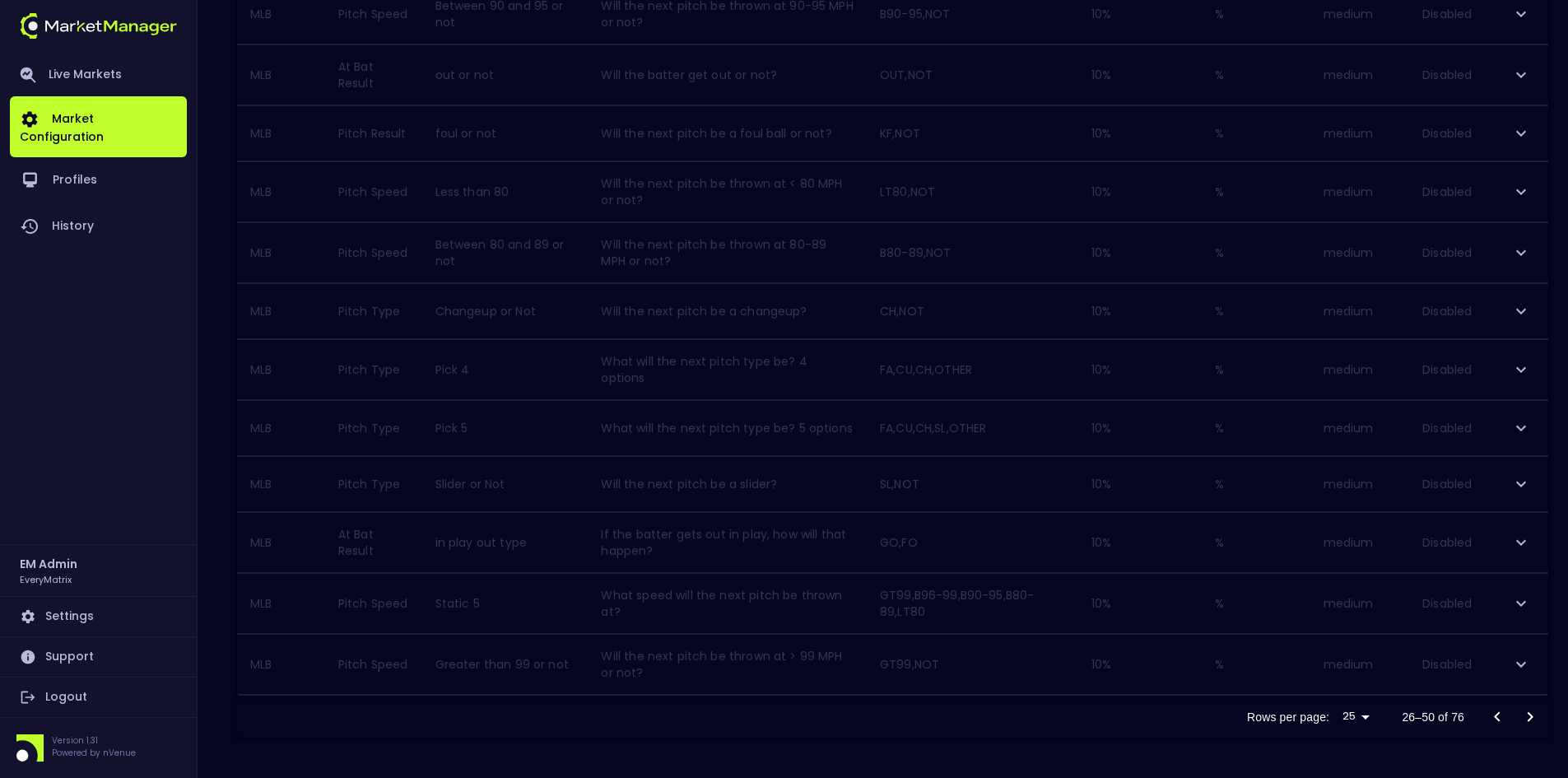
scroll to position [1116, 0]
click at [1498, 717] on icon "Go to previous page" at bounding box center [1497, 722] width 6 height 10
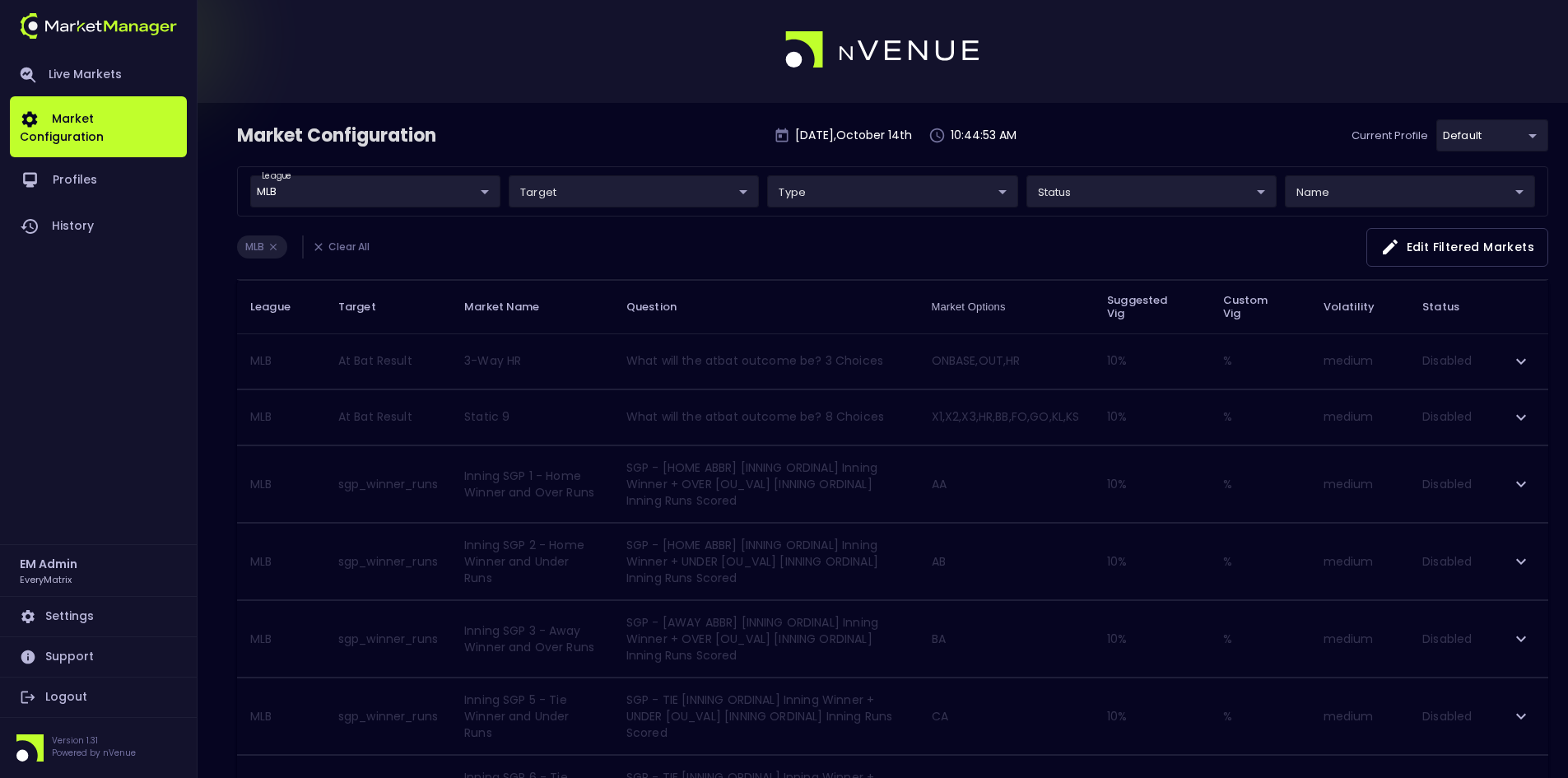
scroll to position [0, 0]
